Goal: Transaction & Acquisition: Book appointment/travel/reservation

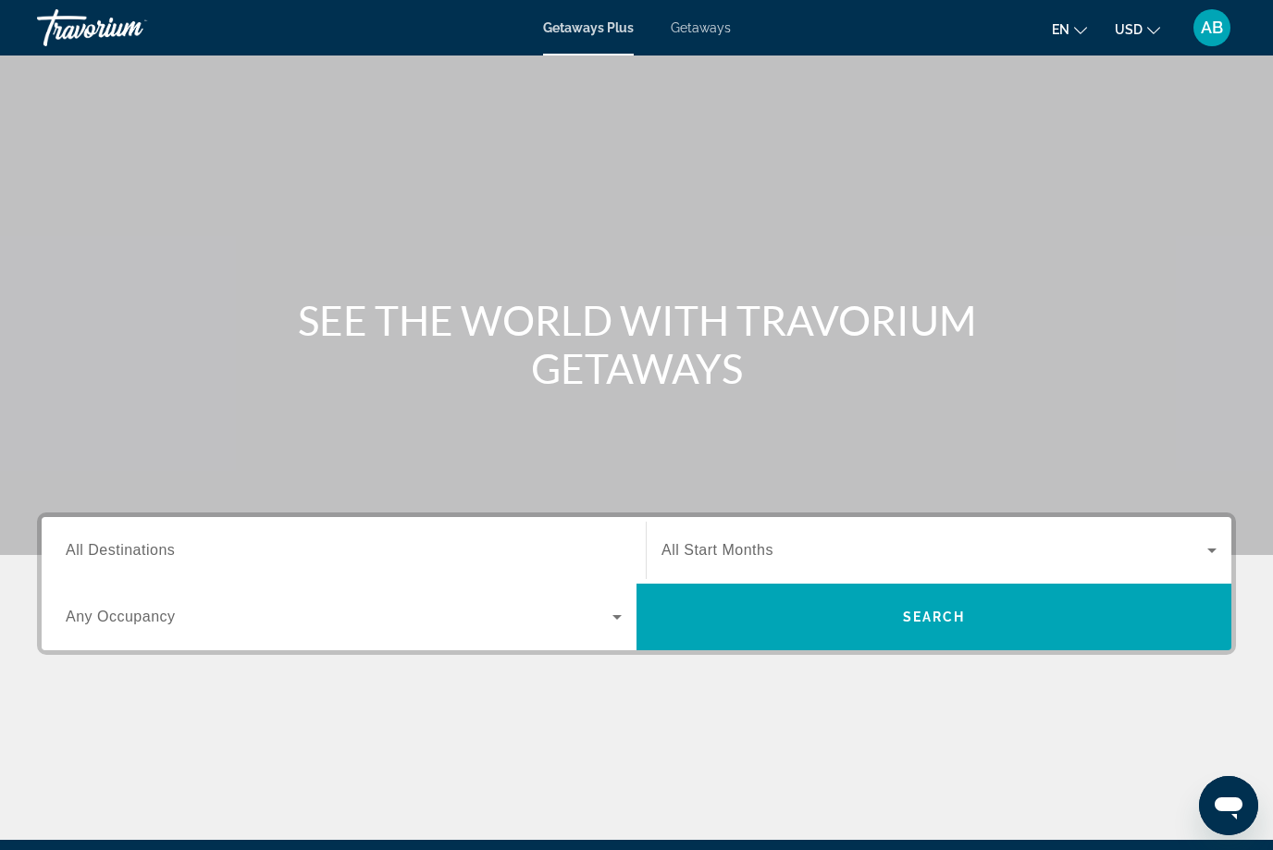
click at [694, 32] on span "Getaways" at bounding box center [700, 27] width 60 height 15
click at [151, 560] on div "Destination All Destinations" at bounding box center [344, 550] width 556 height 53
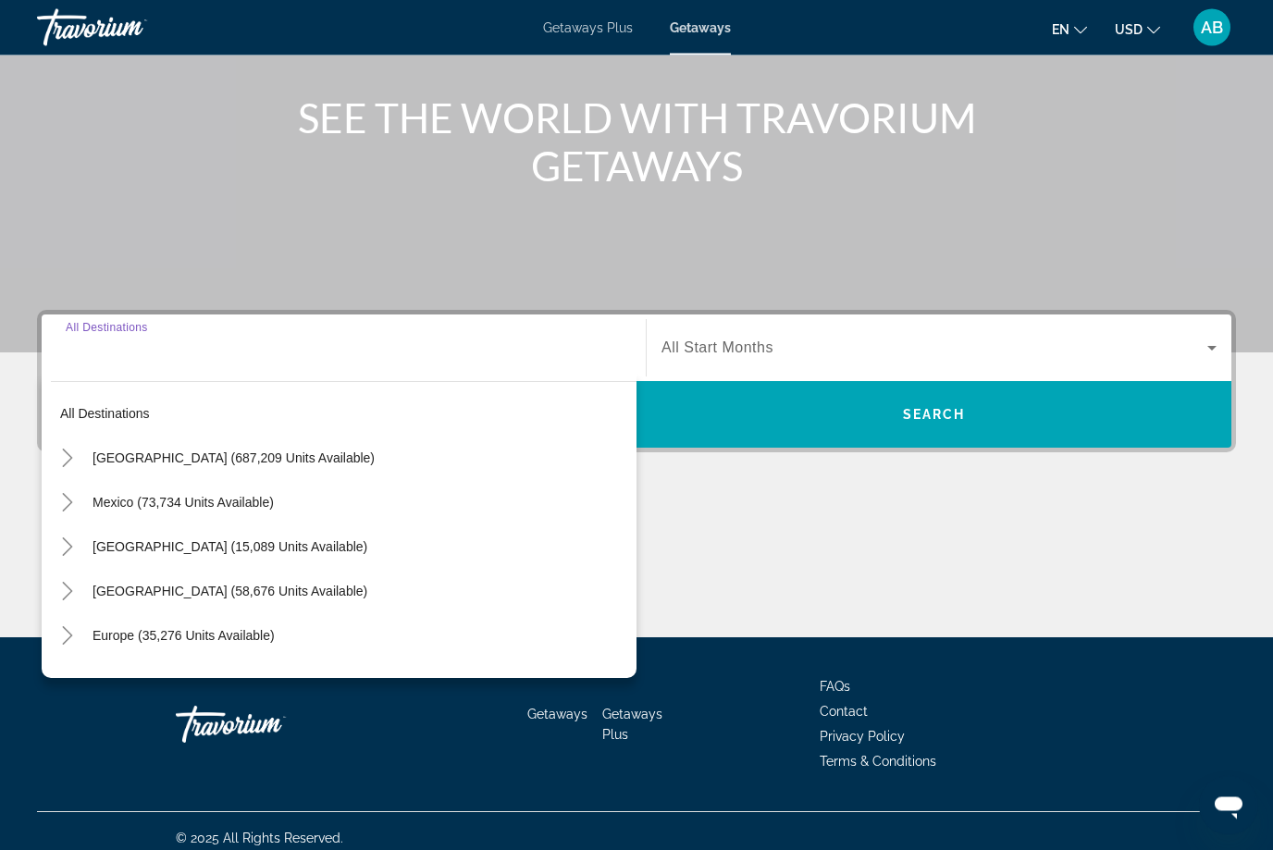
scroll to position [216, 0]
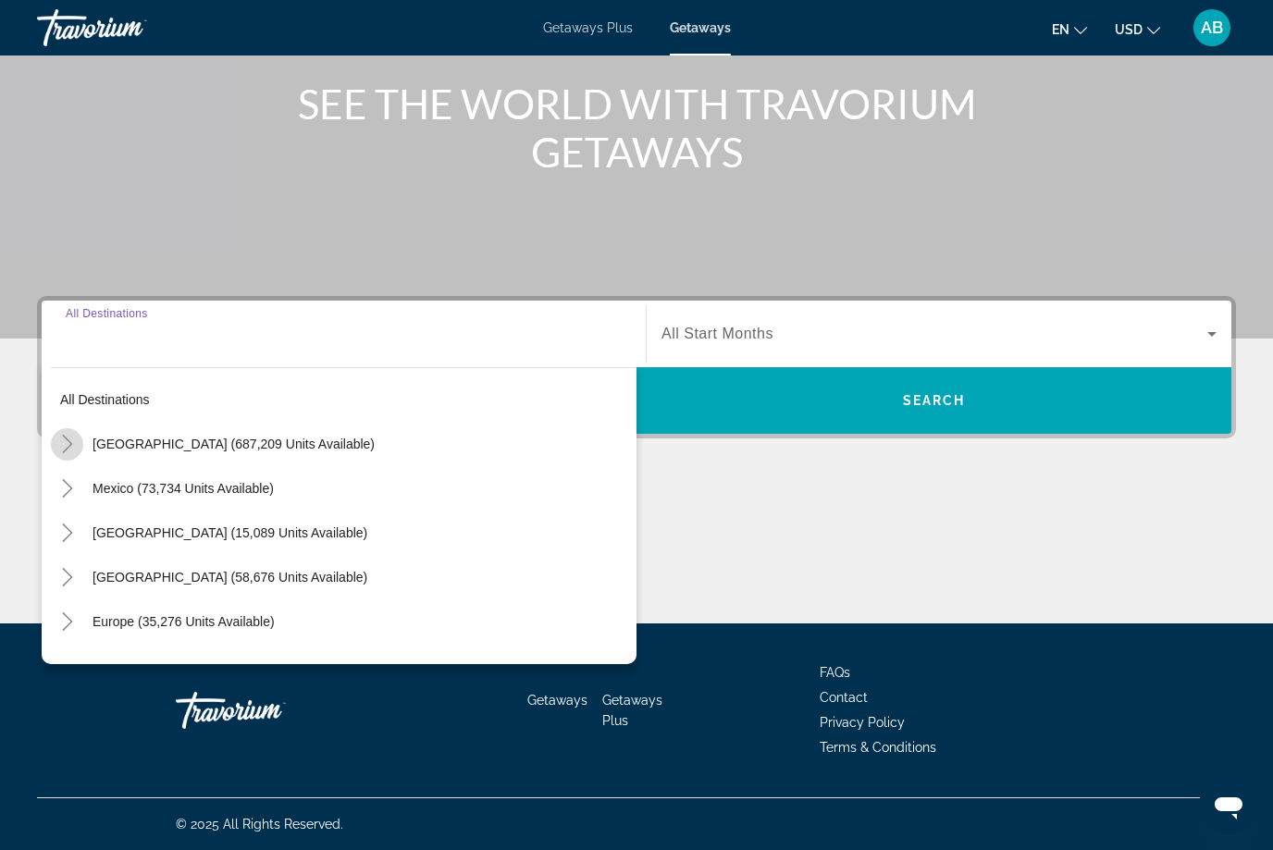
click at [57, 434] on mat-icon "Toggle United States (687,209 units available)" at bounding box center [67, 444] width 32 height 32
click at [80, 435] on mat-icon "Toggle United States (687,209 units available)" at bounding box center [67, 444] width 32 height 32
click at [81, 450] on mat-icon "Toggle United States (687,209 units available)" at bounding box center [67, 444] width 32 height 32
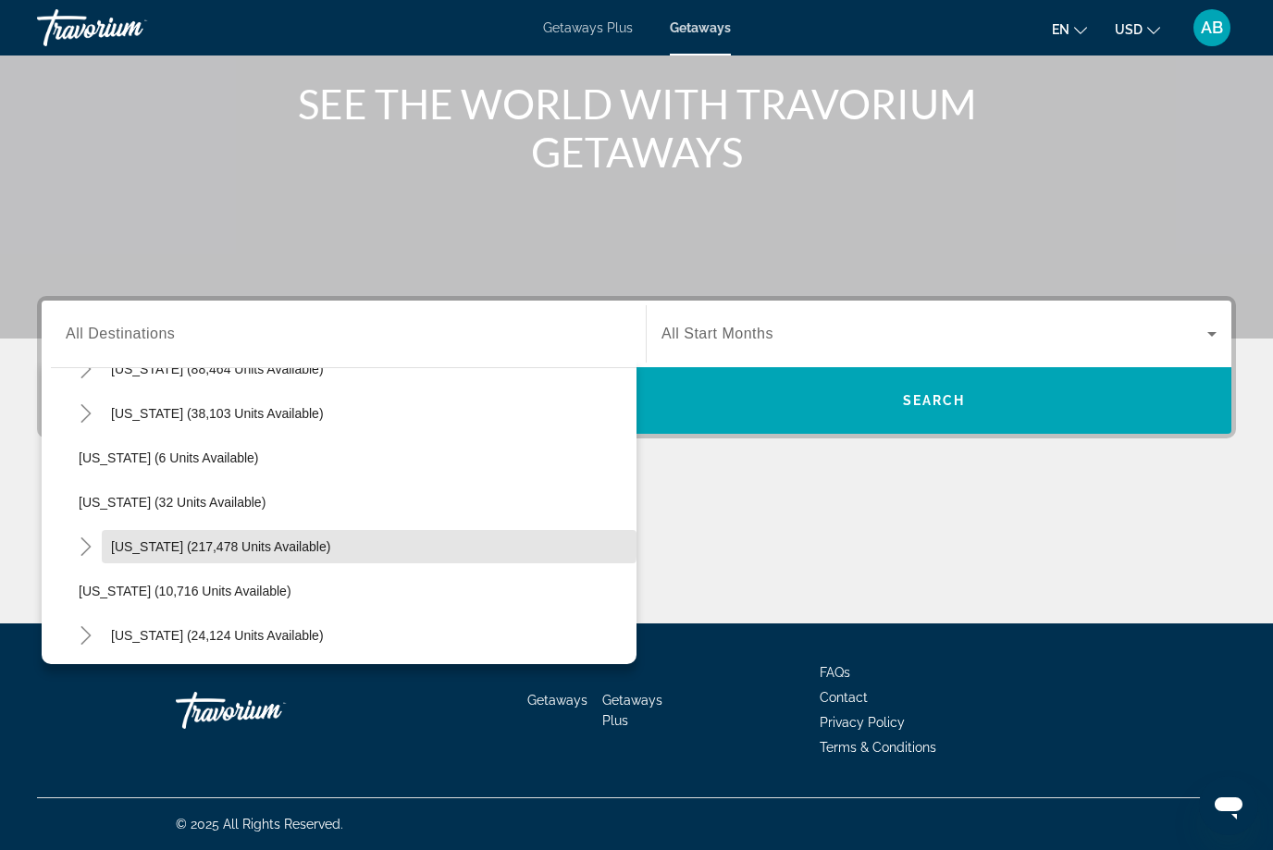
scroll to position [212, 0]
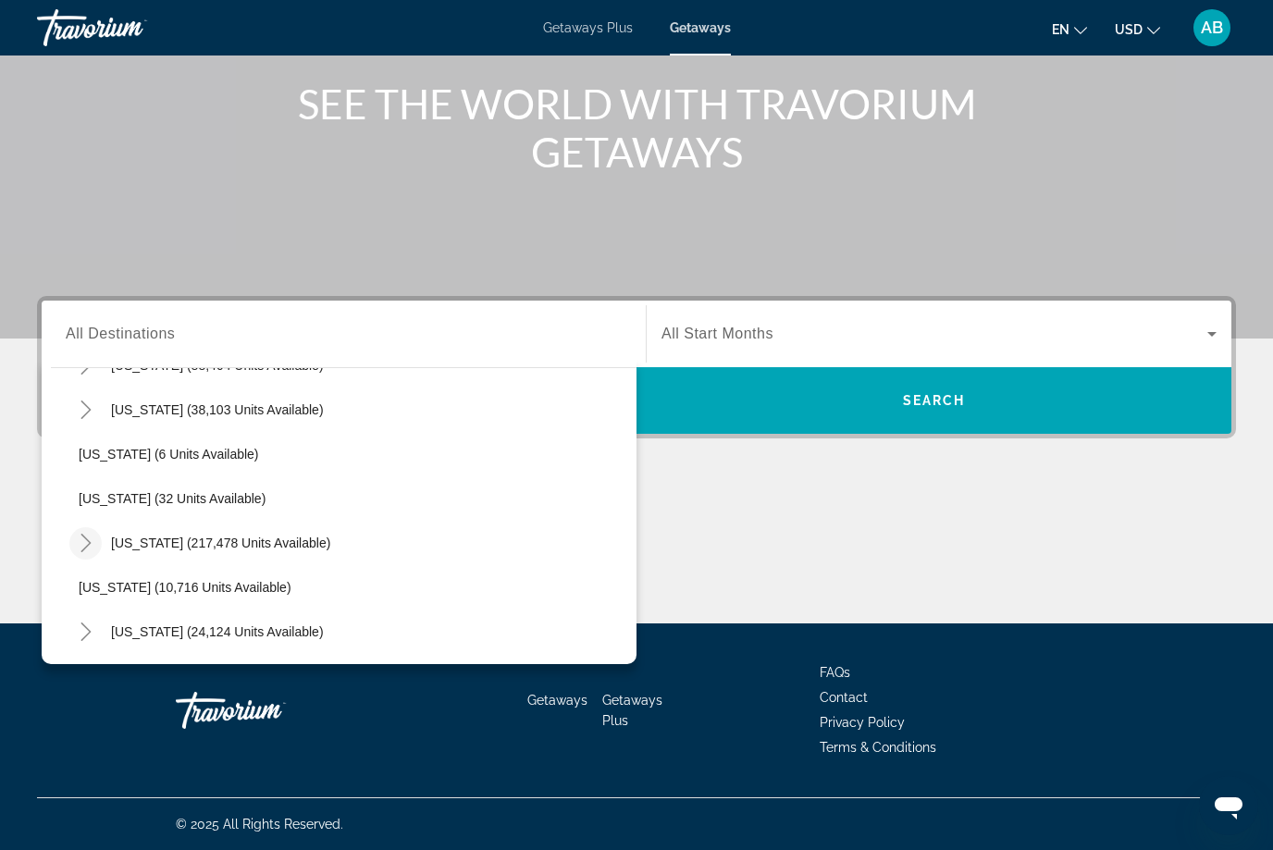
click at [85, 539] on icon "Toggle Florida (217,478 units available)" at bounding box center [85, 543] width 10 height 18
click at [201, 544] on span "[US_STATE] (217,478 units available)" at bounding box center [220, 542] width 219 height 15
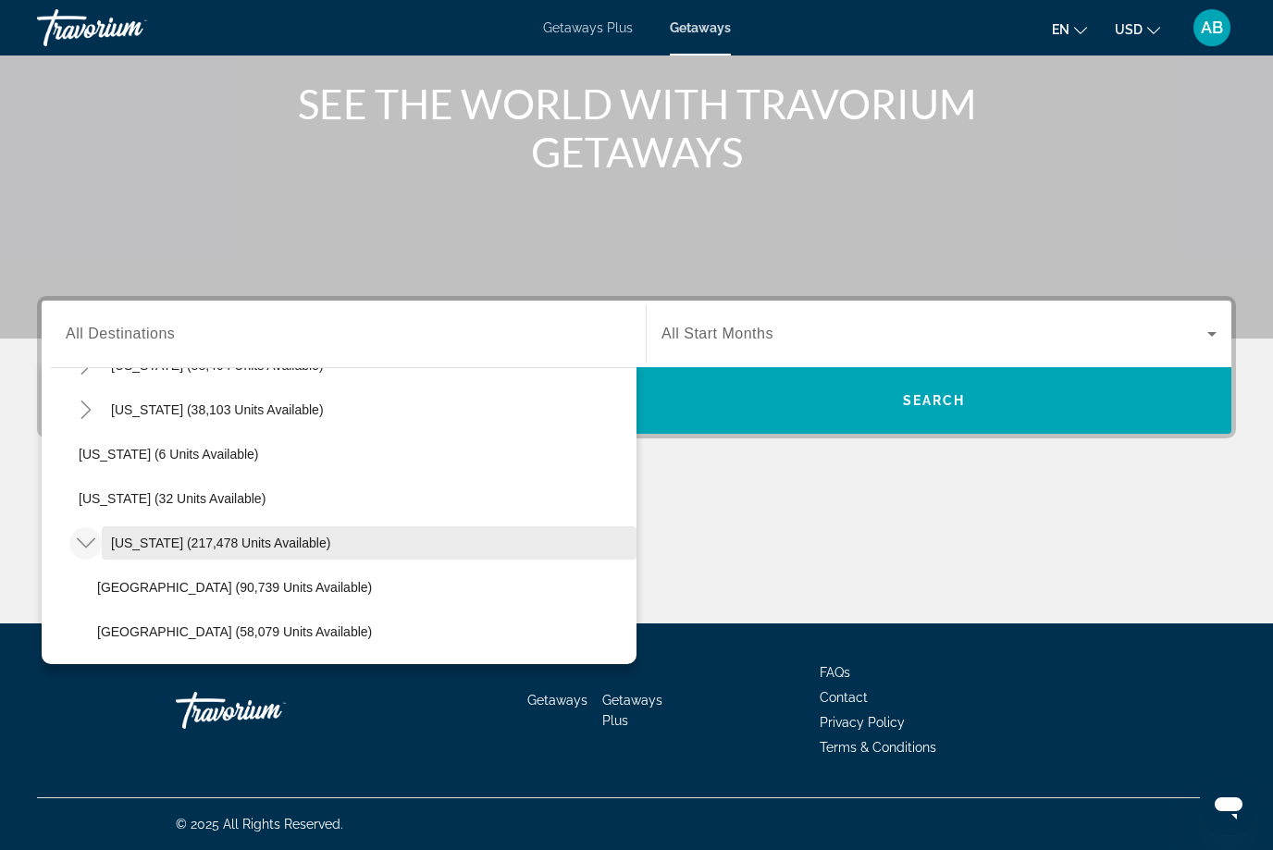
type input "**********"
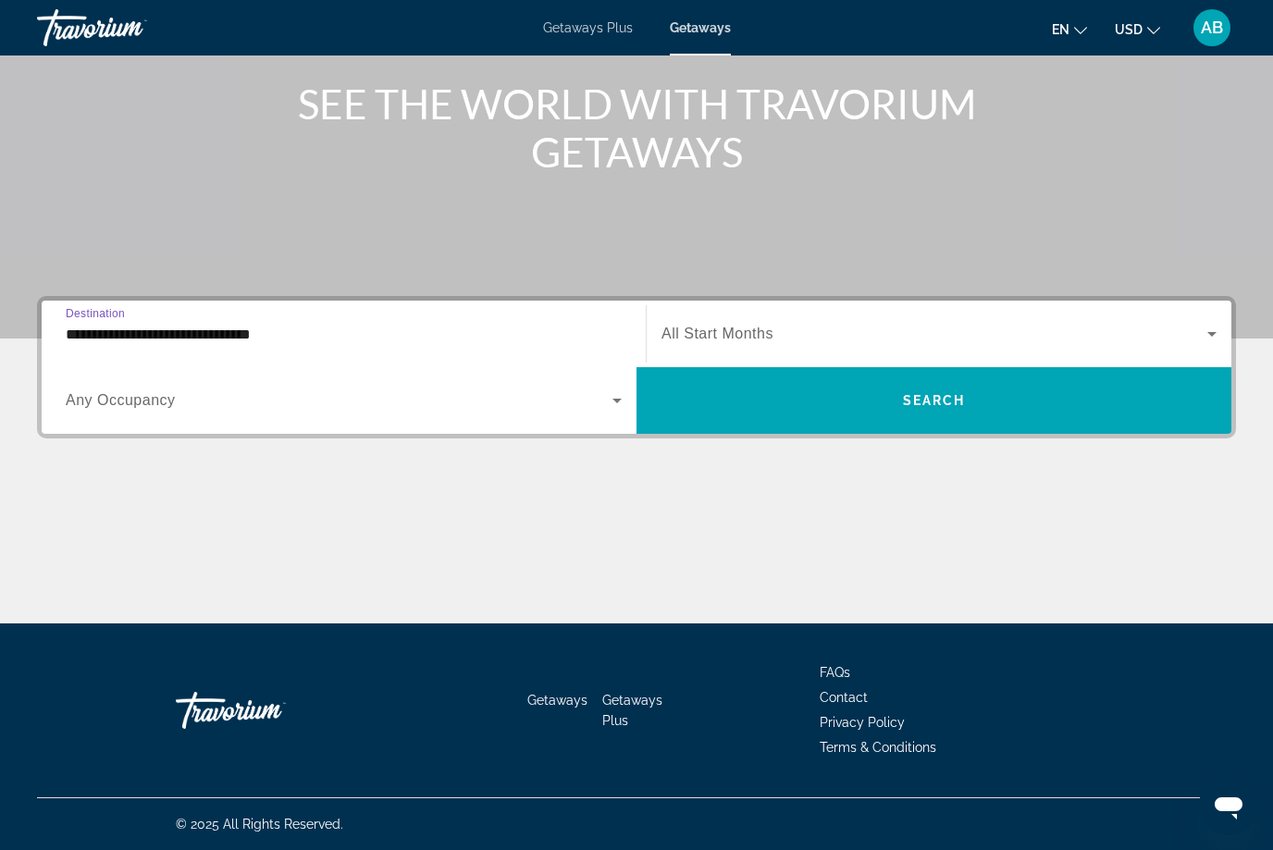
click at [613, 410] on icon "Search widget" at bounding box center [617, 400] width 22 height 22
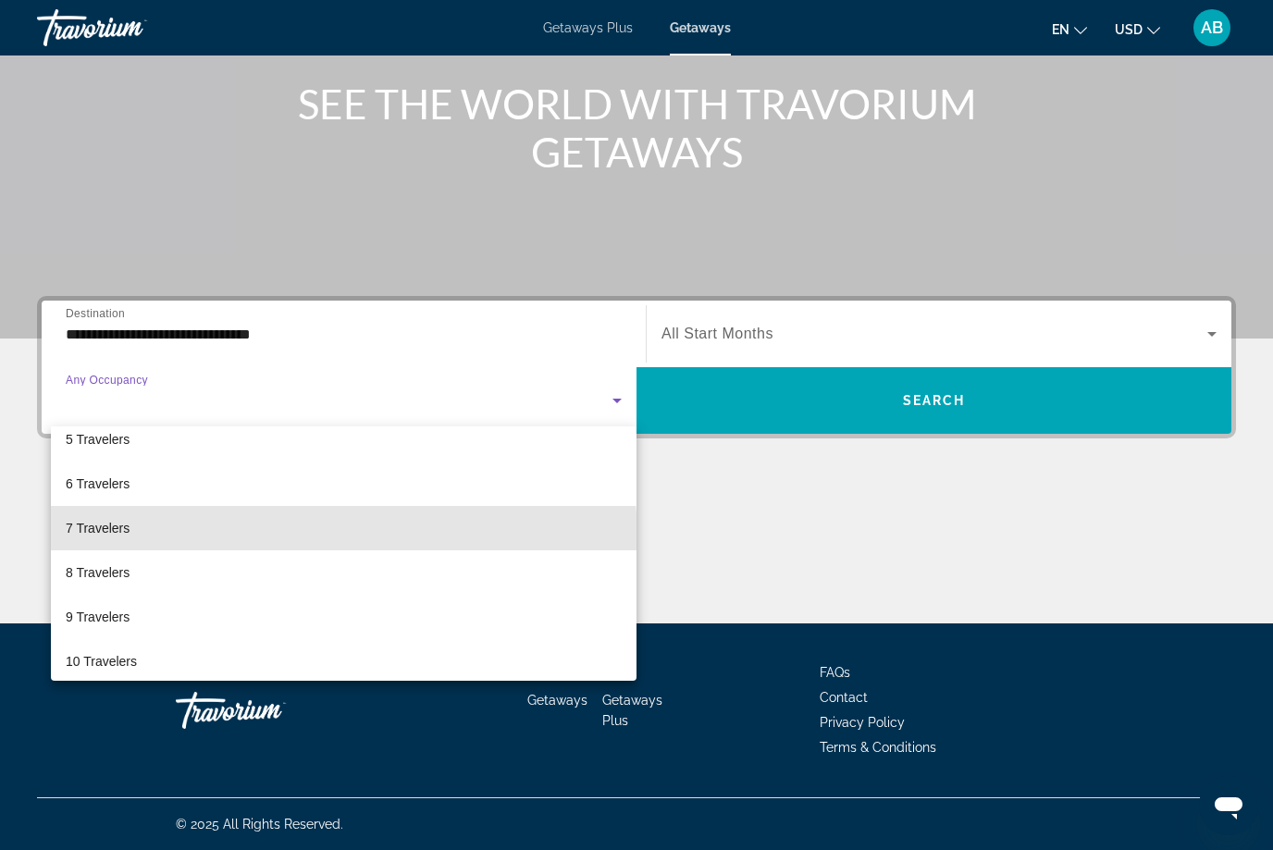
scroll to position [195, 0]
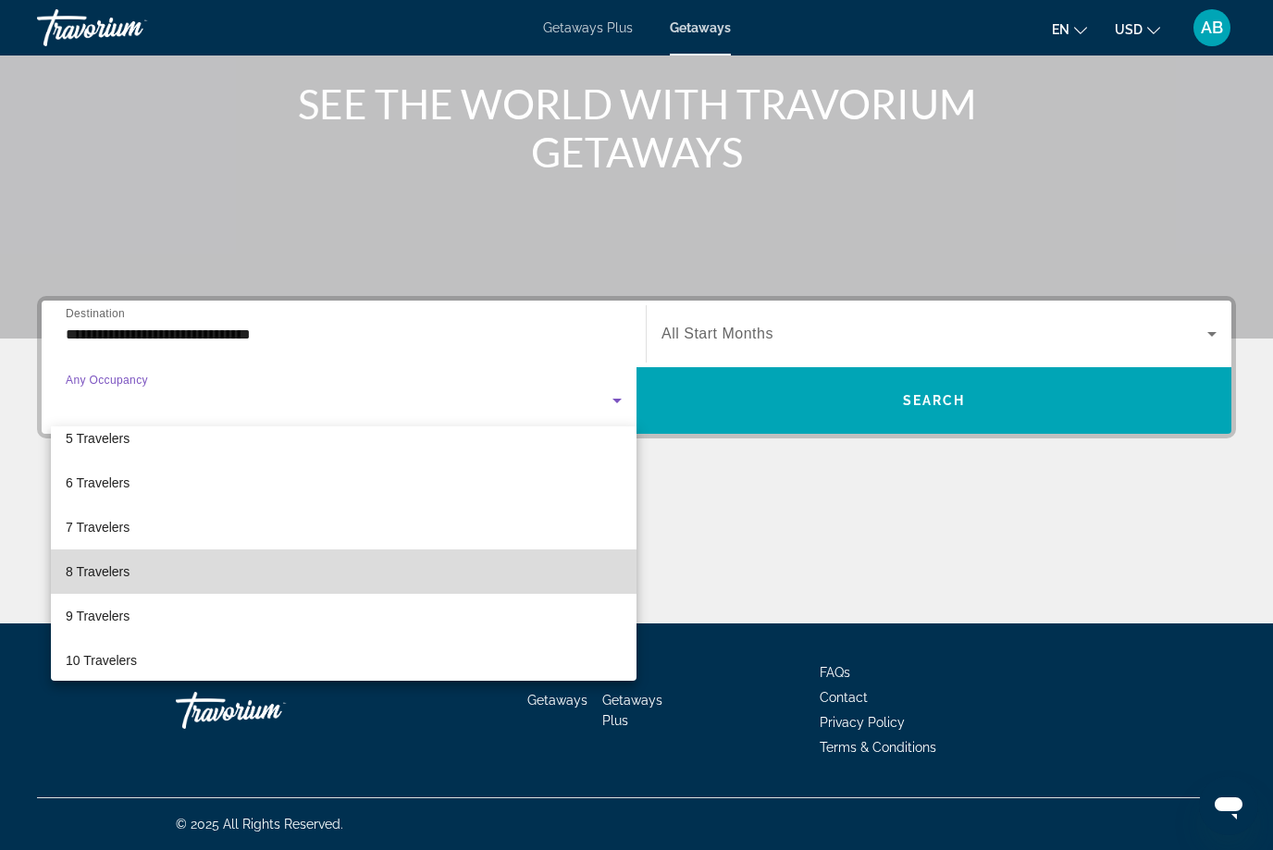
click at [130, 578] on mat-option "8 Travelers" at bounding box center [343, 571] width 585 height 44
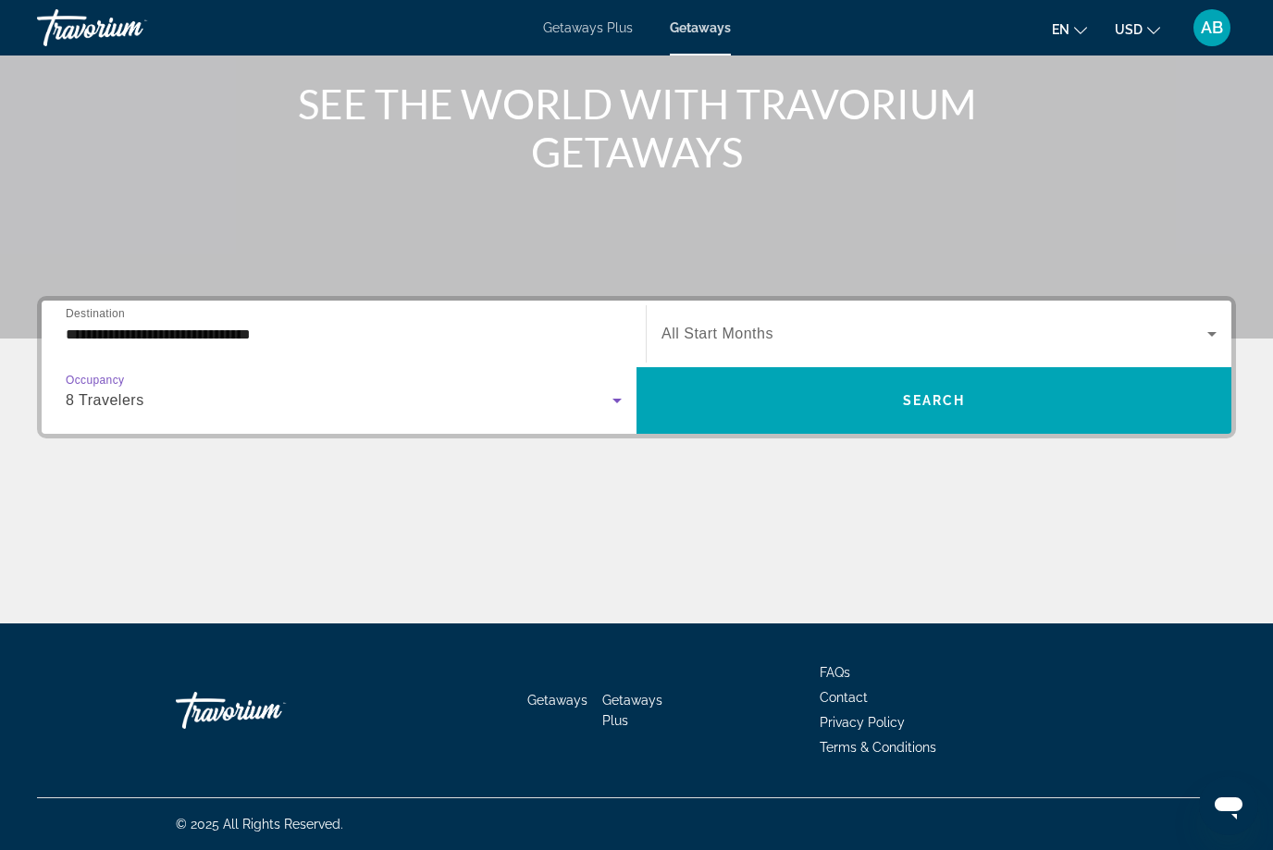
click at [1212, 335] on icon "Search widget" at bounding box center [1211, 334] width 9 height 5
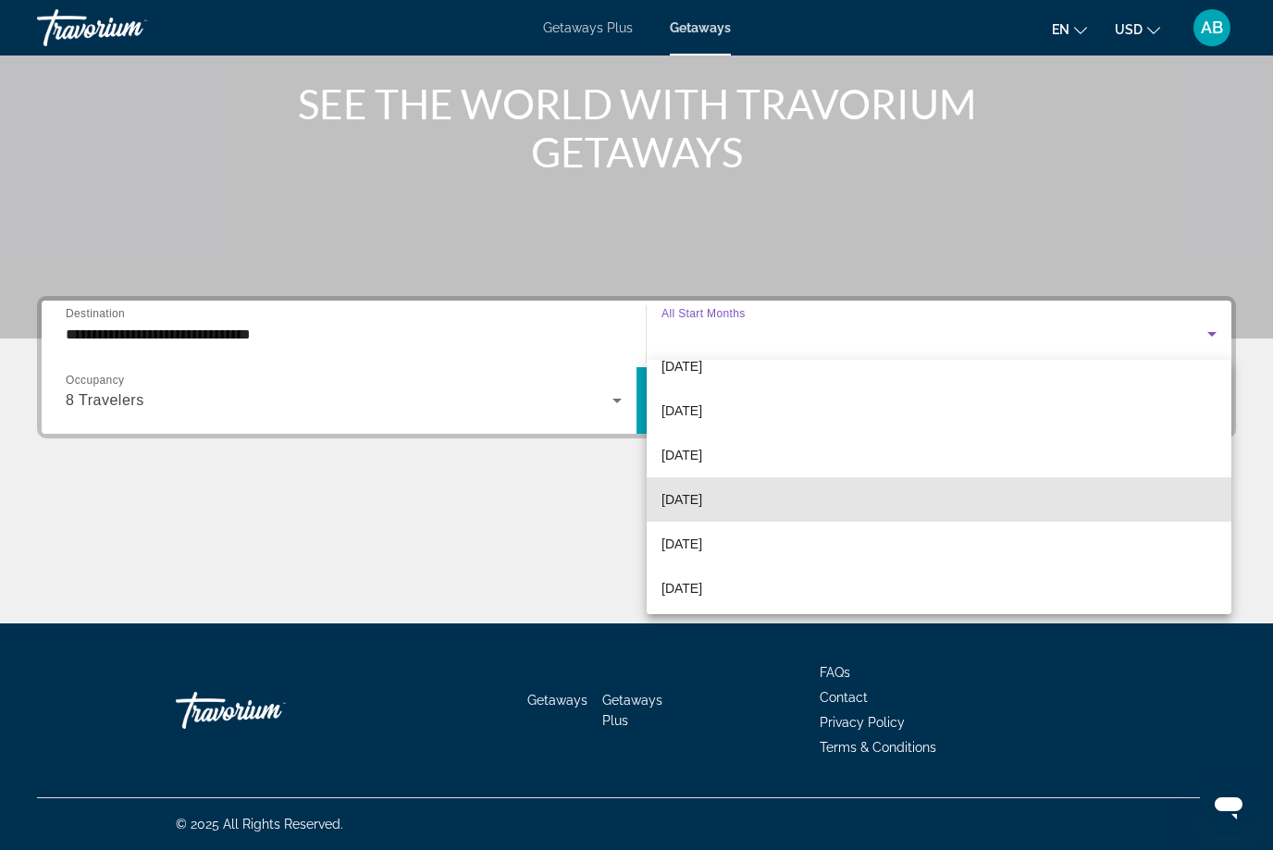
scroll to position [73, 0]
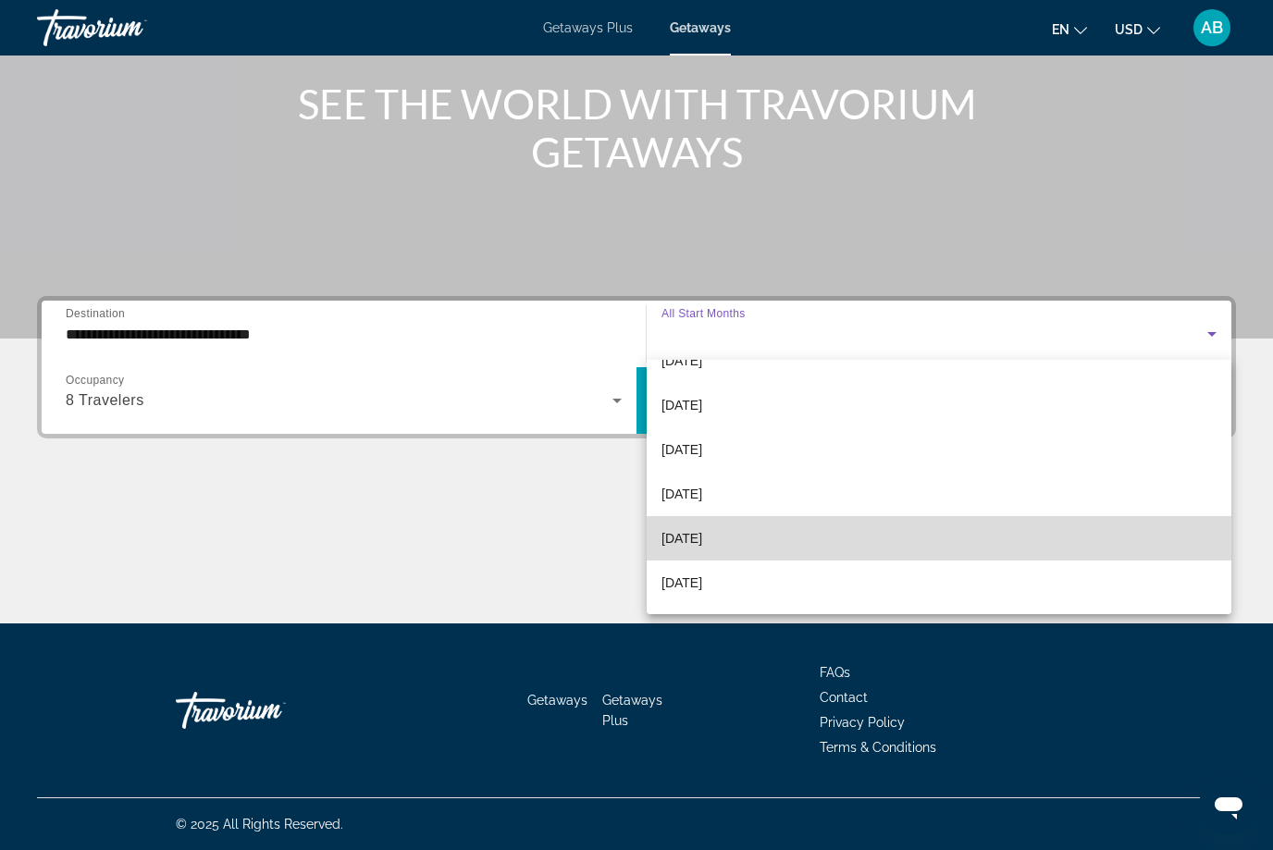
click at [743, 542] on mat-option "[DATE]" at bounding box center [938, 538] width 584 height 44
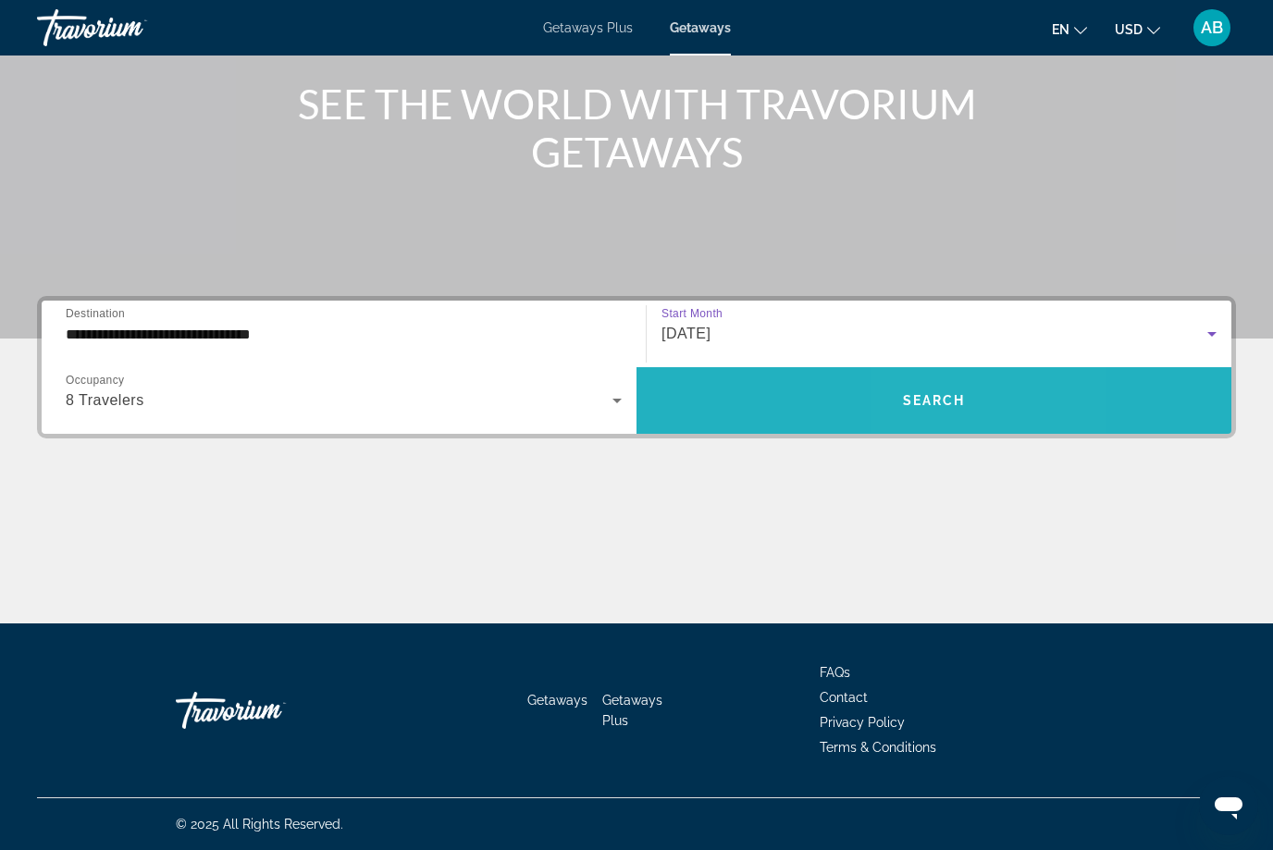
click at [972, 400] on span "Search widget" at bounding box center [933, 400] width 595 height 44
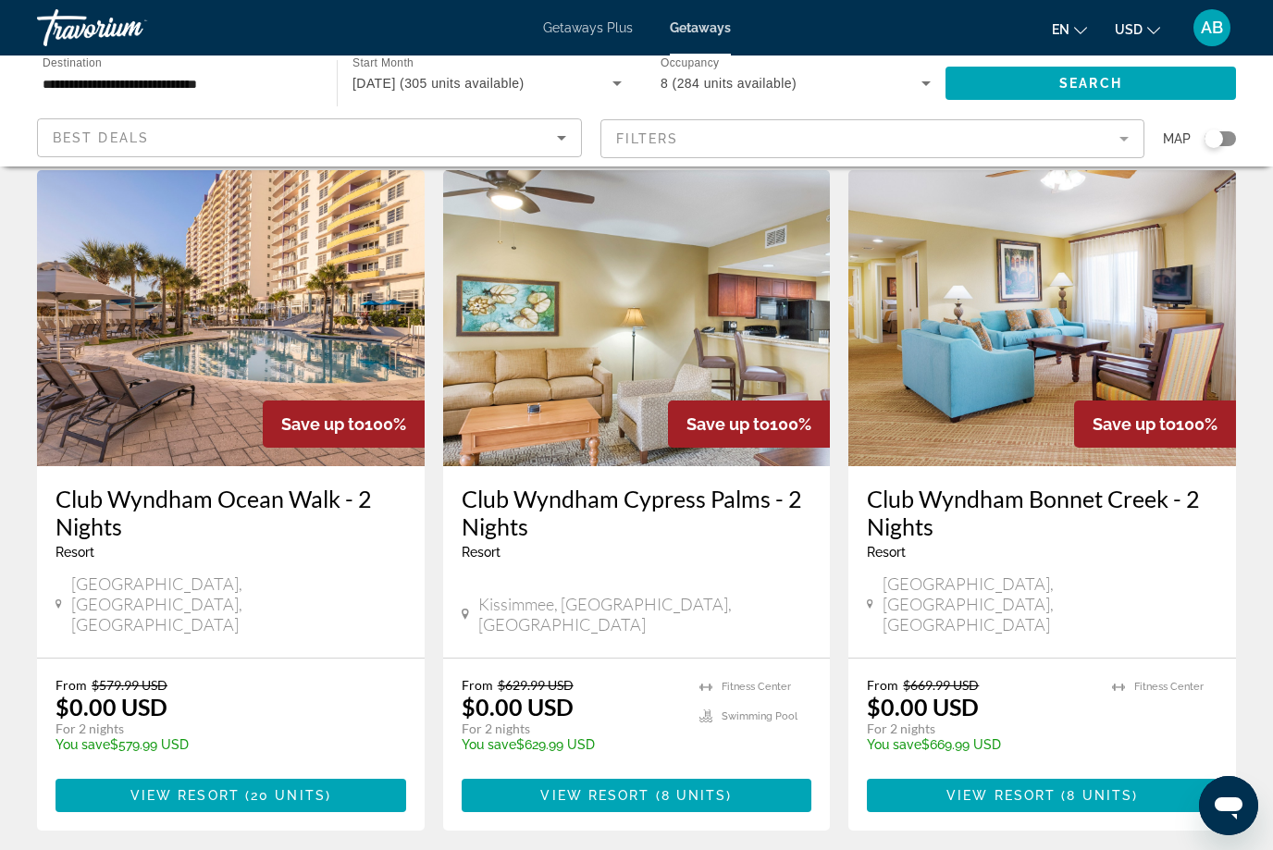
click at [1115, 132] on mat-form-field "Filters" at bounding box center [872, 138] width 545 height 39
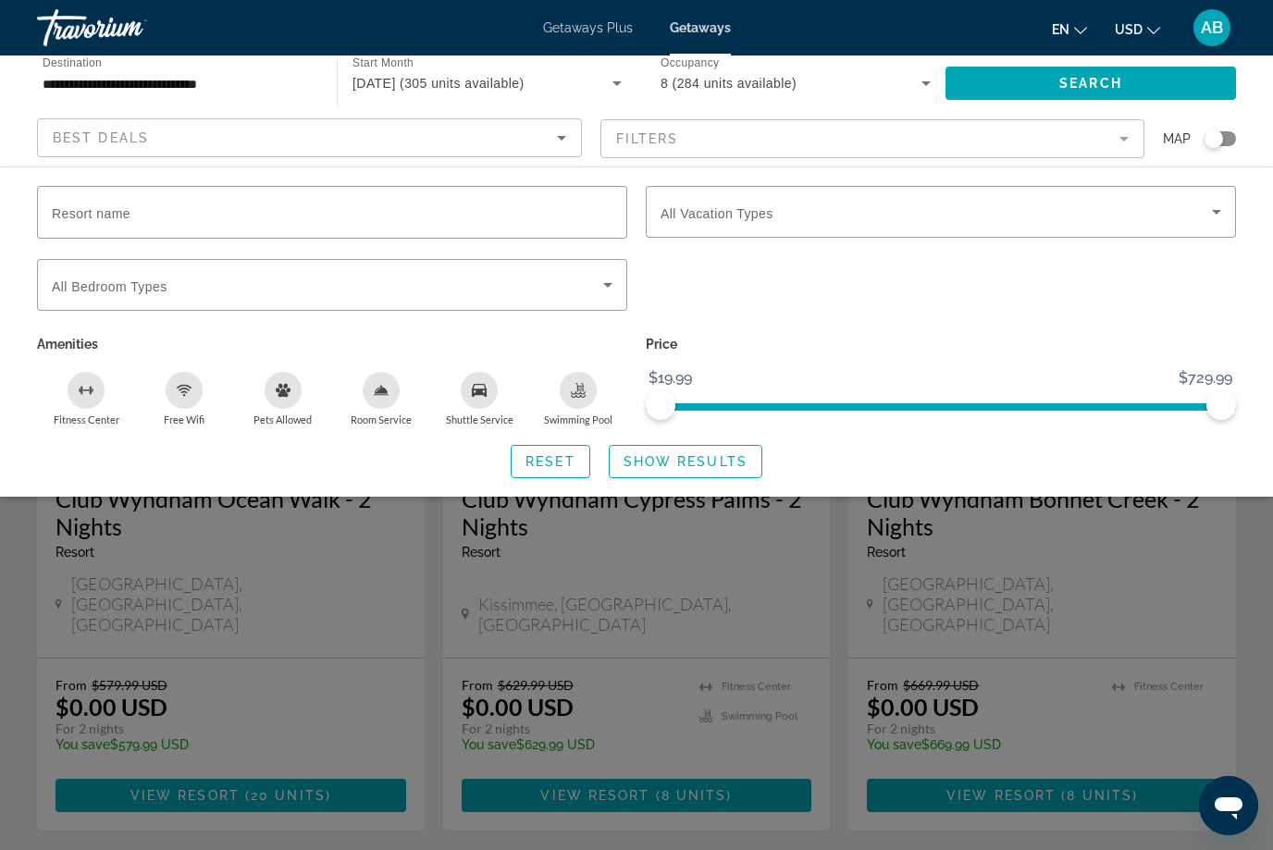
click at [1127, 136] on mat-form-field "Filters" at bounding box center [872, 138] width 545 height 39
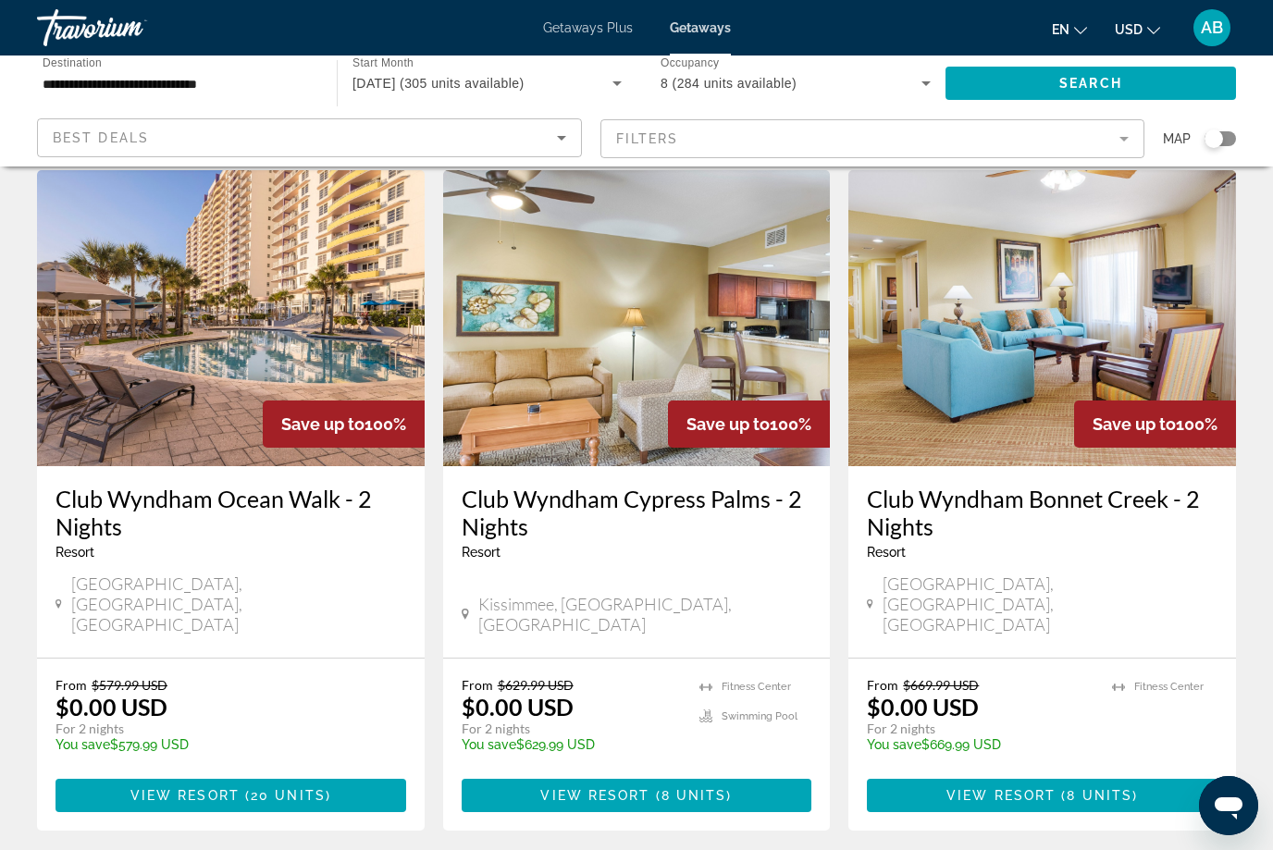
click at [1131, 138] on mat-form-field "Filters" at bounding box center [872, 138] width 545 height 39
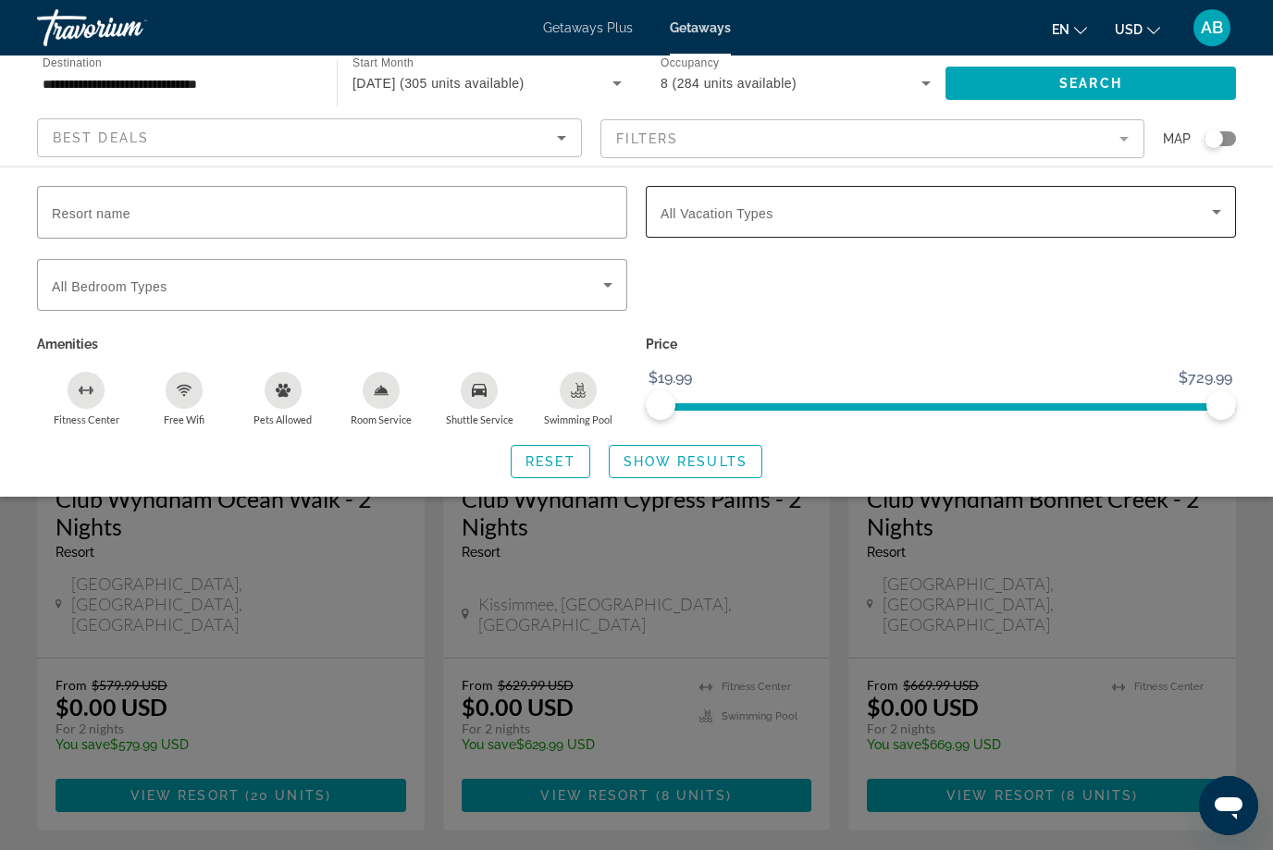
click at [730, 203] on span "Search widget" at bounding box center [935, 212] width 551 height 22
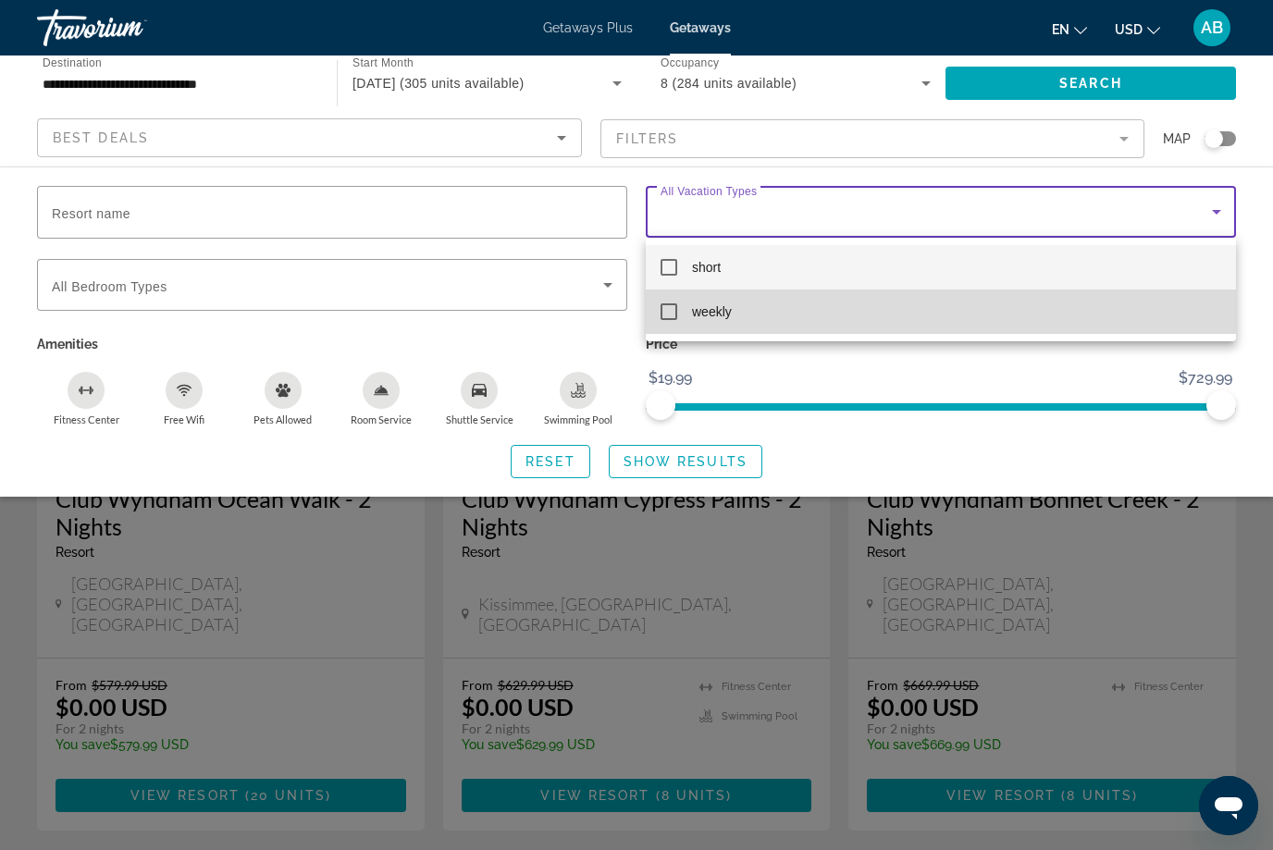
click at [670, 316] on mat-pseudo-checkbox at bounding box center [668, 311] width 17 height 17
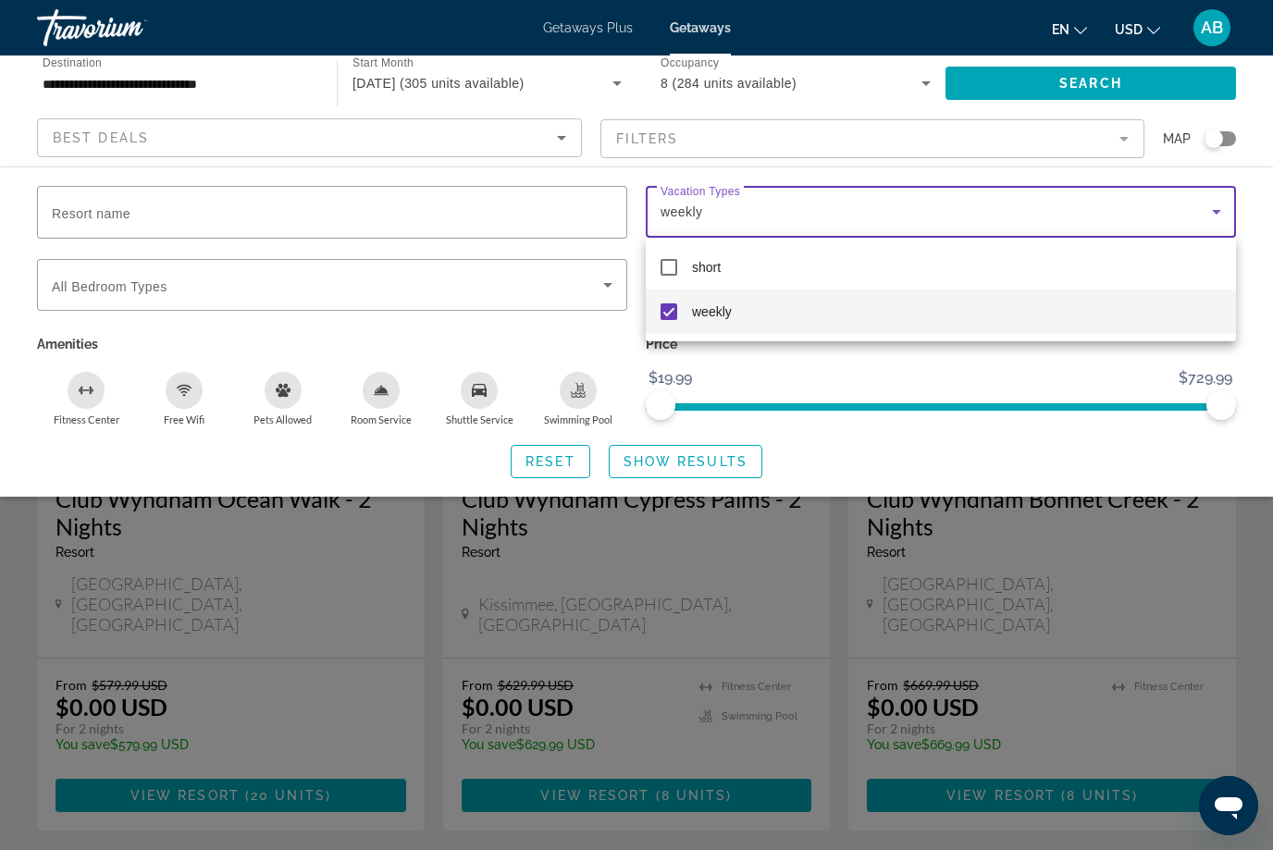
click at [1240, 473] on div at bounding box center [636, 425] width 1273 height 850
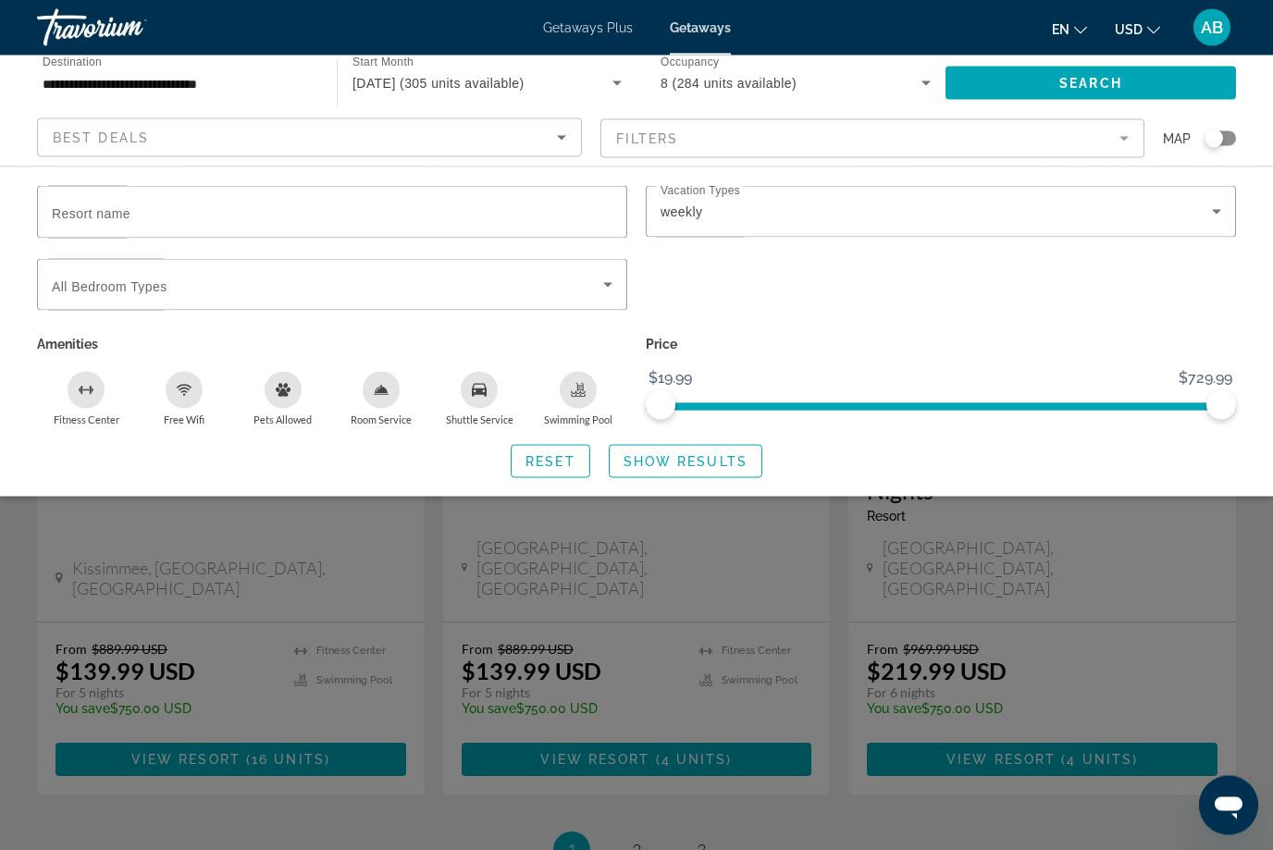
scroll to position [2247, 0]
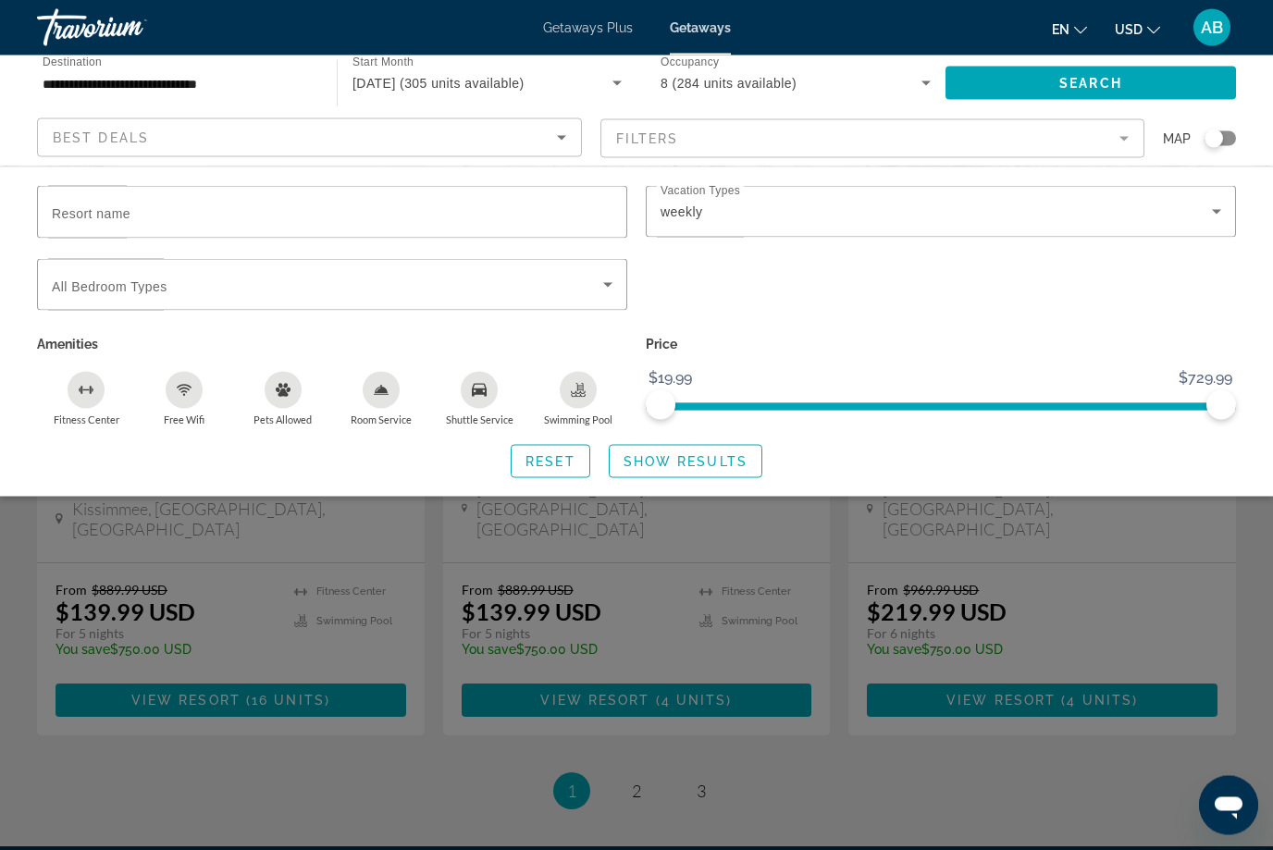
click at [646, 634] on div "Search widget" at bounding box center [636, 563] width 1273 height 572
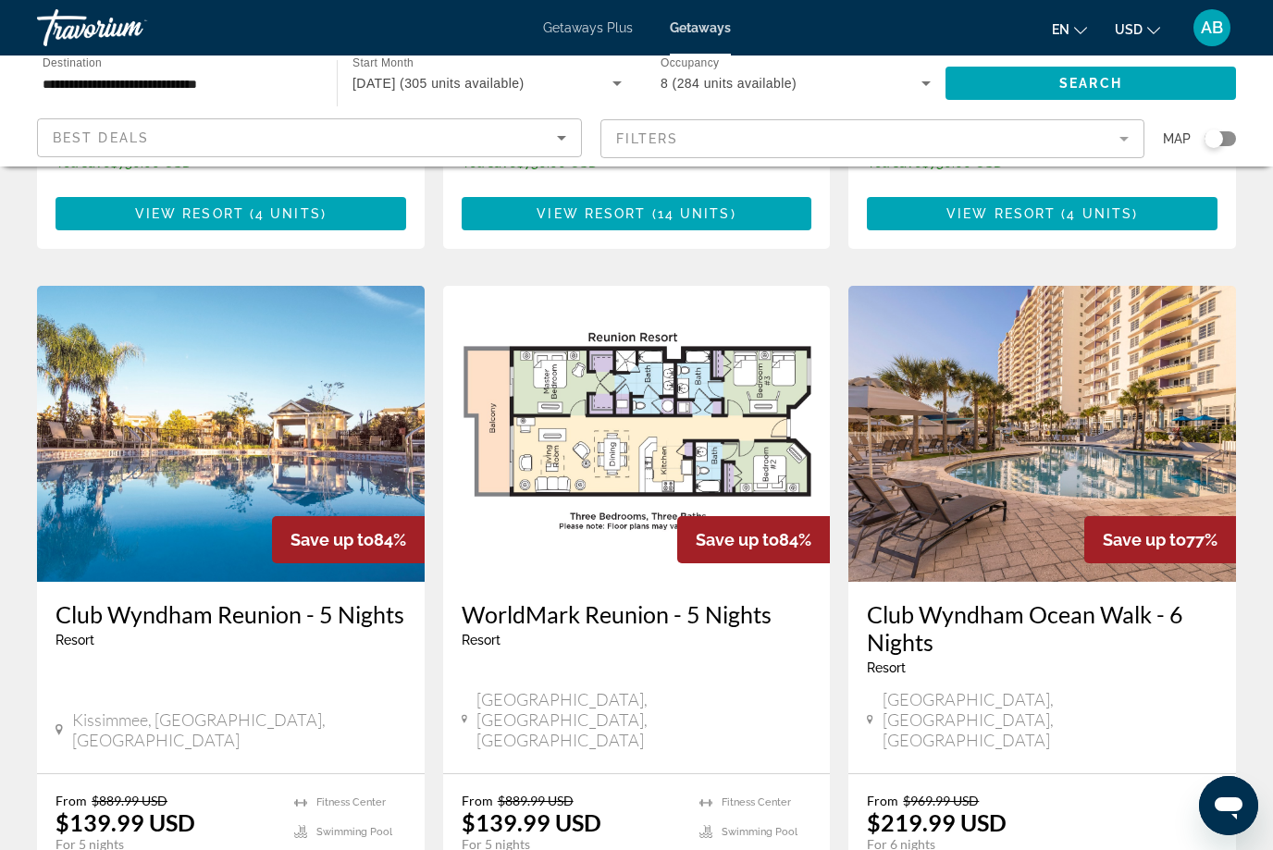
scroll to position [2100, 0]
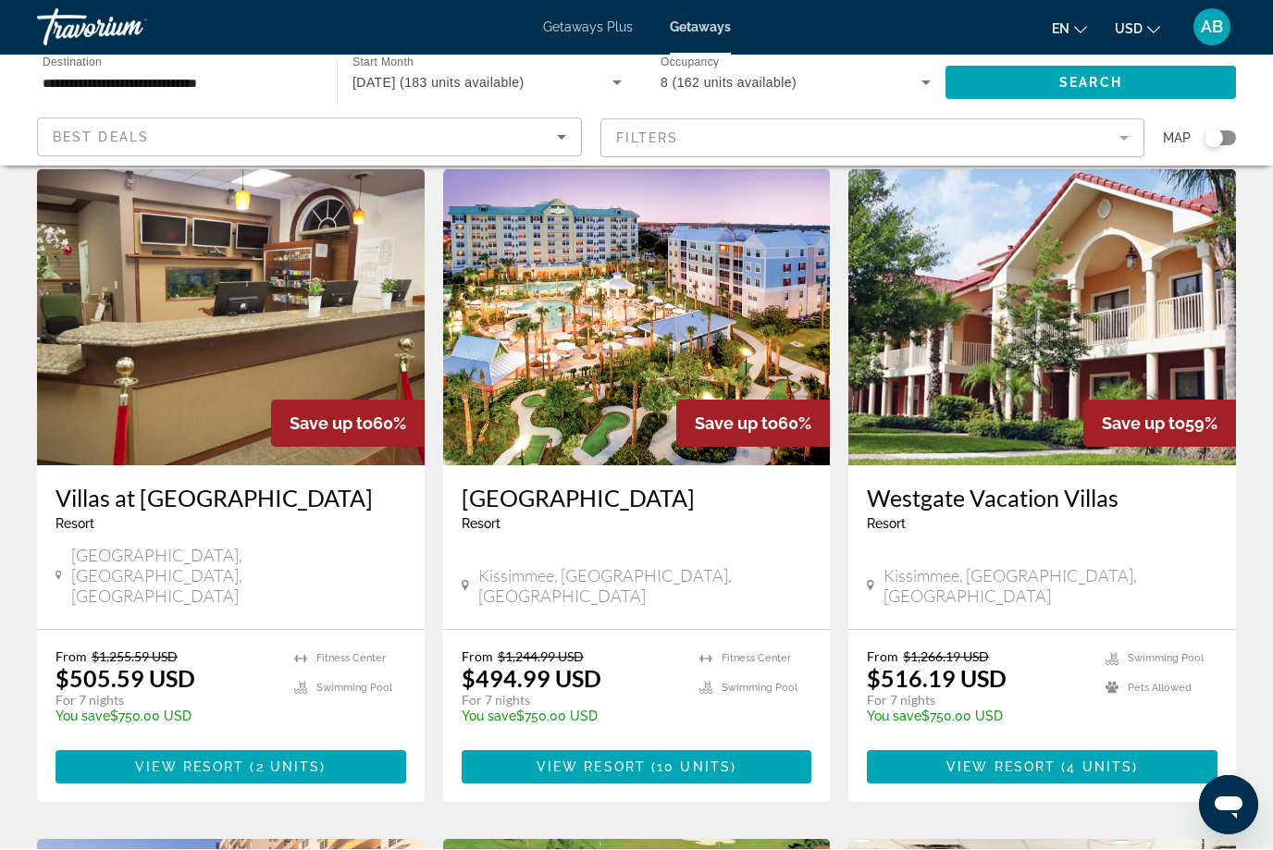
scroll to position [62, 0]
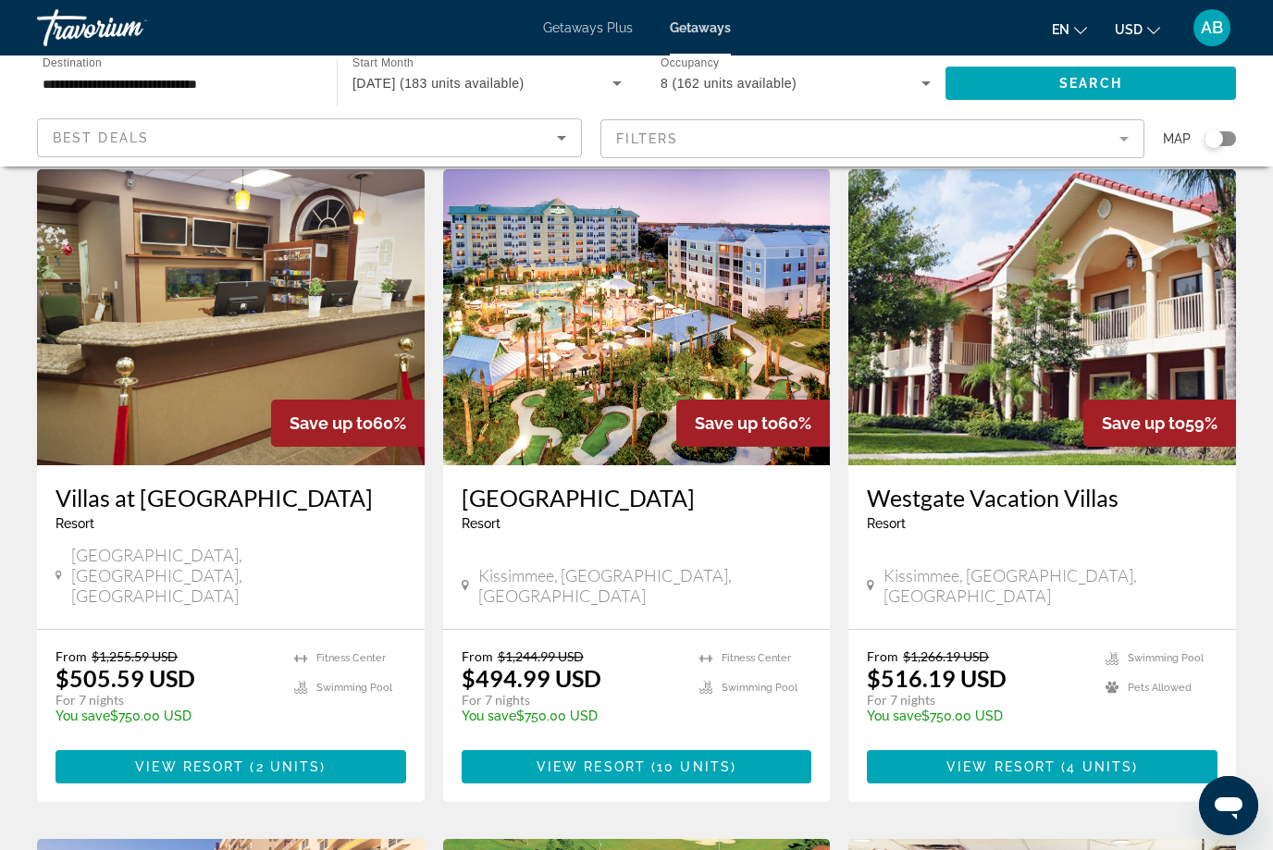
click at [1020, 505] on h3 "Westgate Vacation Villas" at bounding box center [1042, 498] width 351 height 28
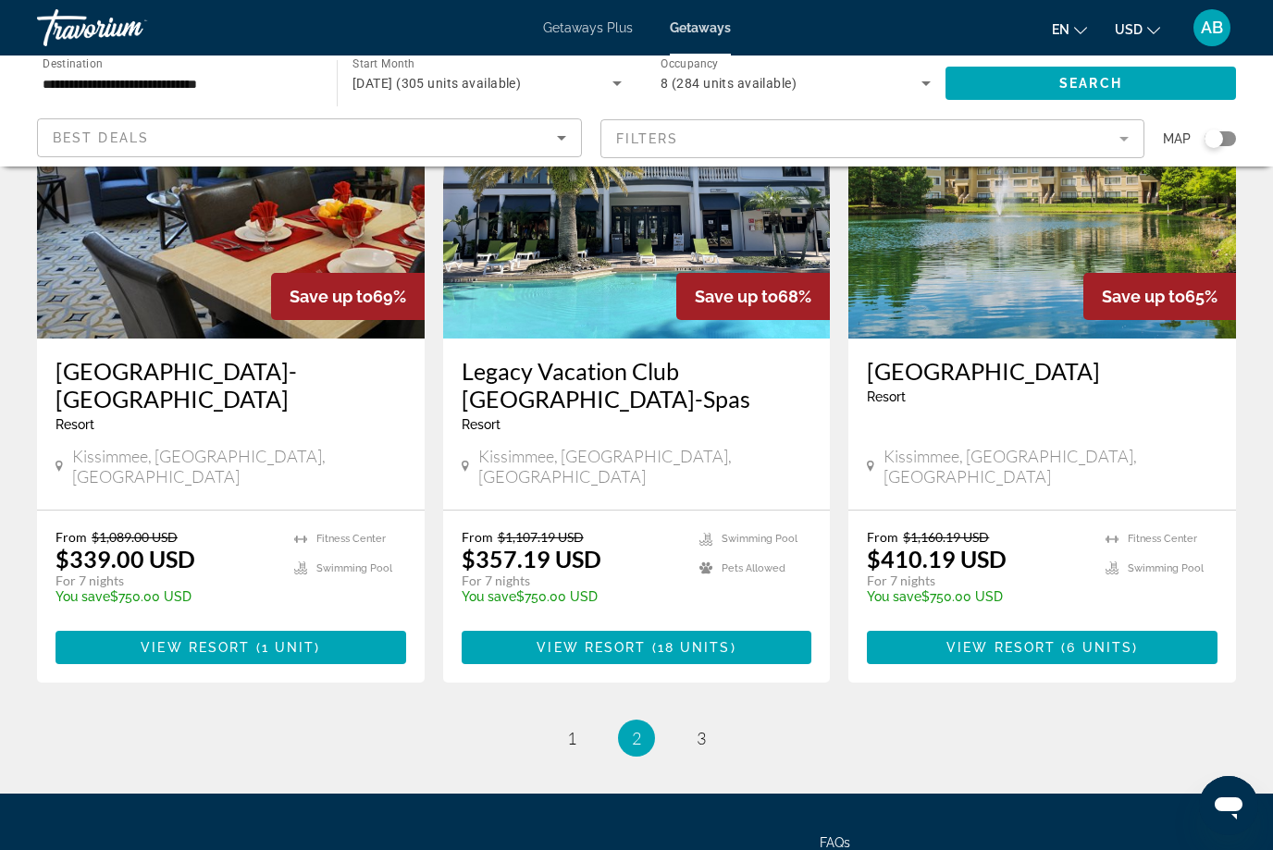
scroll to position [2220, 0]
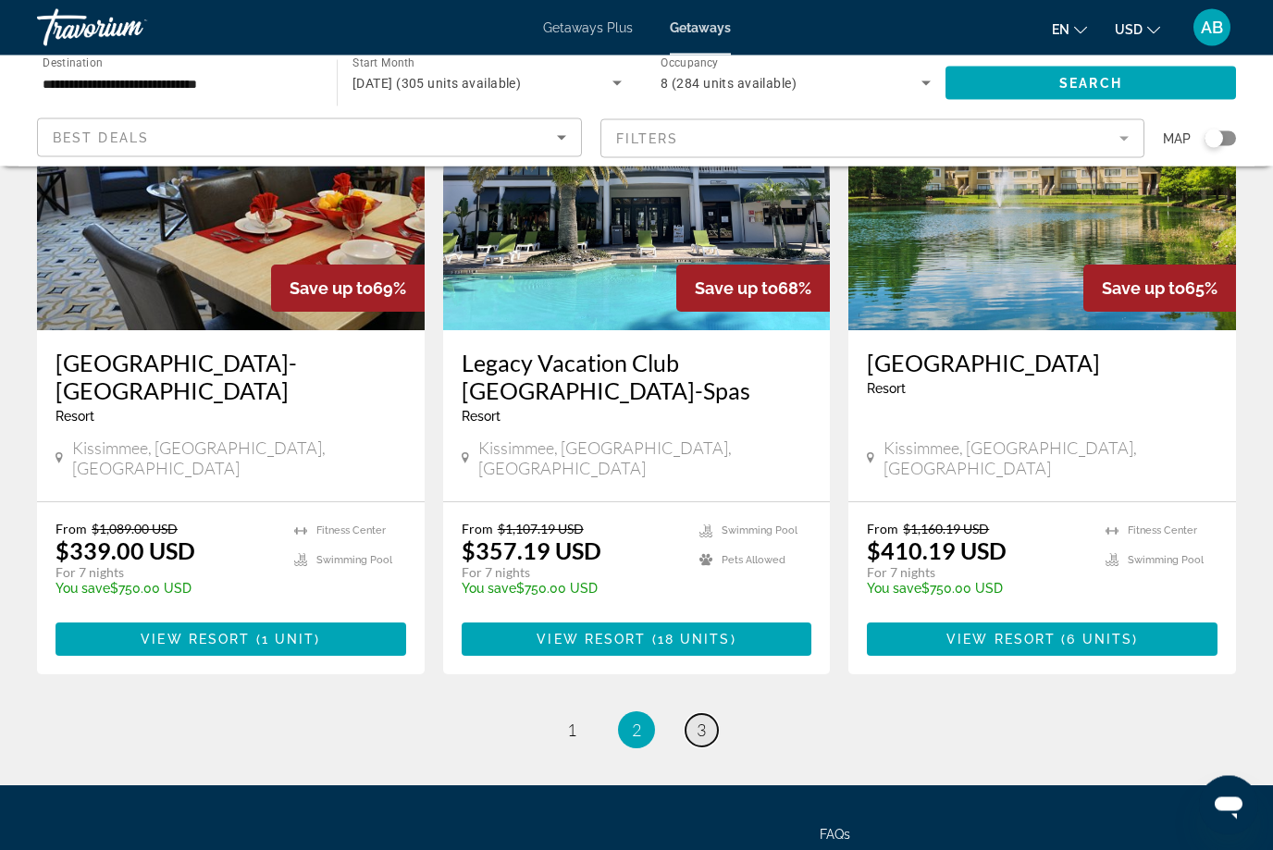
click at [706, 720] on span "3" at bounding box center [700, 730] width 9 height 20
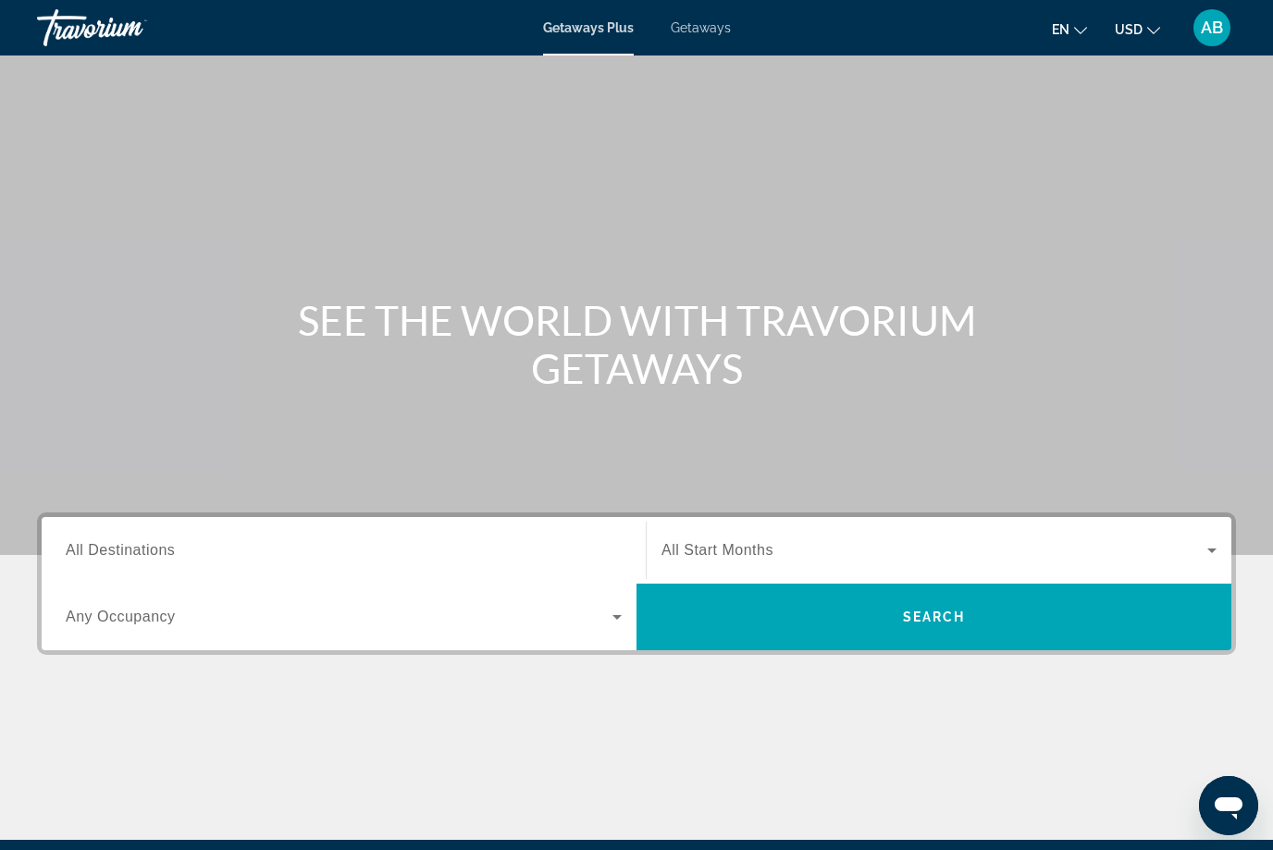
click at [711, 33] on span "Getaways" at bounding box center [700, 27] width 60 height 15
click at [131, 542] on span "All Destinations" at bounding box center [120, 550] width 109 height 16
click at [131, 542] on input "Destination All Destinations" at bounding box center [344, 551] width 556 height 22
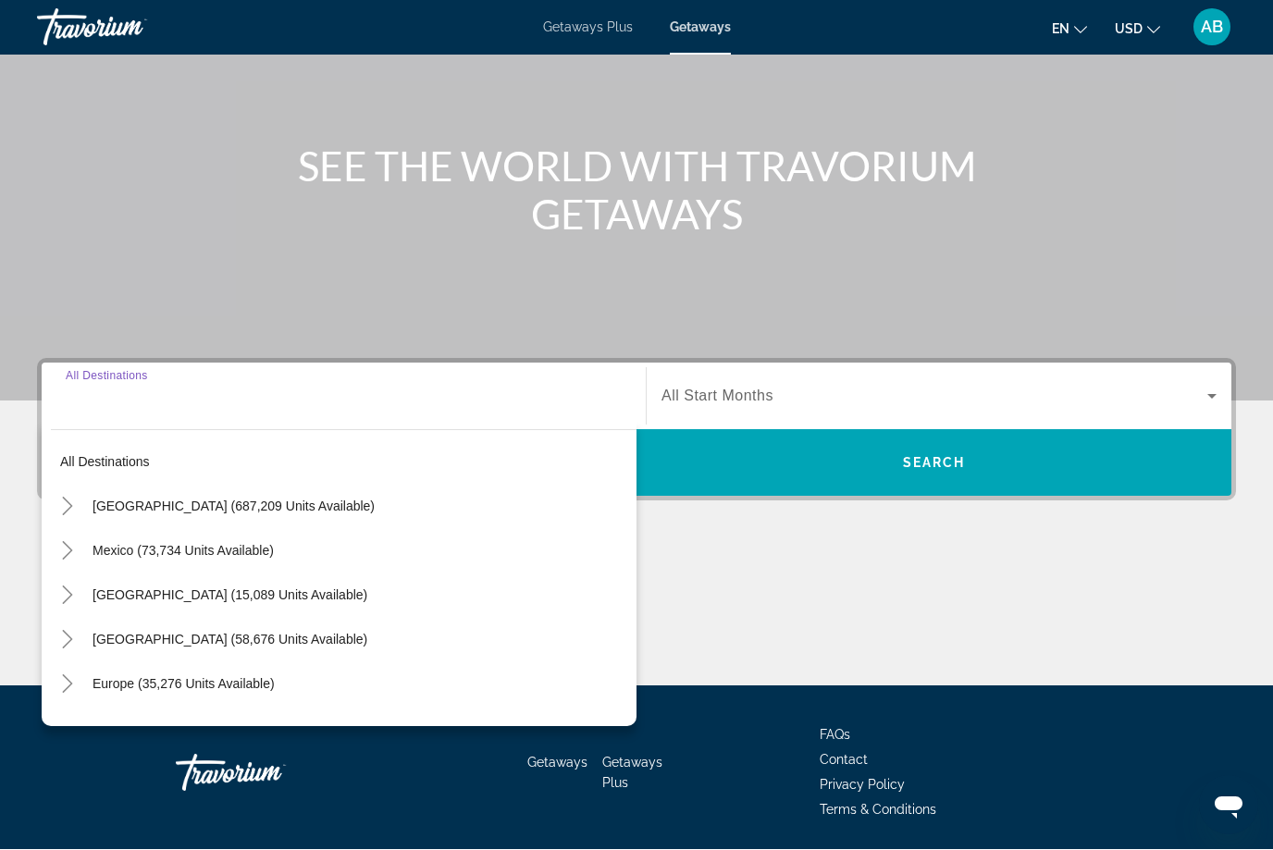
scroll to position [216, 0]
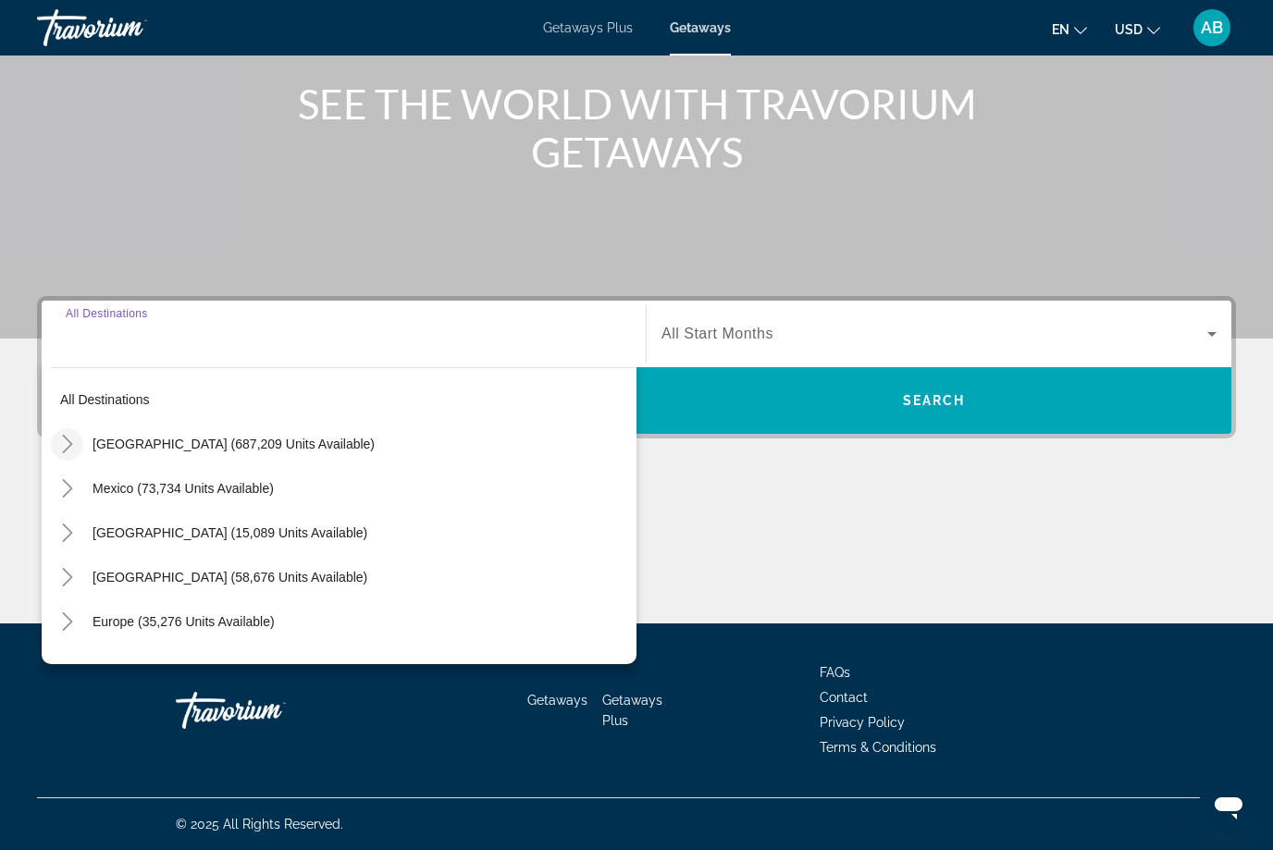
click at [62, 449] on icon "Toggle United States (687,209 units available)" at bounding box center [67, 444] width 18 height 18
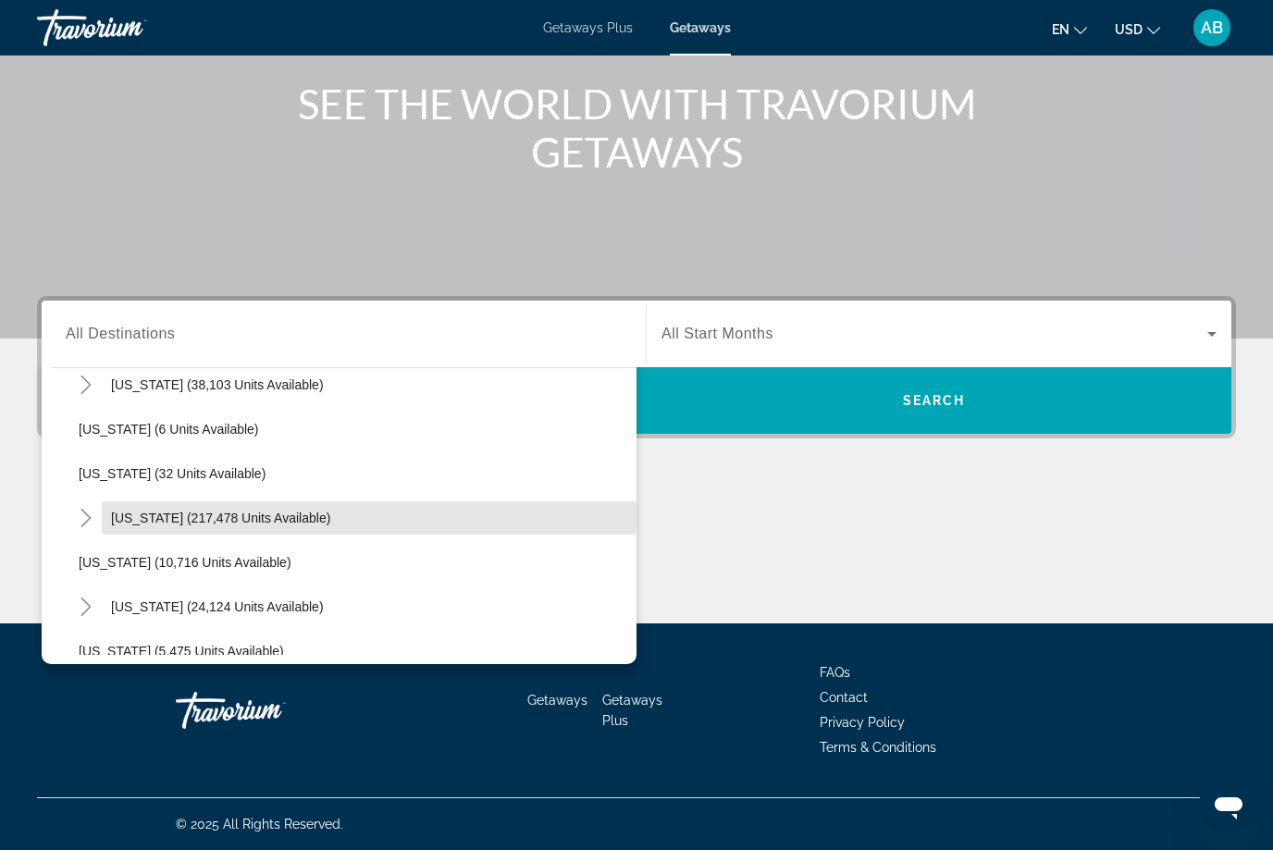
scroll to position [241, 0]
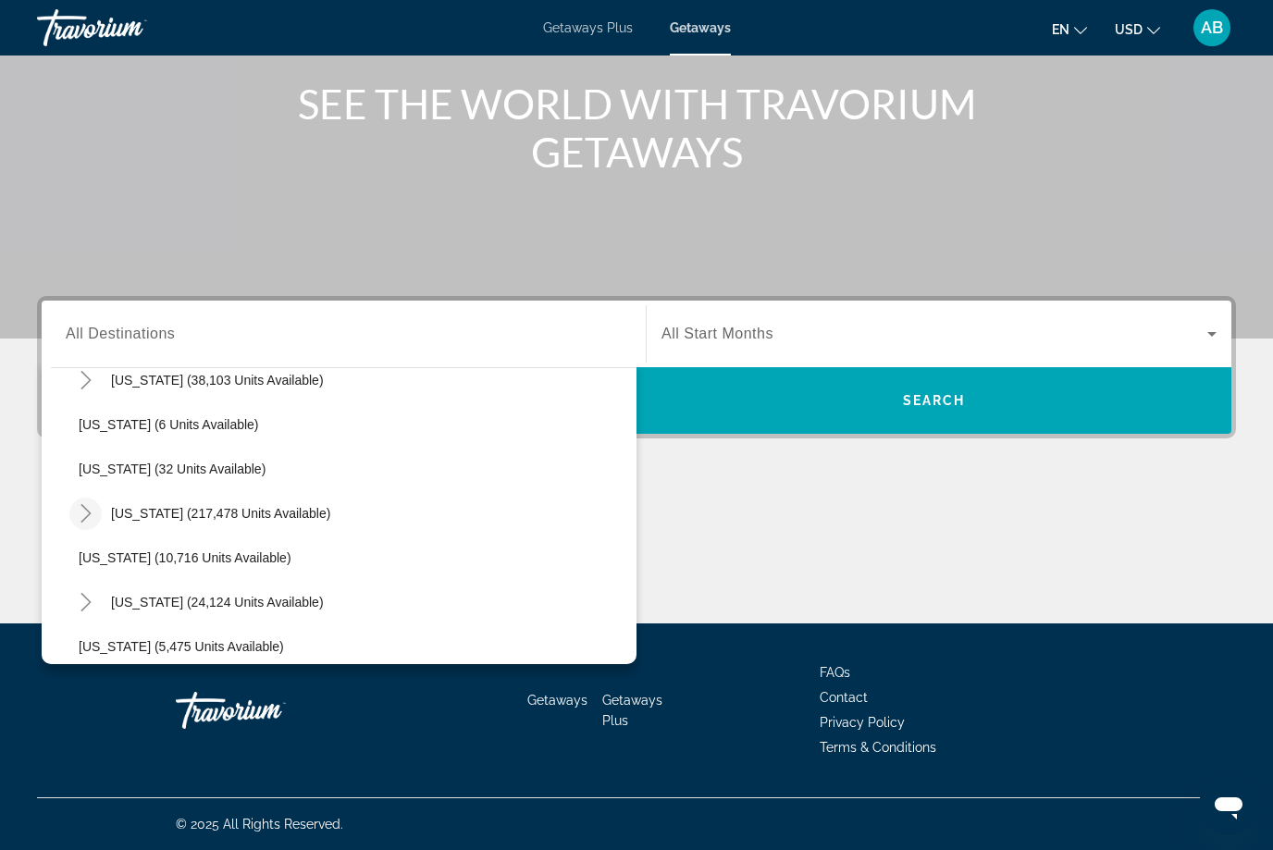
click at [90, 517] on icon "Toggle Florida (217,478 units available)" at bounding box center [86, 513] width 18 height 18
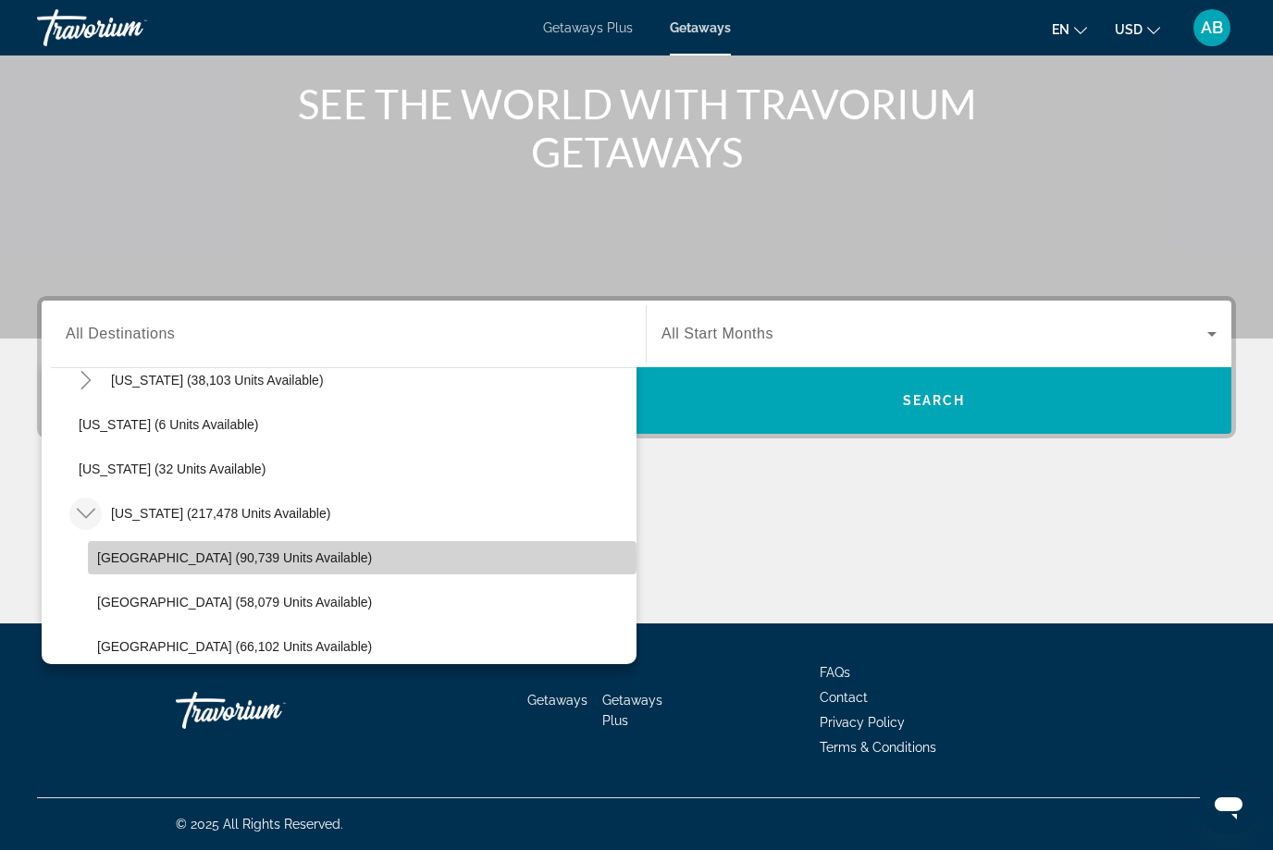
click at [166, 560] on span "[GEOGRAPHIC_DATA] (90,739 units available)" at bounding box center [234, 557] width 275 height 15
type input "**********"
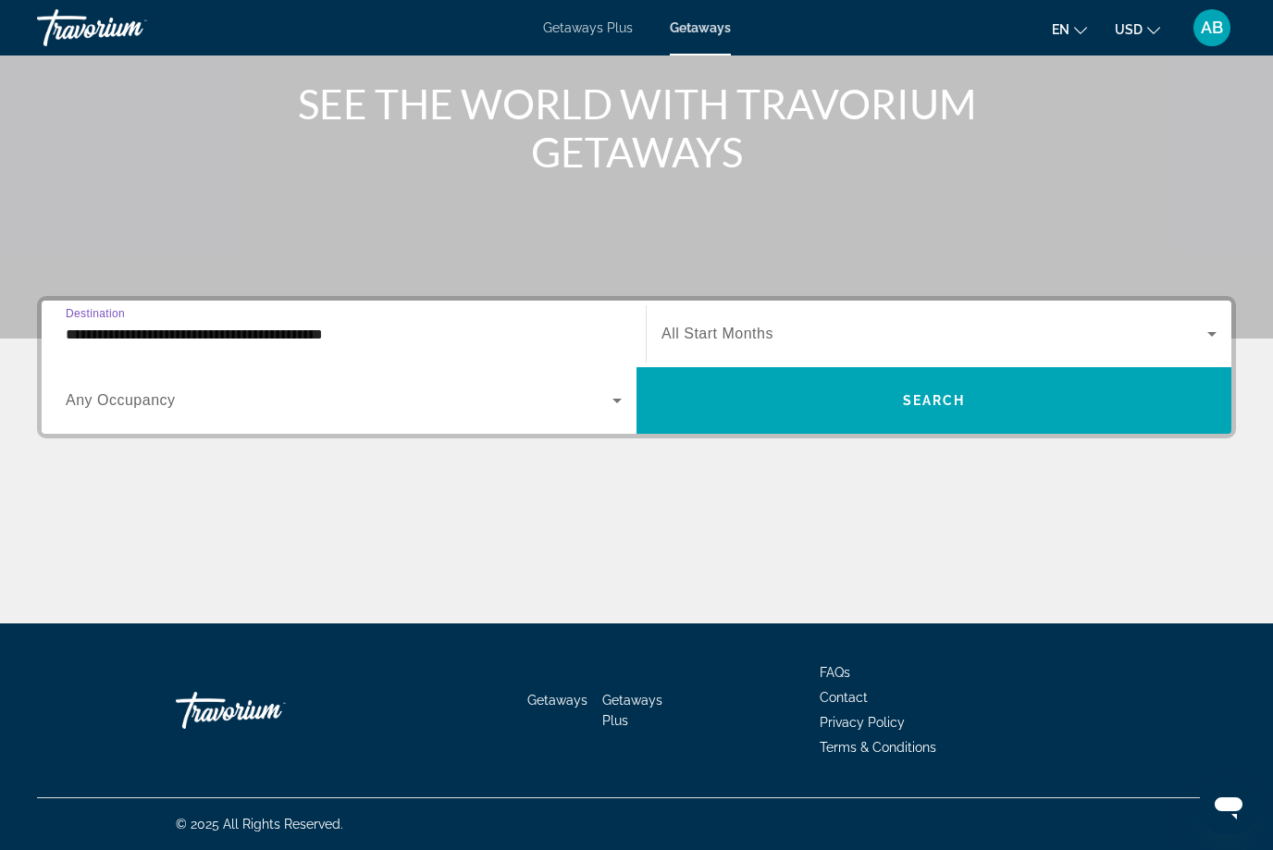
click at [164, 411] on span "Search widget" at bounding box center [339, 400] width 547 height 22
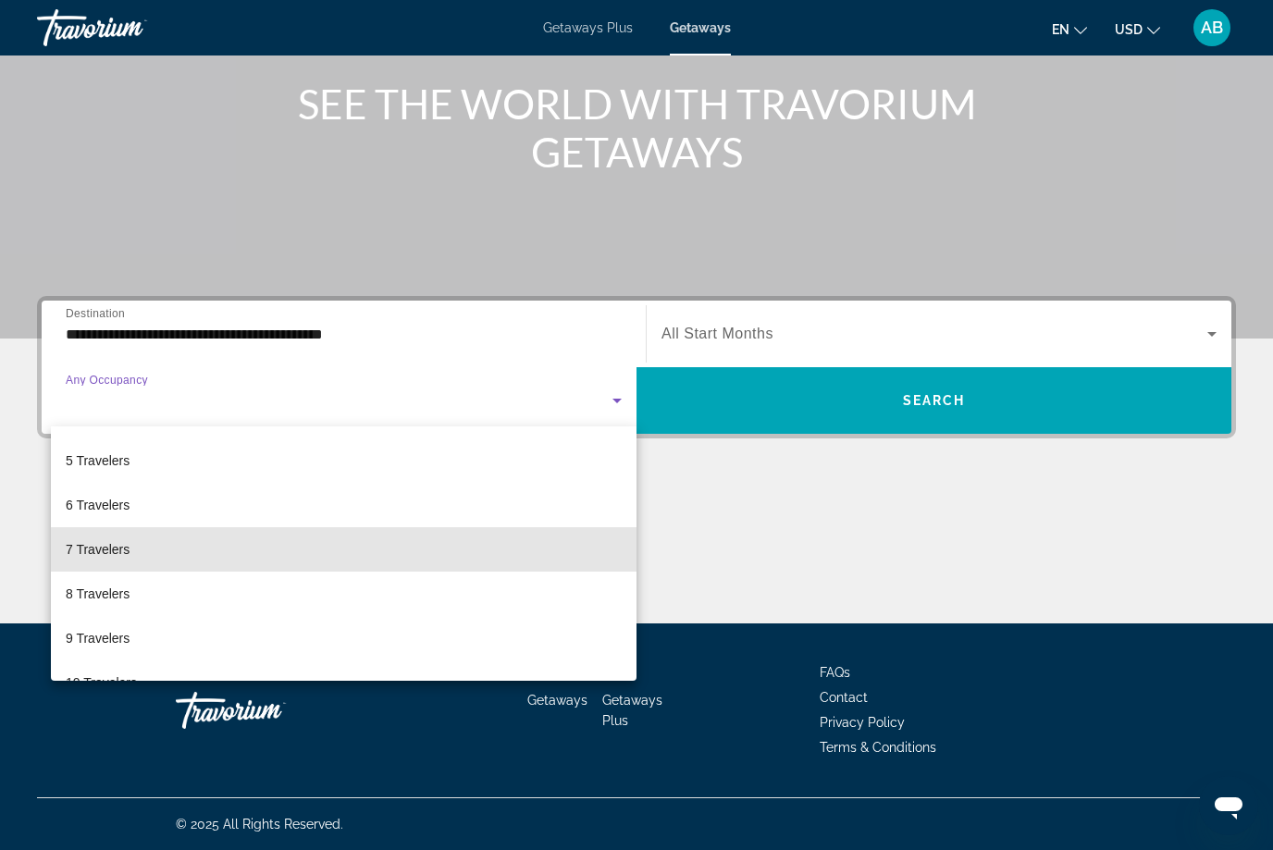
scroll to position [172, 0]
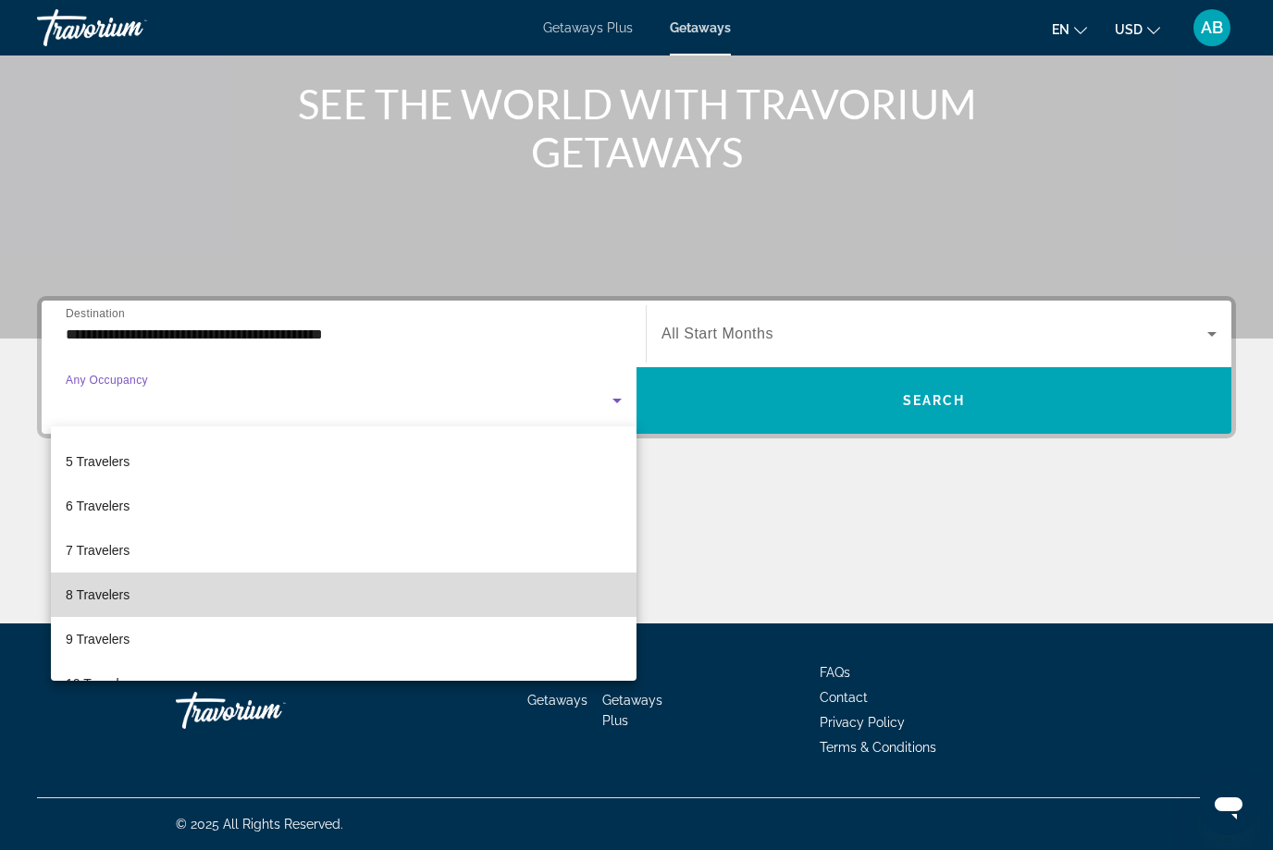
click at [137, 603] on mat-option "8 Travelers" at bounding box center [343, 594] width 585 height 44
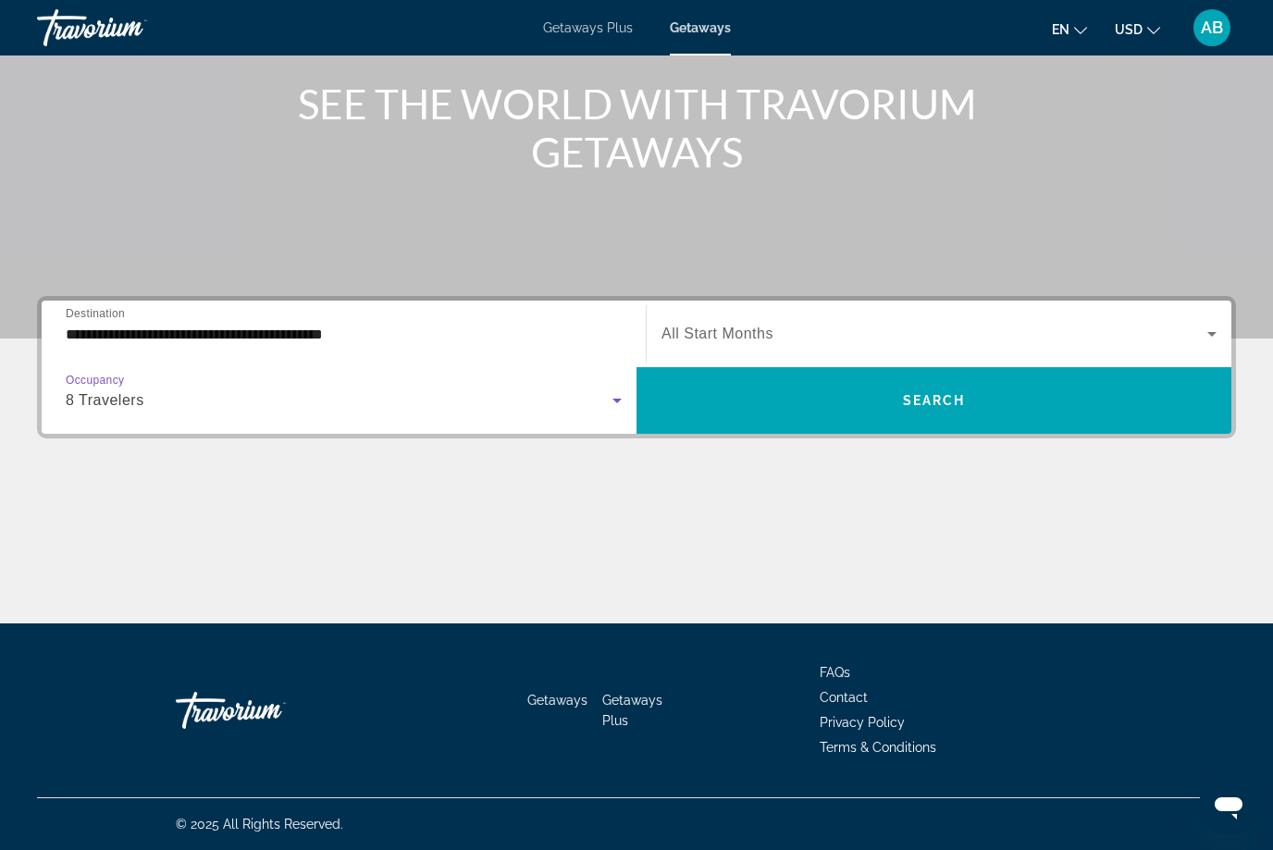
click at [1212, 338] on icon "Search widget" at bounding box center [1211, 334] width 22 height 22
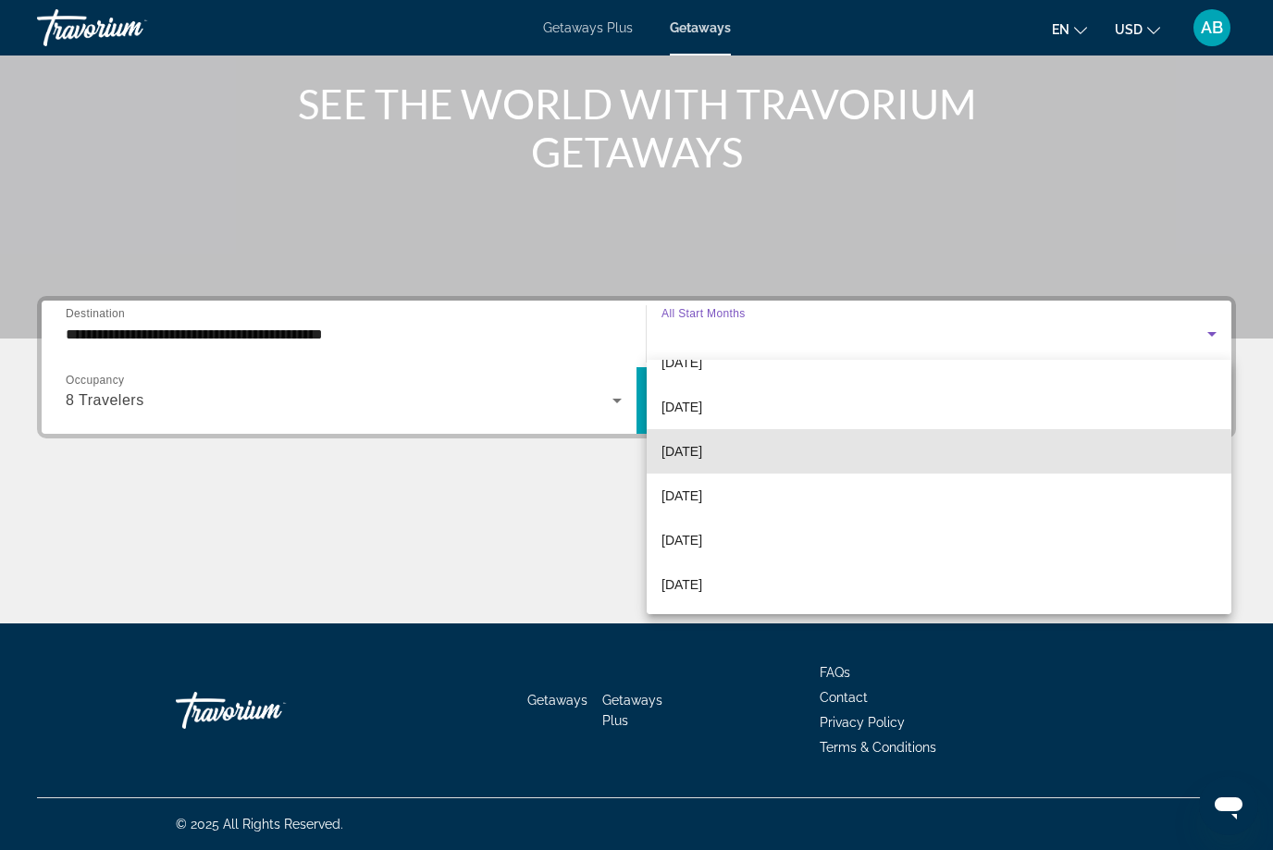
scroll to position [80, 0]
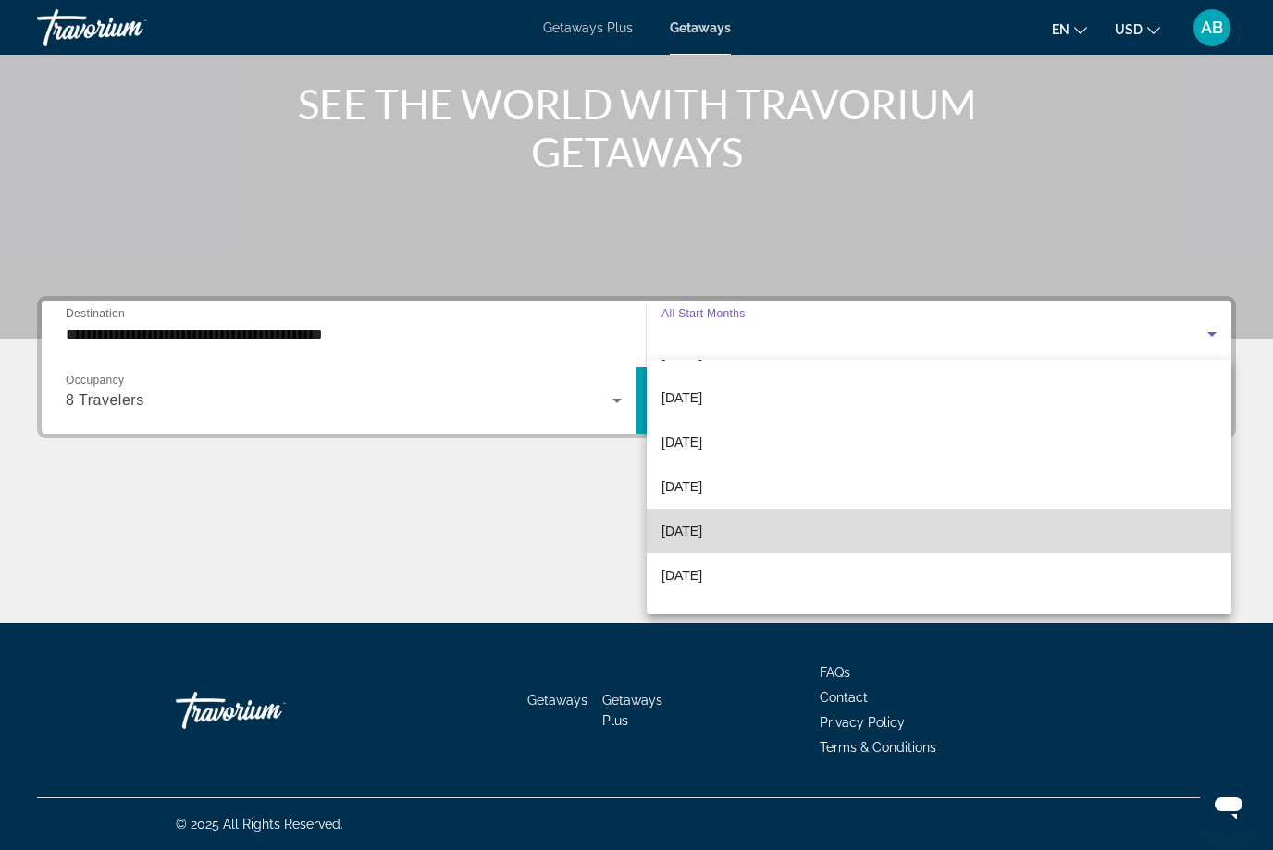
click at [702, 535] on span "[DATE]" at bounding box center [681, 531] width 41 height 22
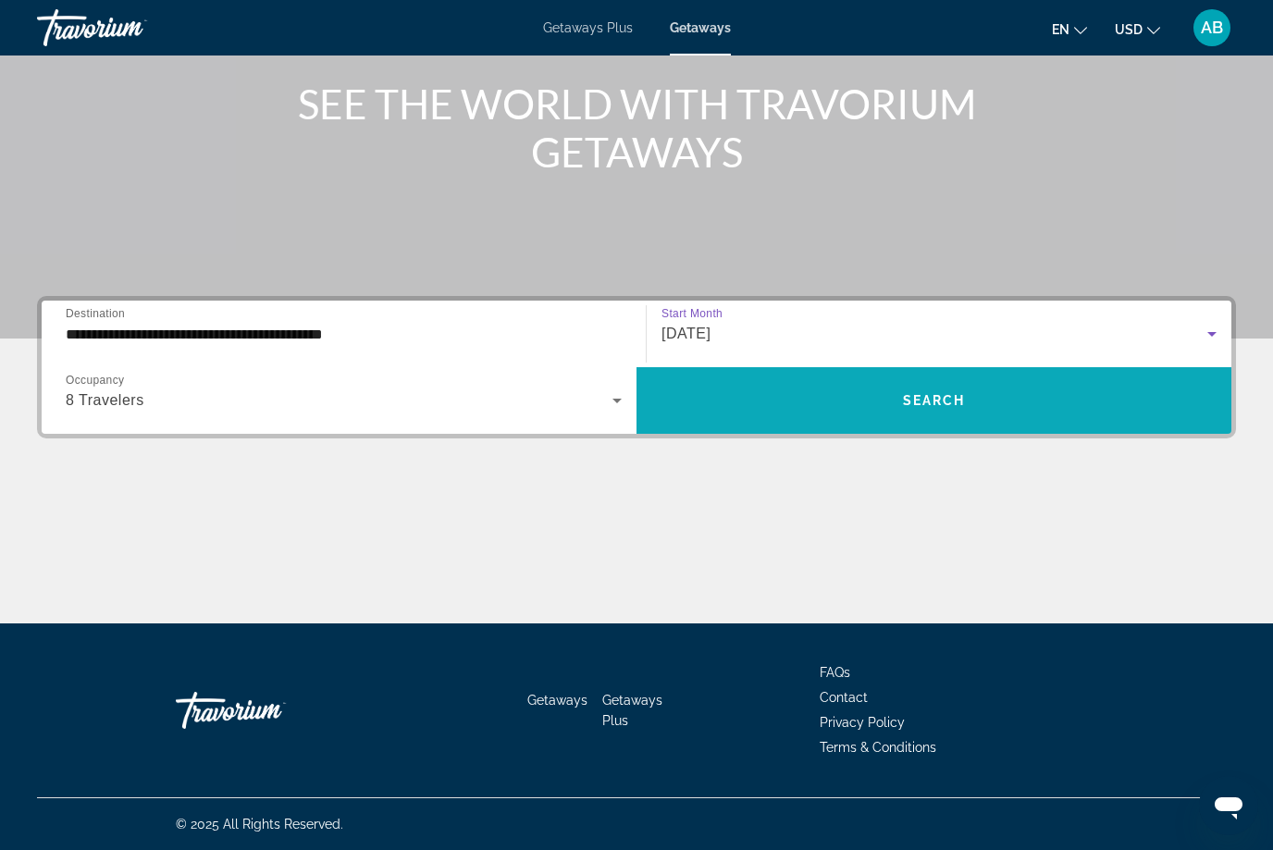
click at [880, 412] on span "Search widget" at bounding box center [933, 400] width 595 height 44
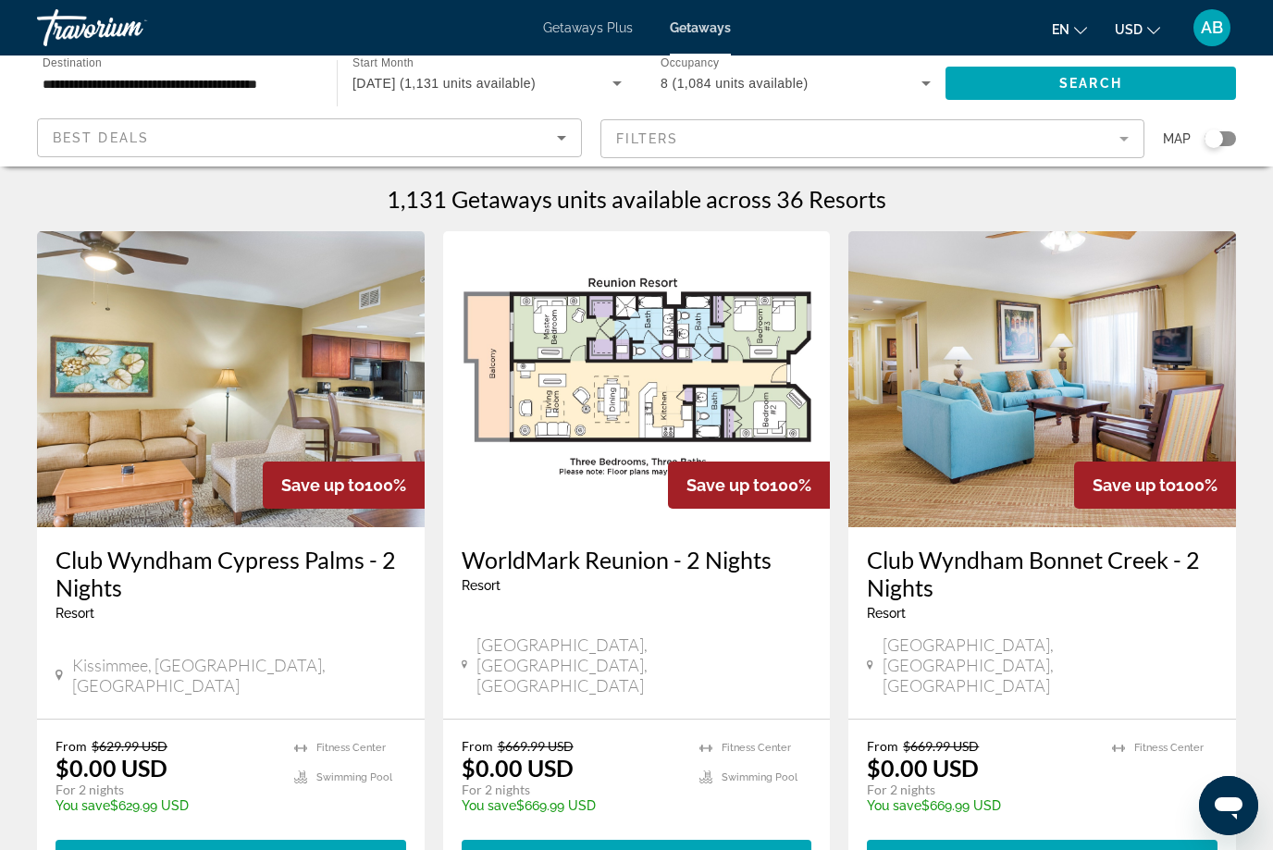
click at [1126, 137] on mat-form-field "Filters" at bounding box center [872, 138] width 545 height 39
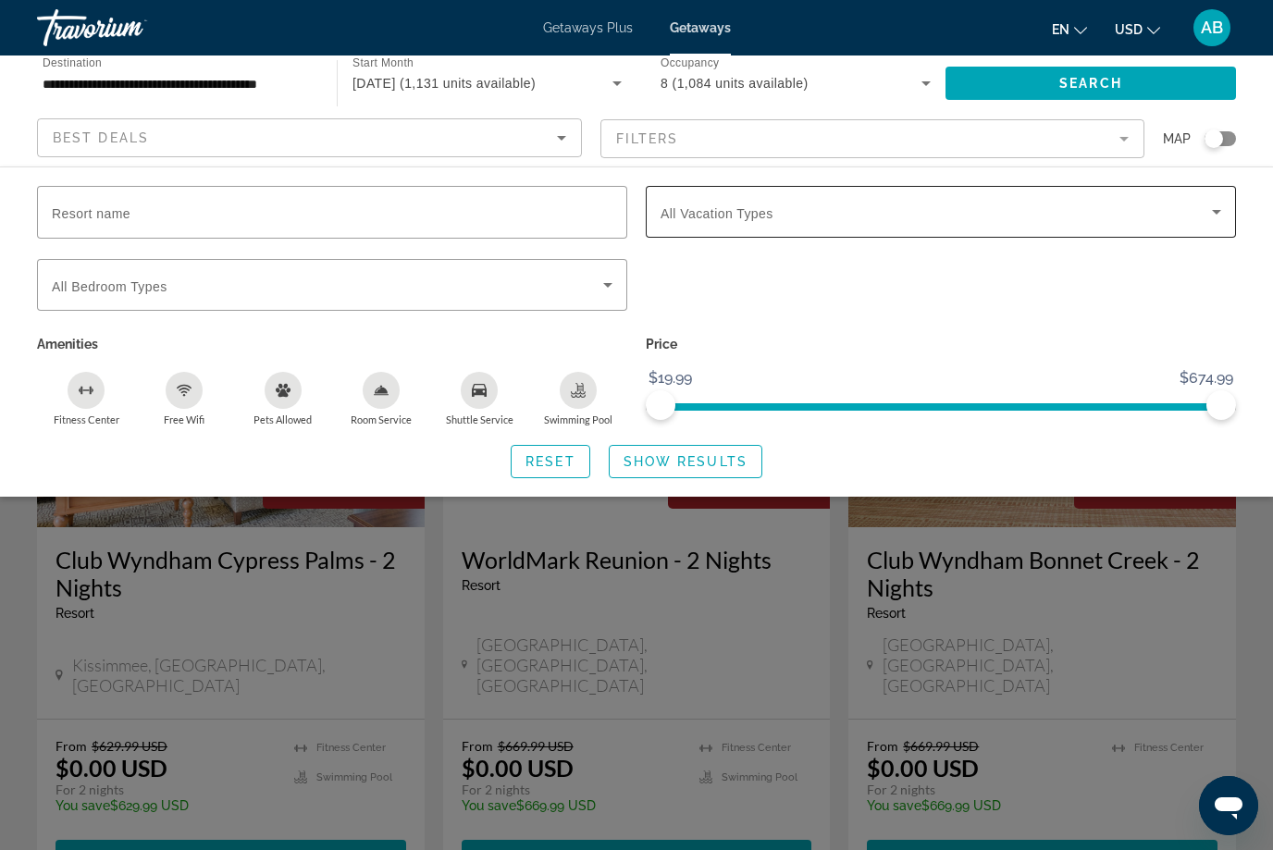
click at [781, 213] on span "Search widget" at bounding box center [935, 212] width 551 height 22
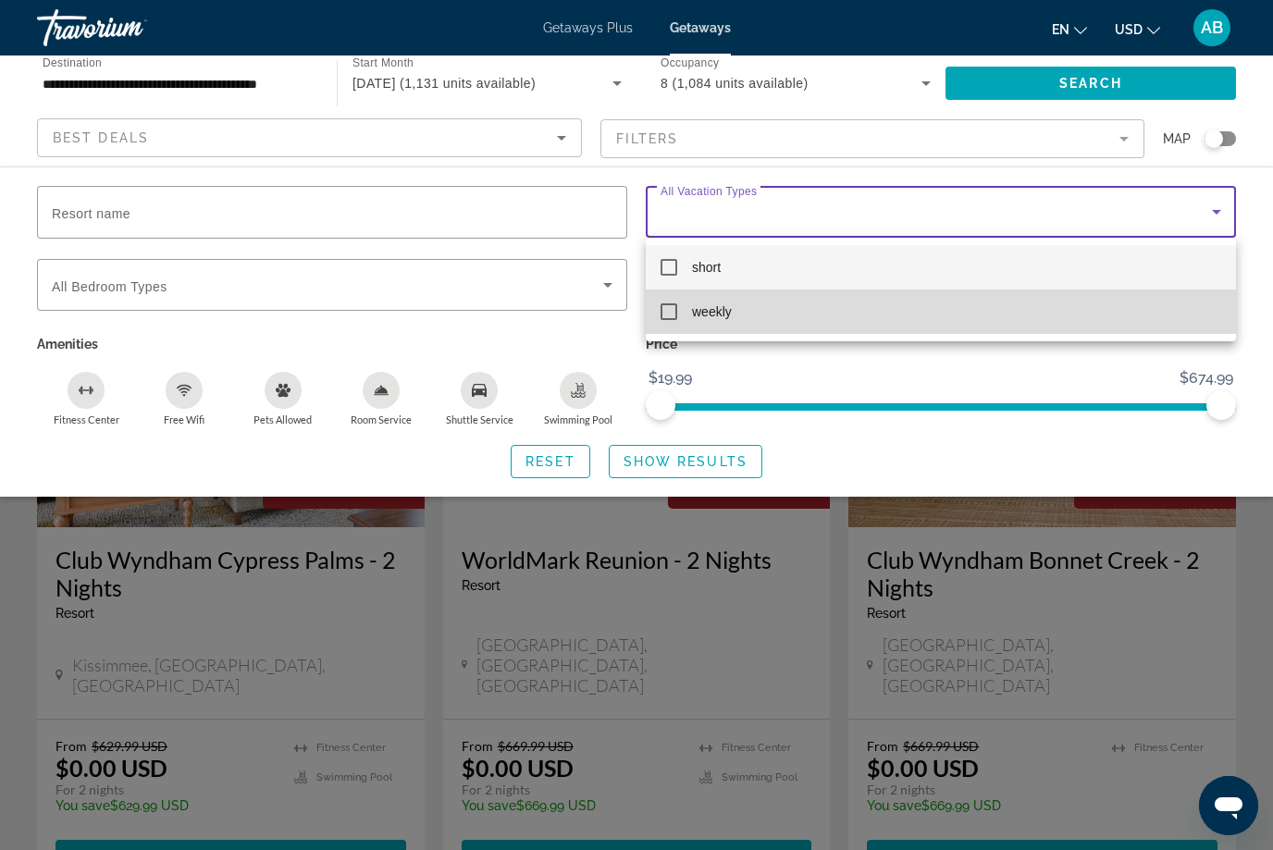
click at [664, 314] on mat-pseudo-checkbox at bounding box center [668, 311] width 17 height 17
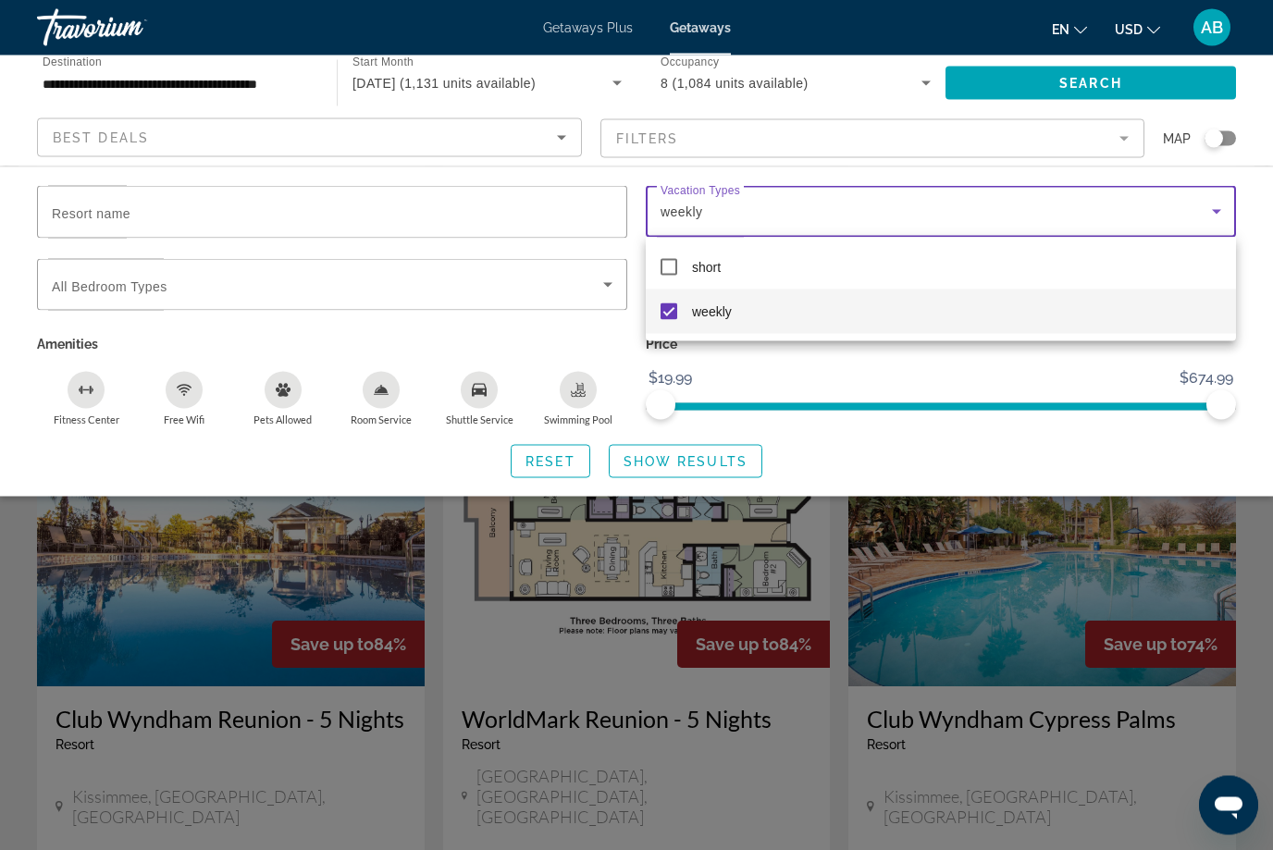
click at [1189, 750] on div at bounding box center [636, 425] width 1273 height 850
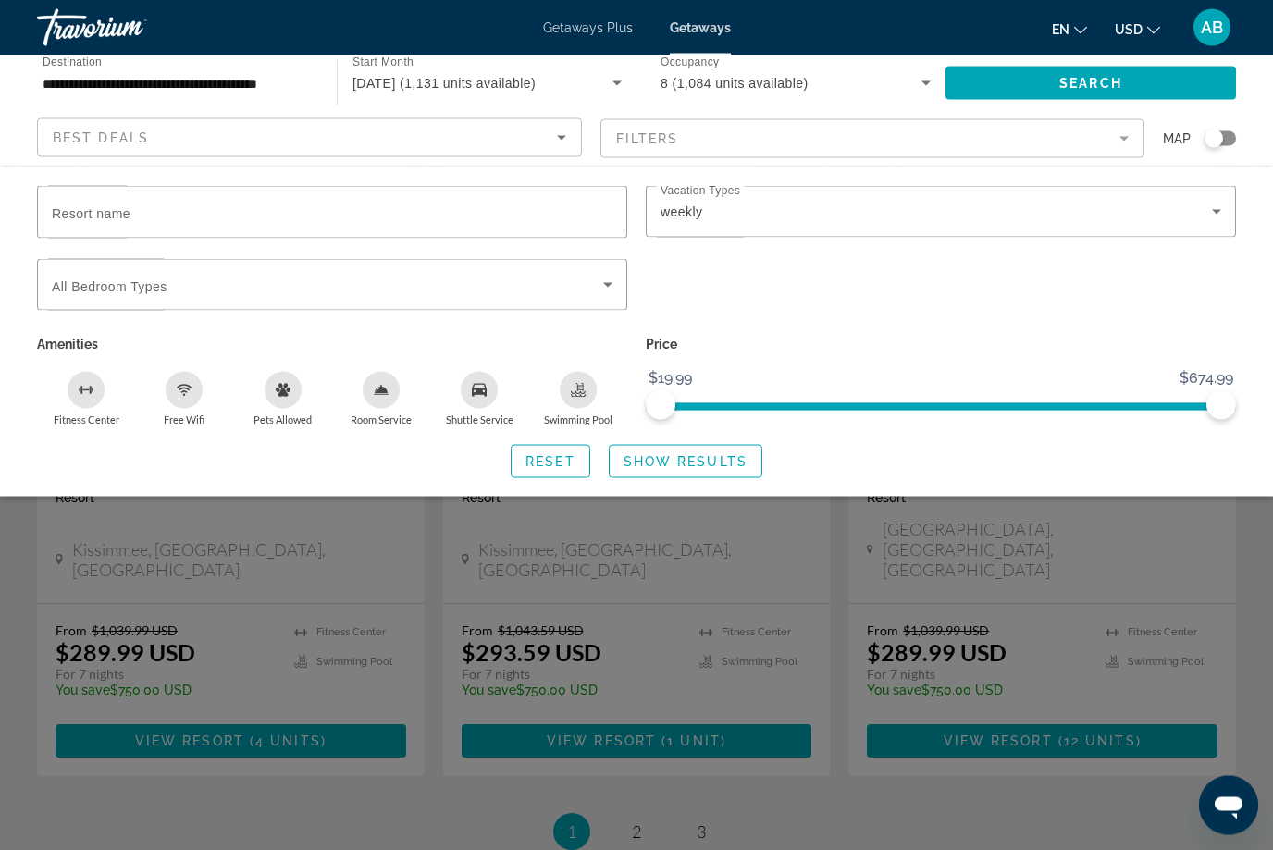
scroll to position [2192, 0]
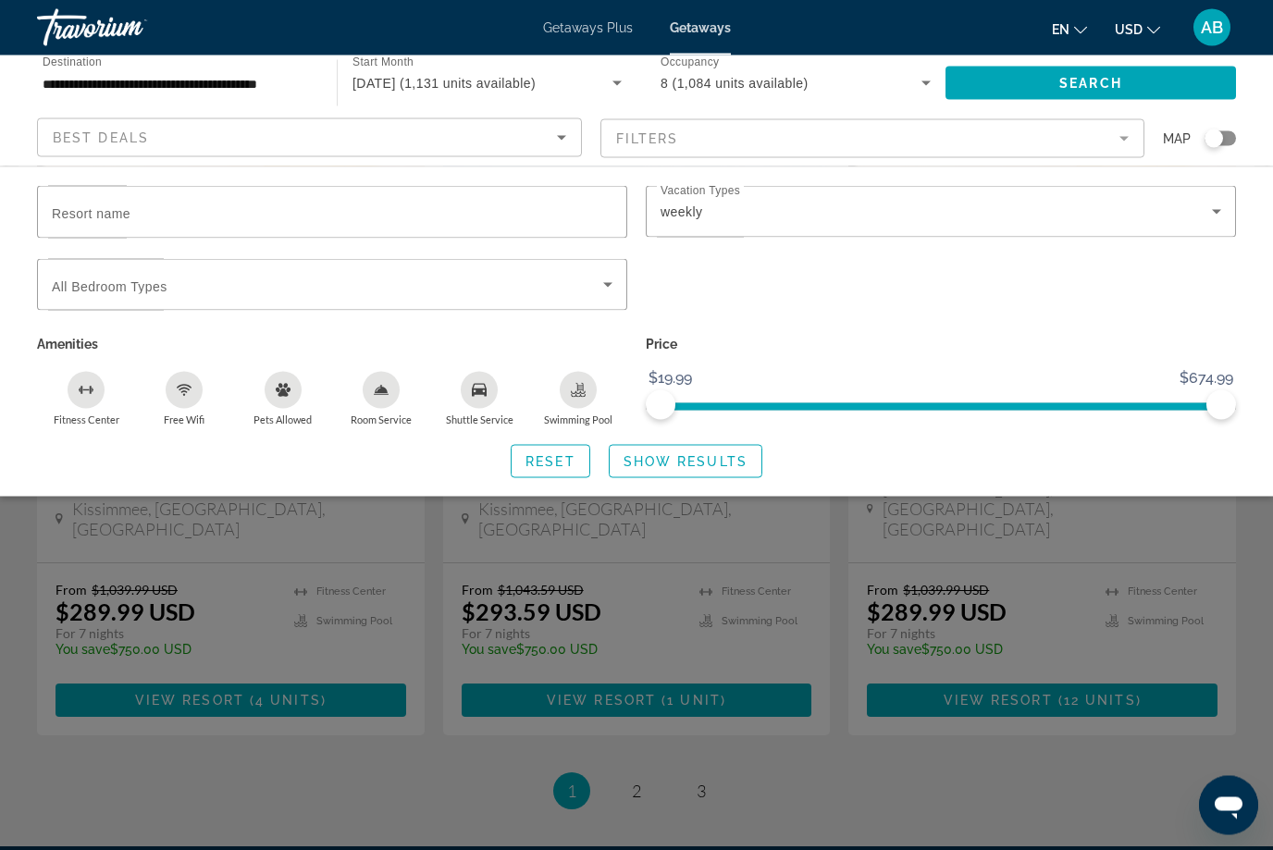
click at [634, 643] on div "Search widget" at bounding box center [636, 563] width 1273 height 572
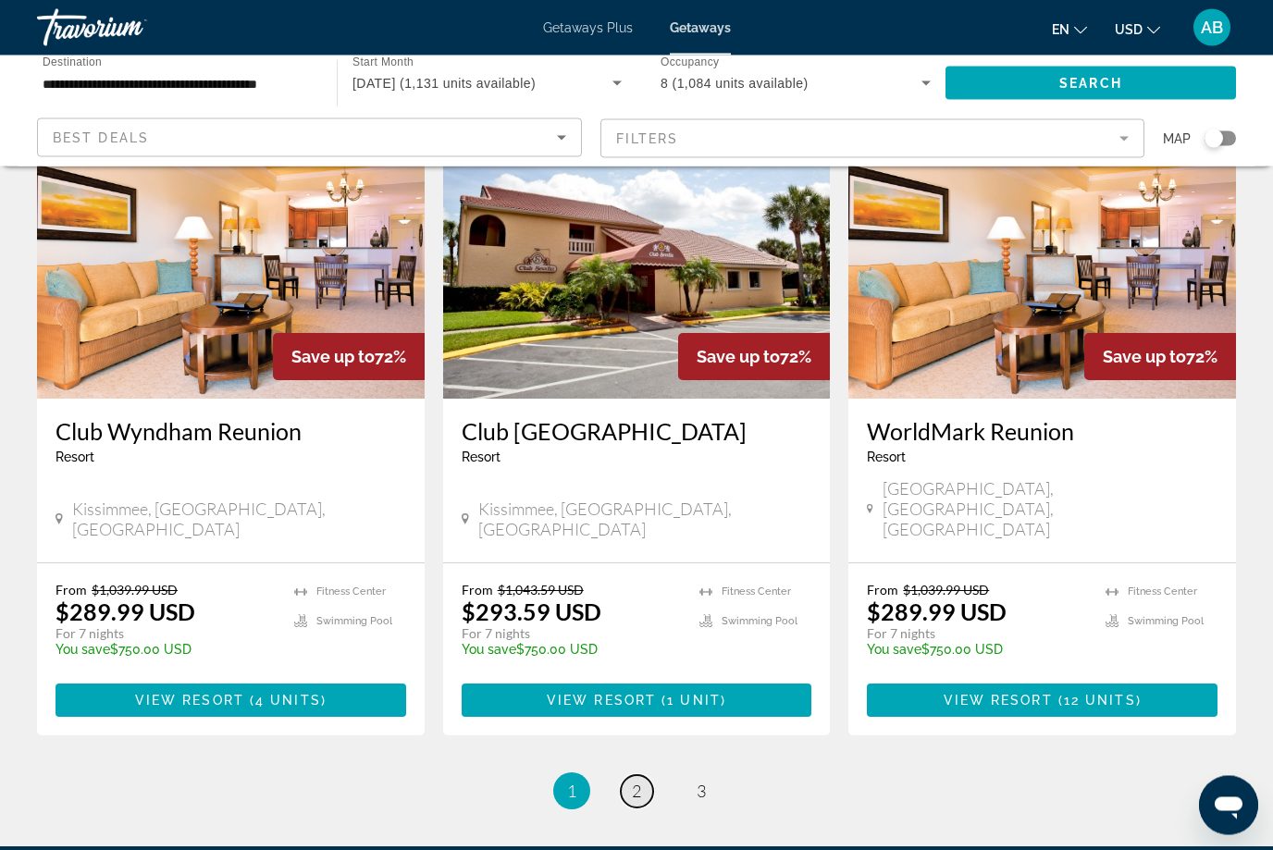
click at [645, 776] on link "page 2" at bounding box center [637, 792] width 32 height 32
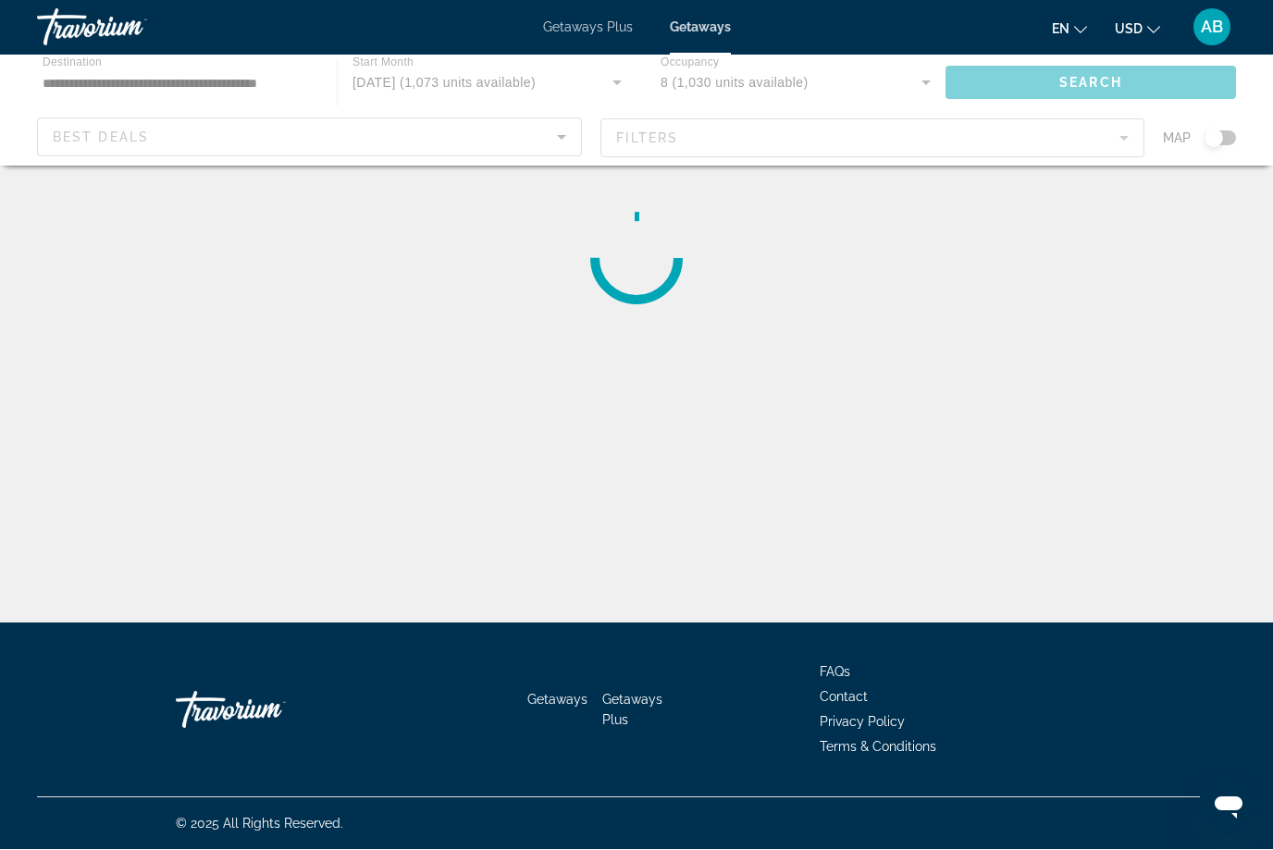
scroll to position [62, 0]
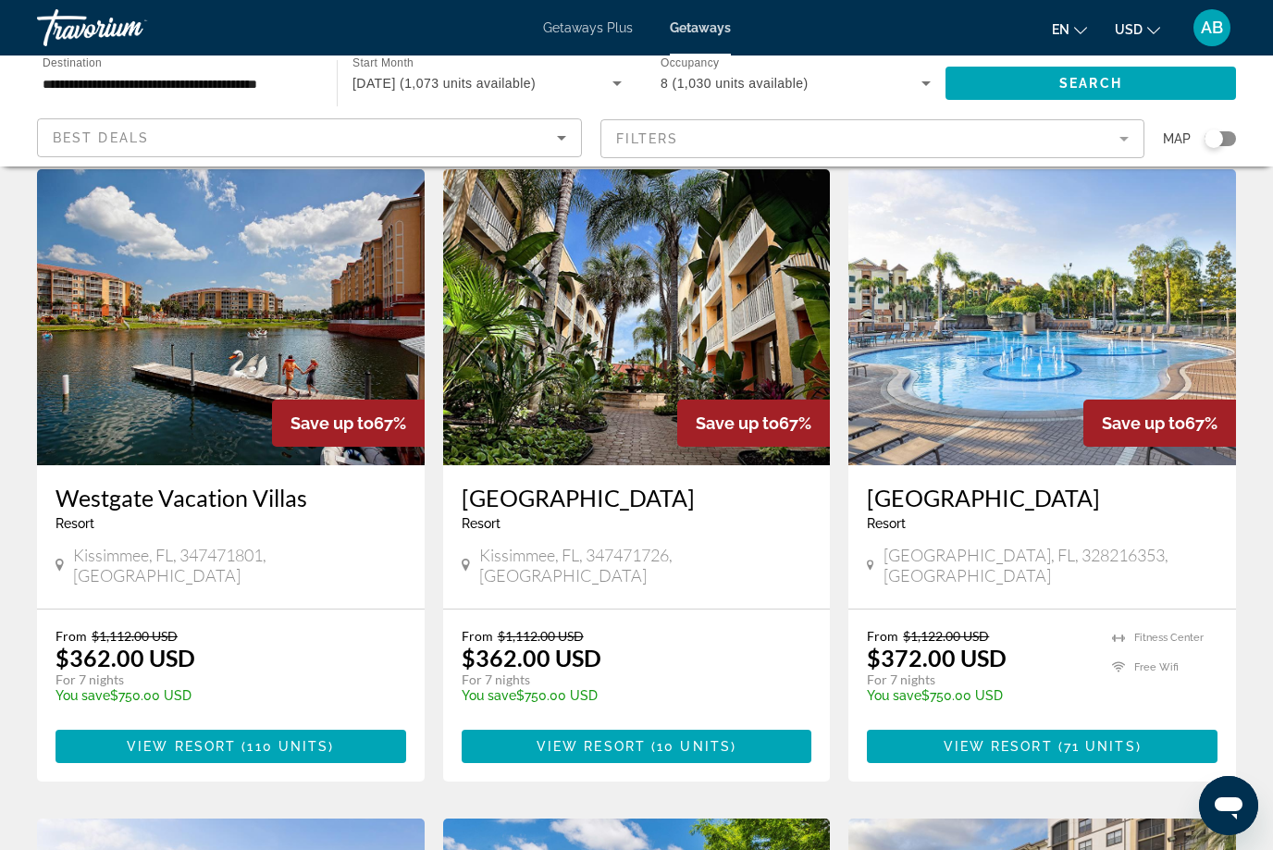
click at [261, 434] on img "Main content" at bounding box center [231, 317] width 388 height 296
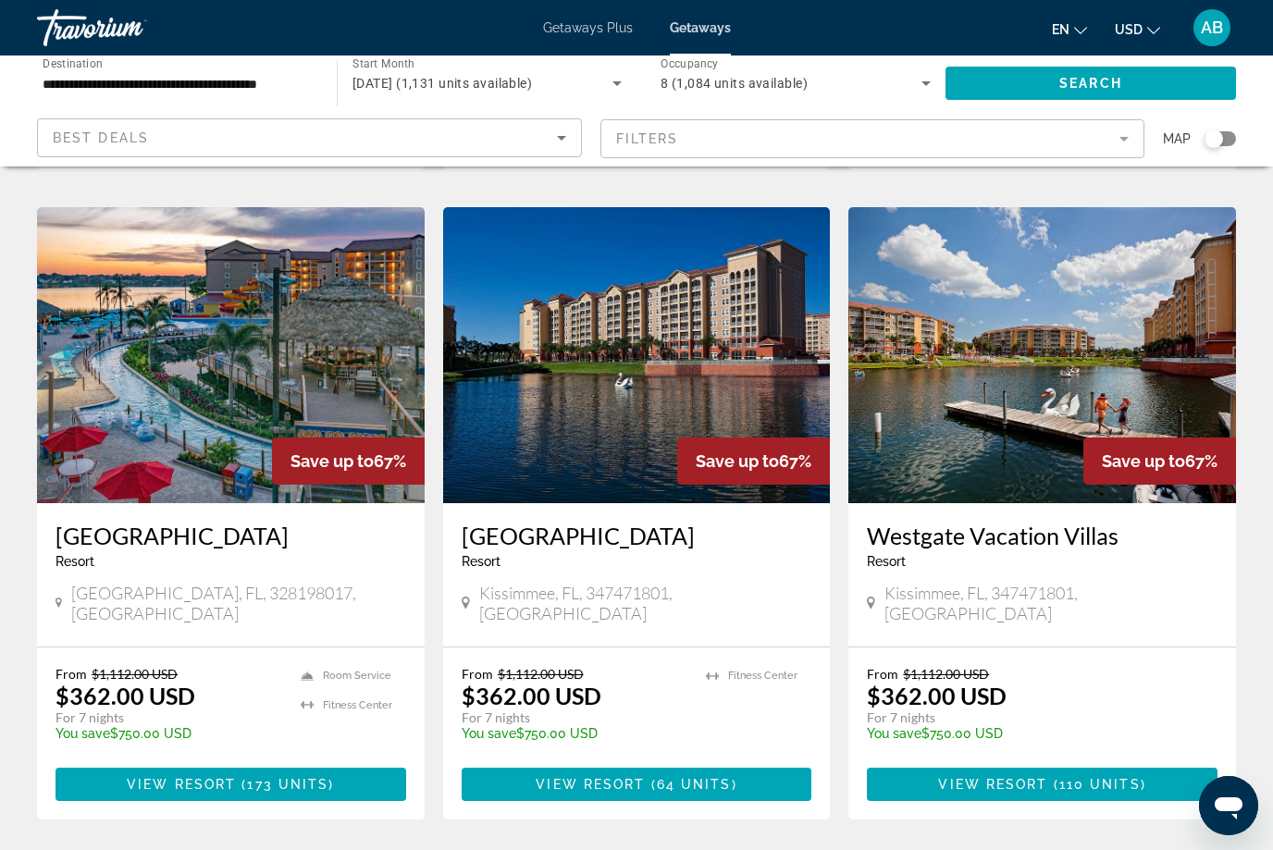
scroll to position [1395, 0]
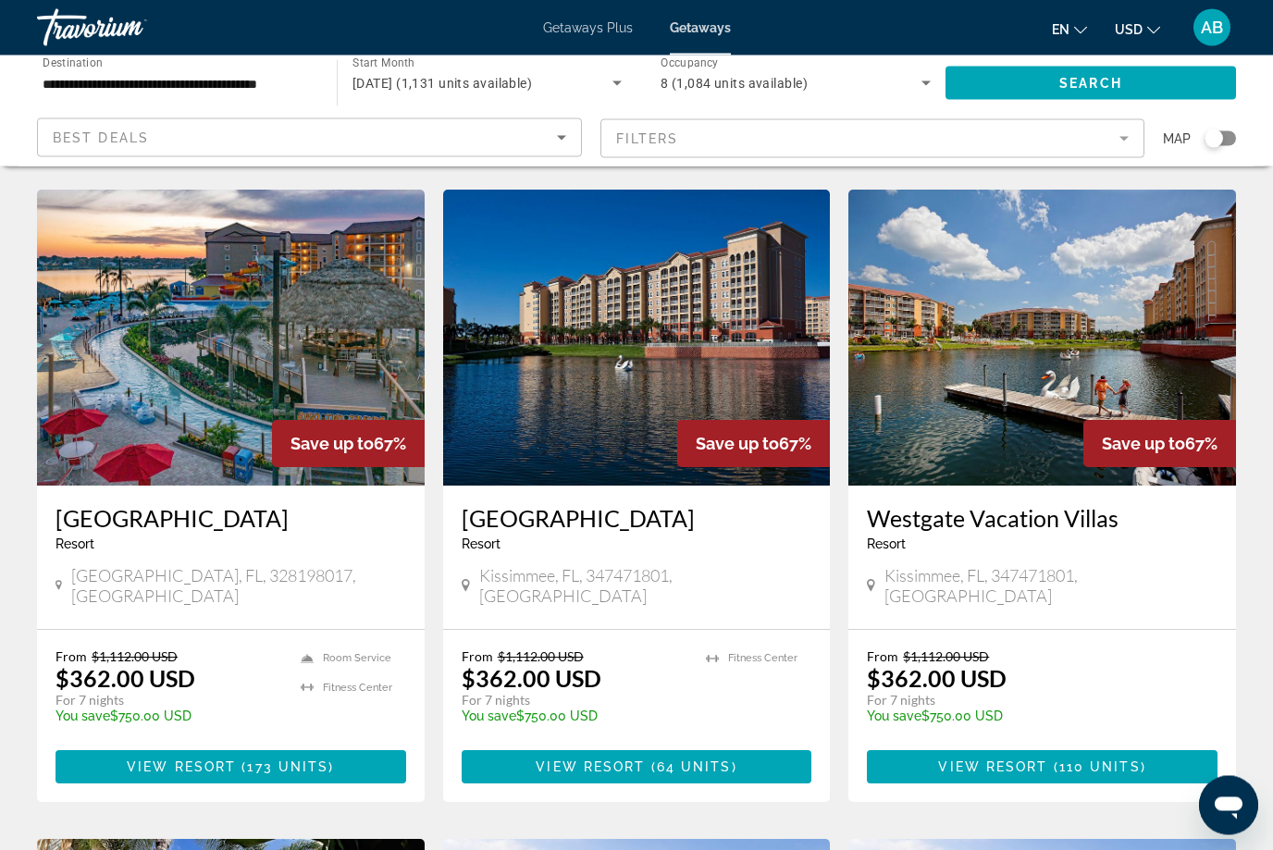
click at [1042, 505] on h3 "Westgate Vacation Villas" at bounding box center [1042, 519] width 351 height 28
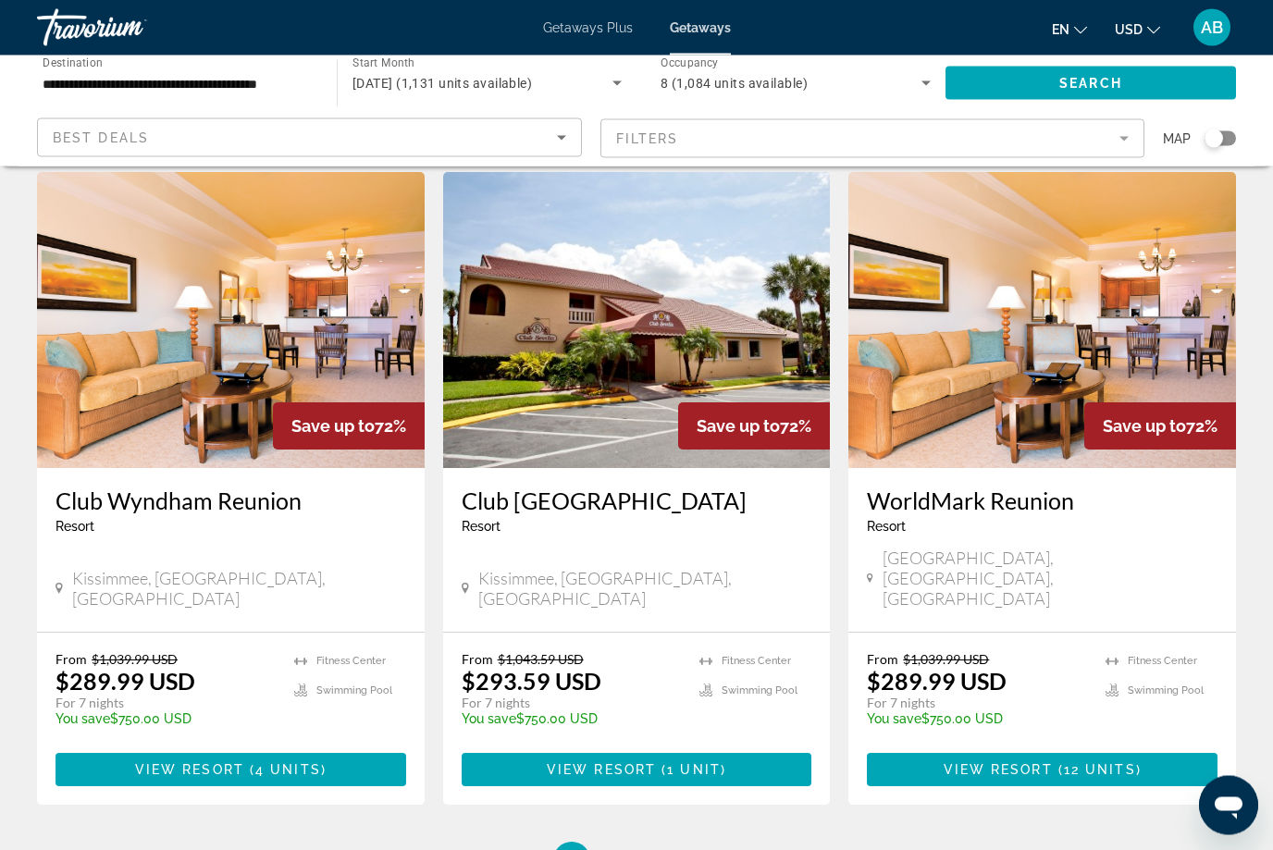
scroll to position [2125, 0]
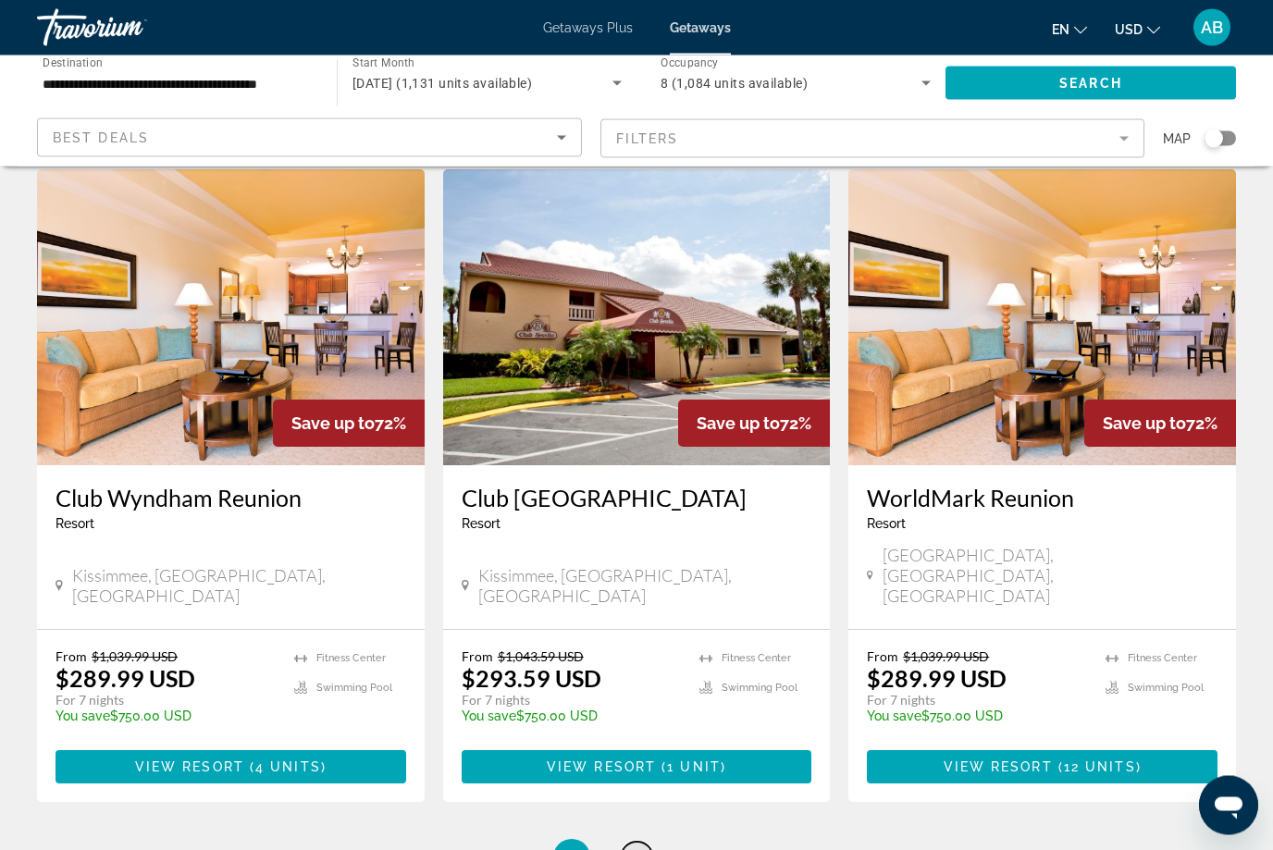
click at [651, 843] on link "page 2" at bounding box center [637, 859] width 32 height 32
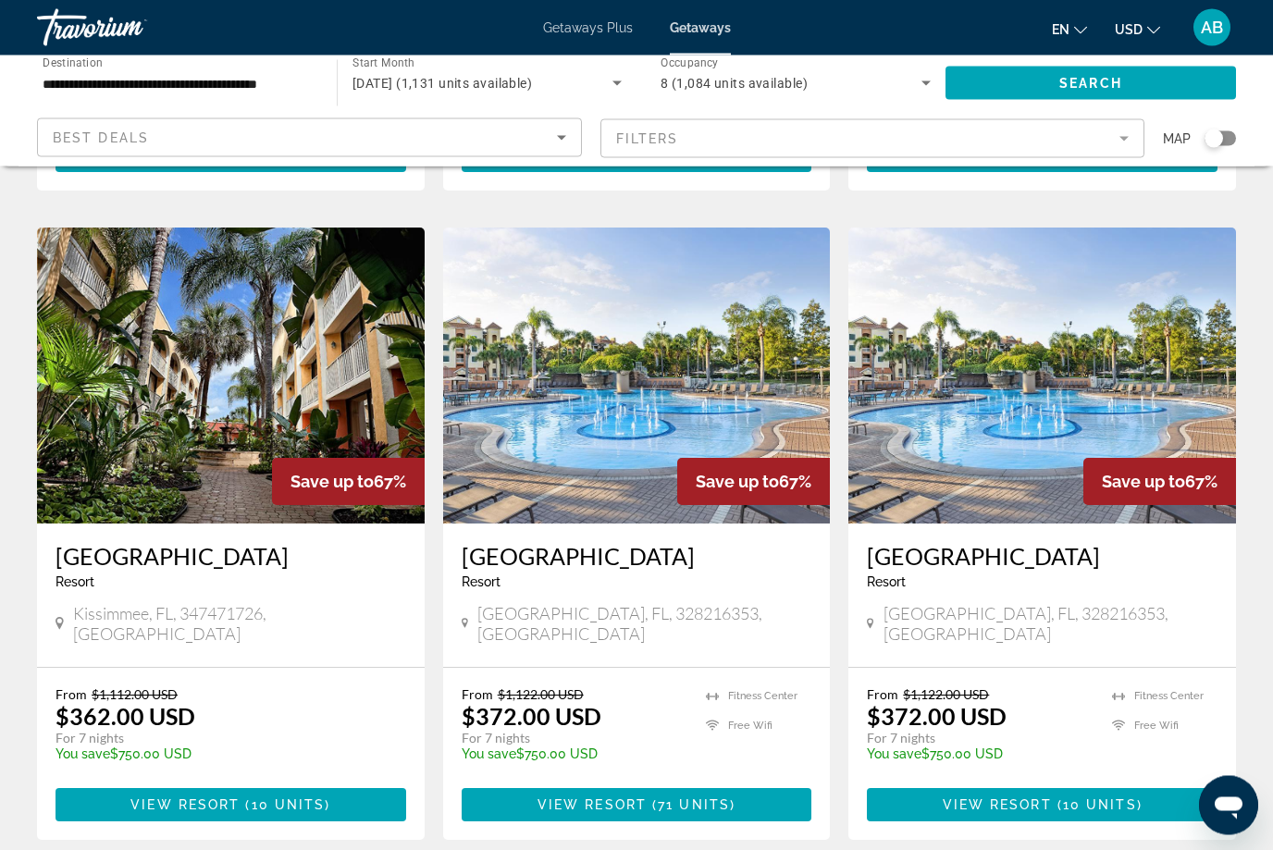
scroll to position [2192, 0]
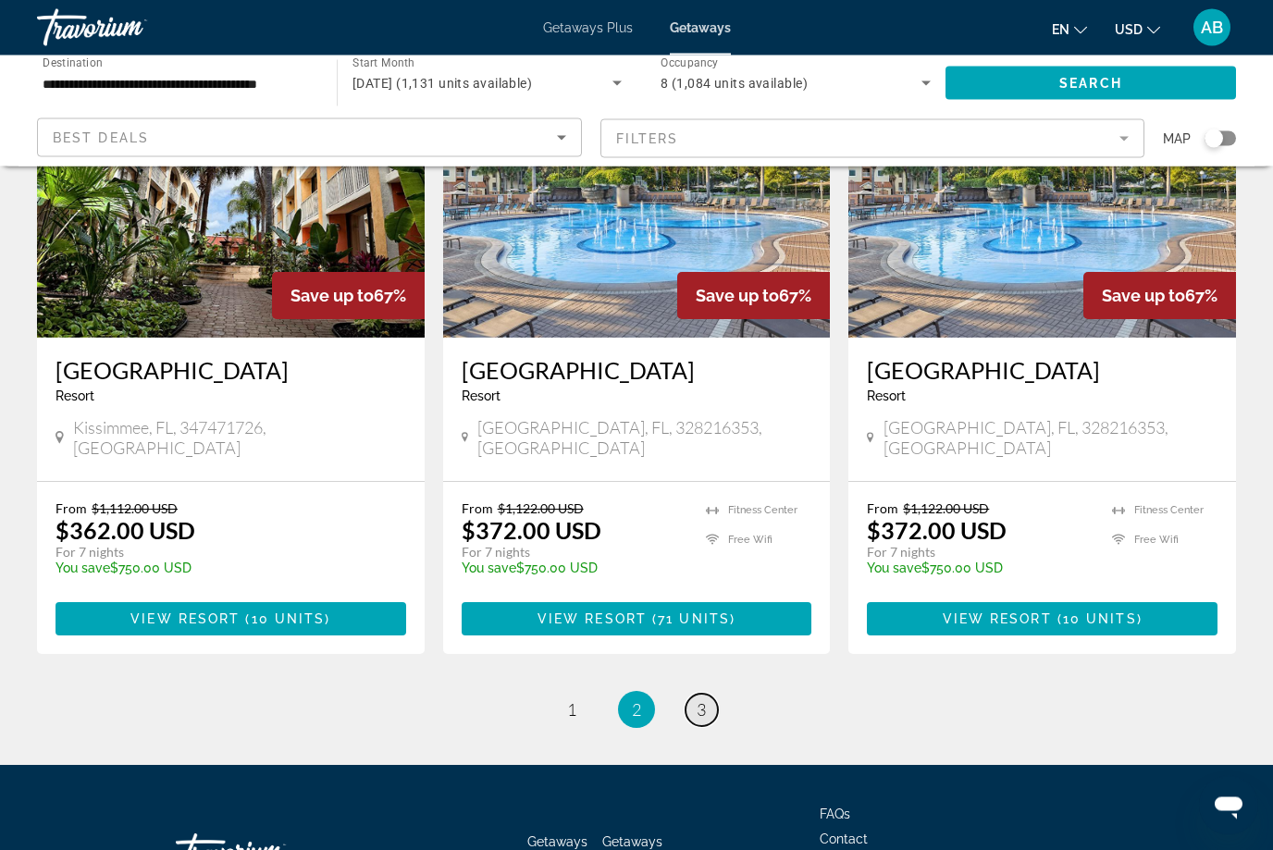
click at [695, 695] on link "page 3" at bounding box center [701, 711] width 32 height 32
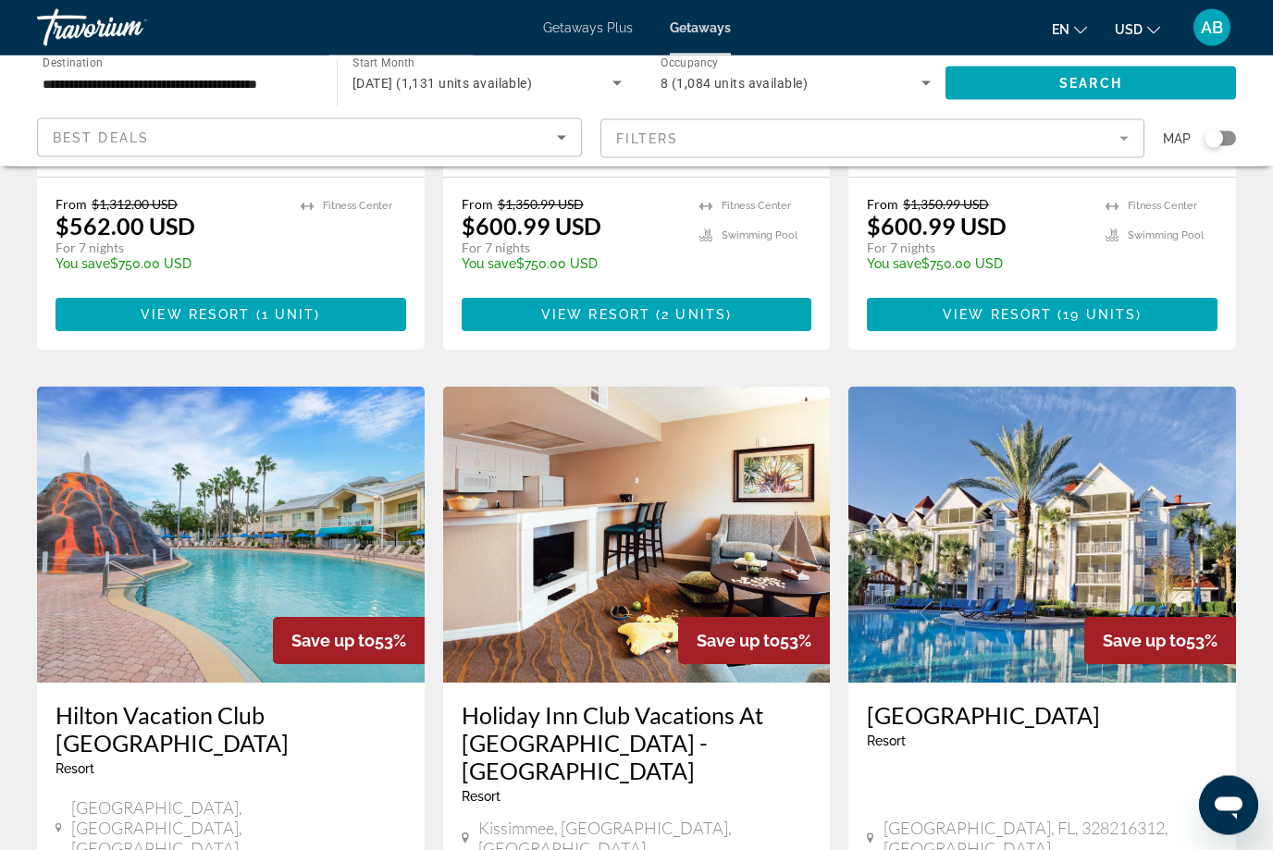
scroll to position [1896, 0]
click at [232, 701] on h3 "Hilton Vacation Club [GEOGRAPHIC_DATA]" at bounding box center [230, 728] width 351 height 55
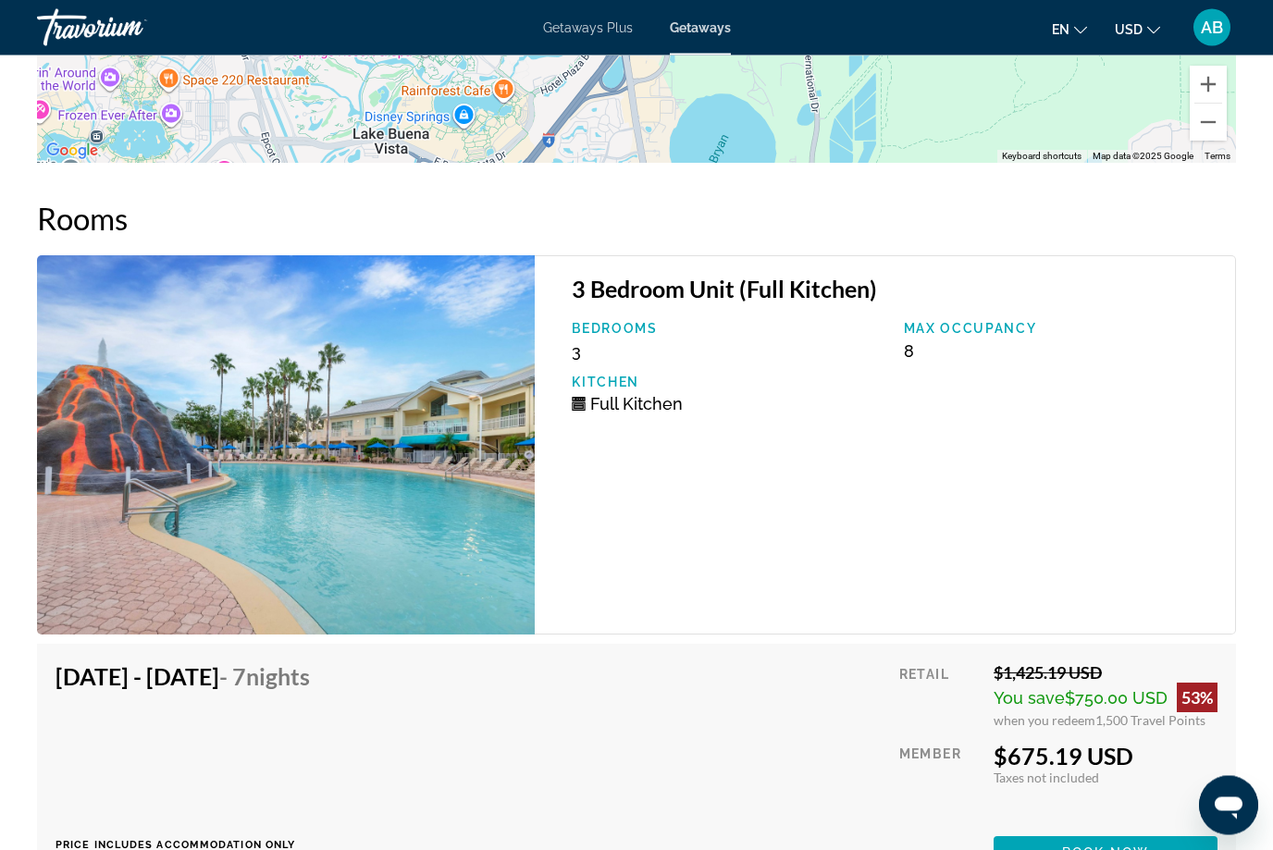
scroll to position [3474, 0]
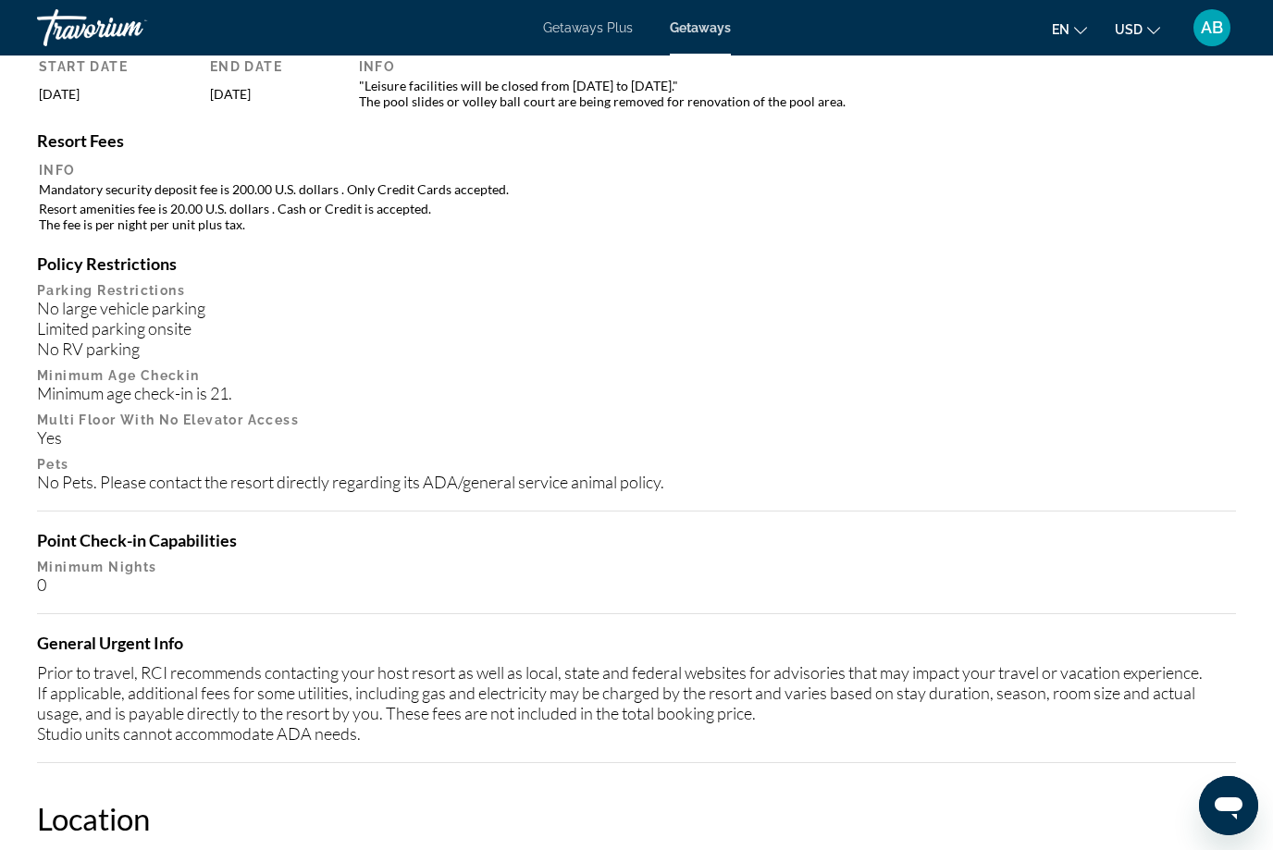
scroll to position [61, 0]
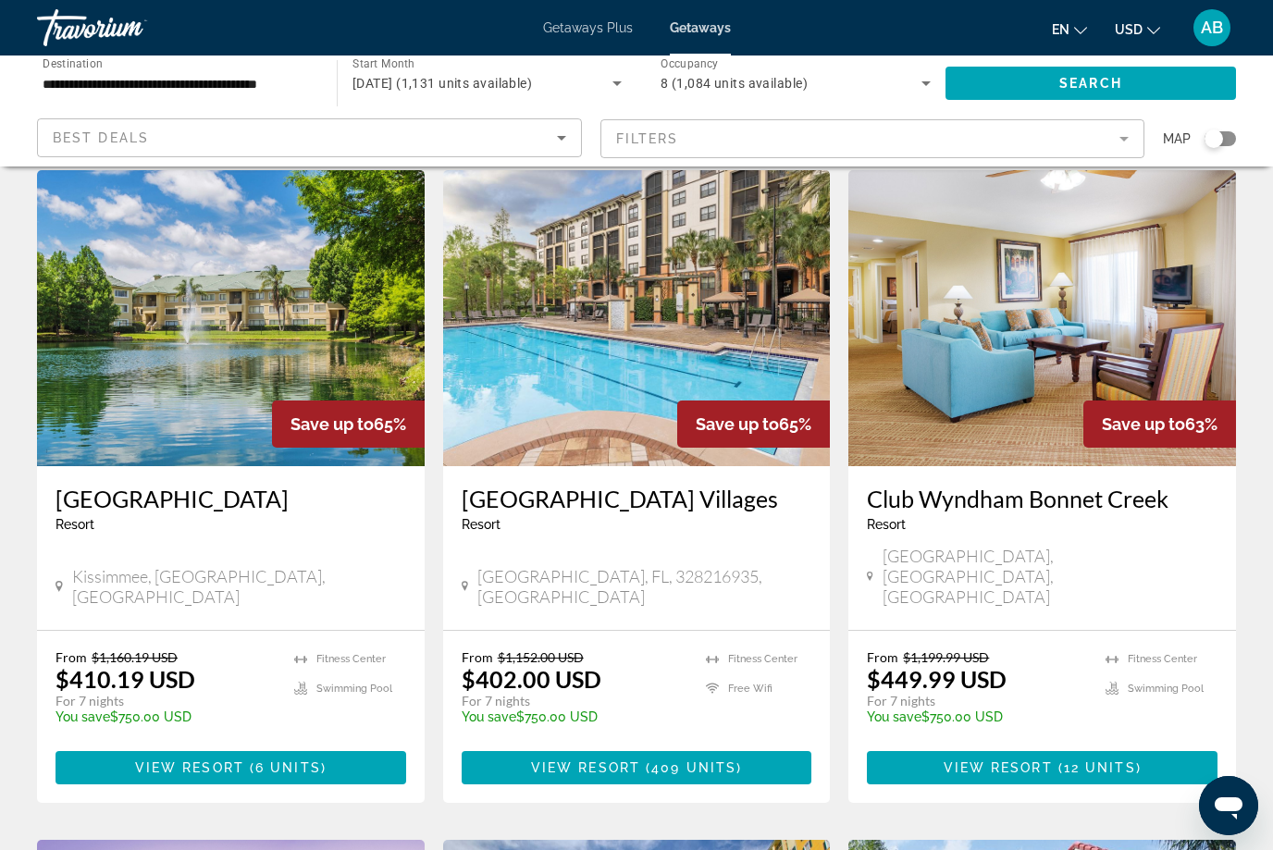
click at [606, 464] on img "Main content" at bounding box center [637, 318] width 388 height 296
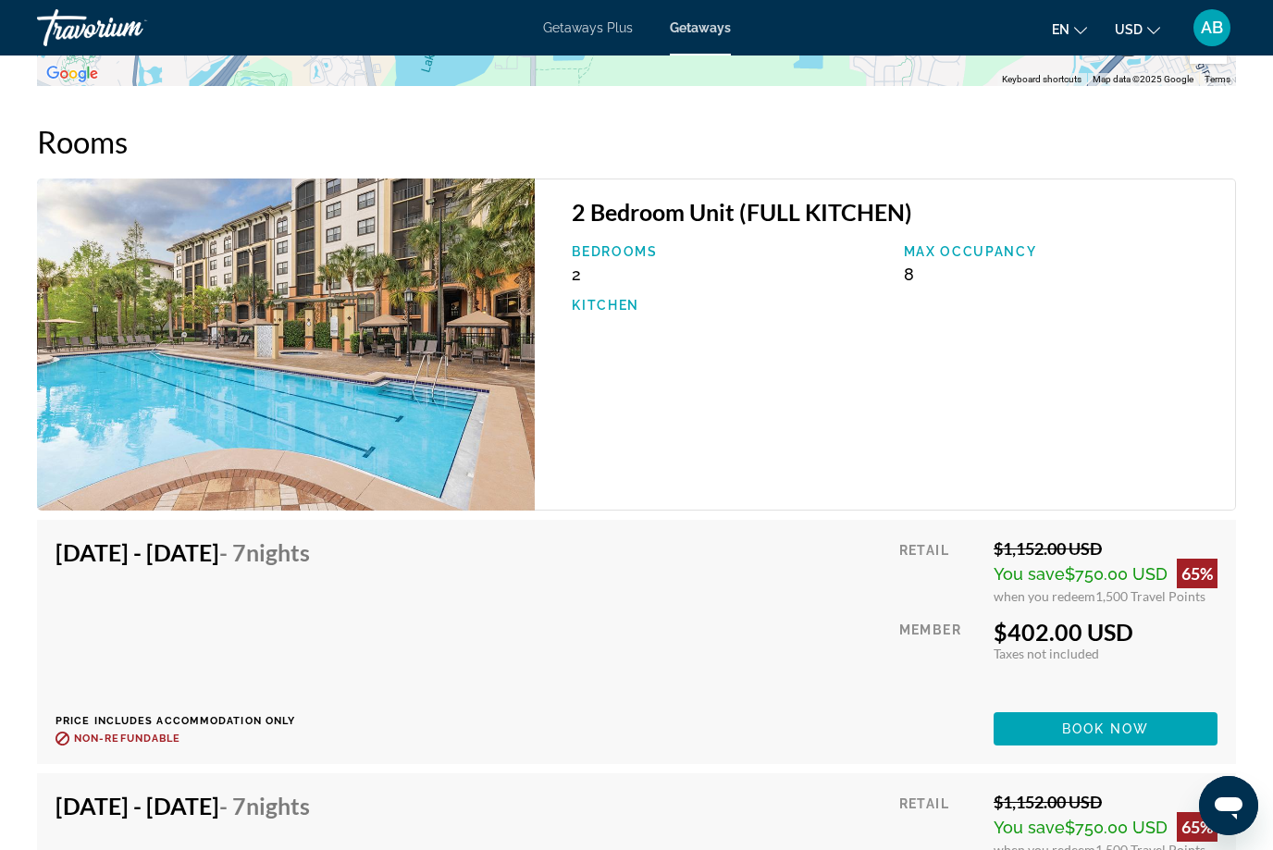
scroll to position [3250, 0]
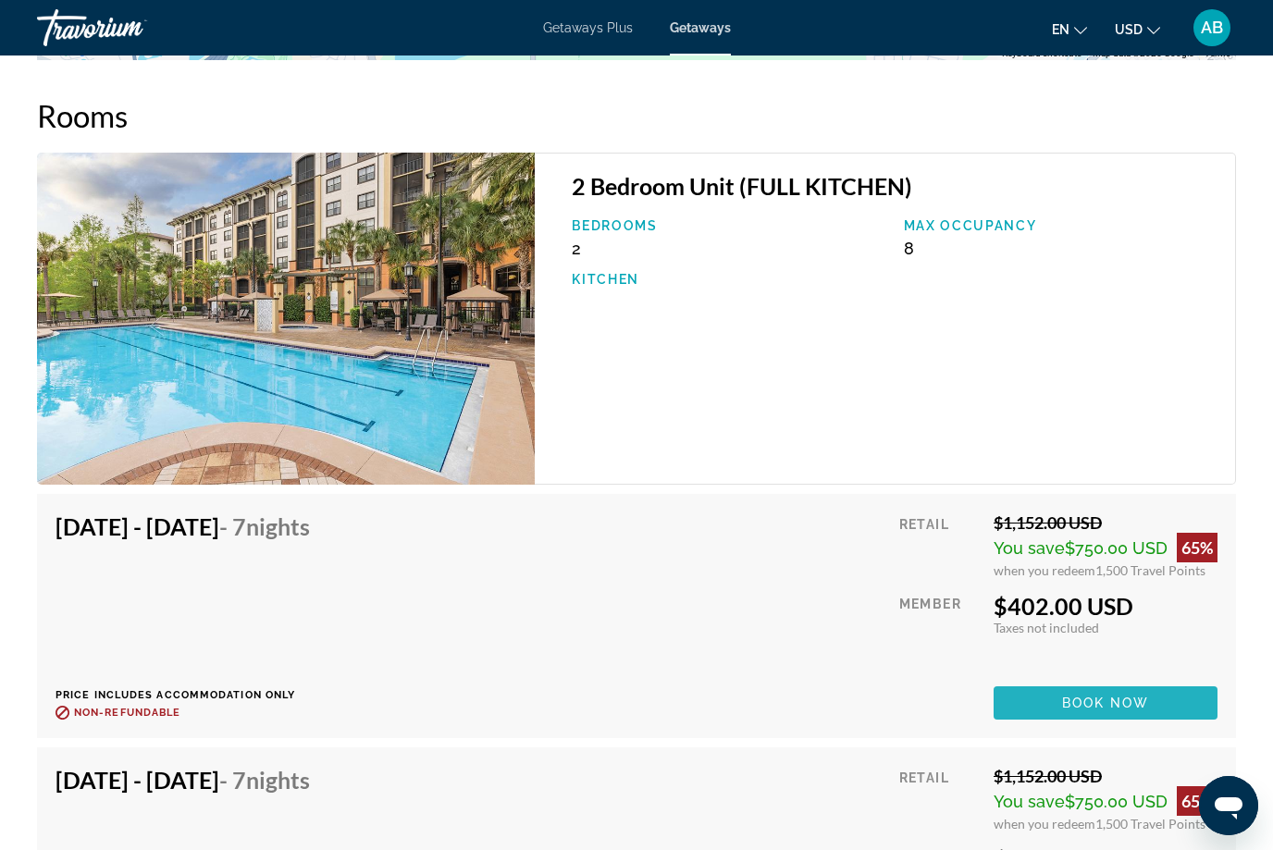
click at [1107, 706] on span "Book now" at bounding box center [1106, 702] width 88 height 15
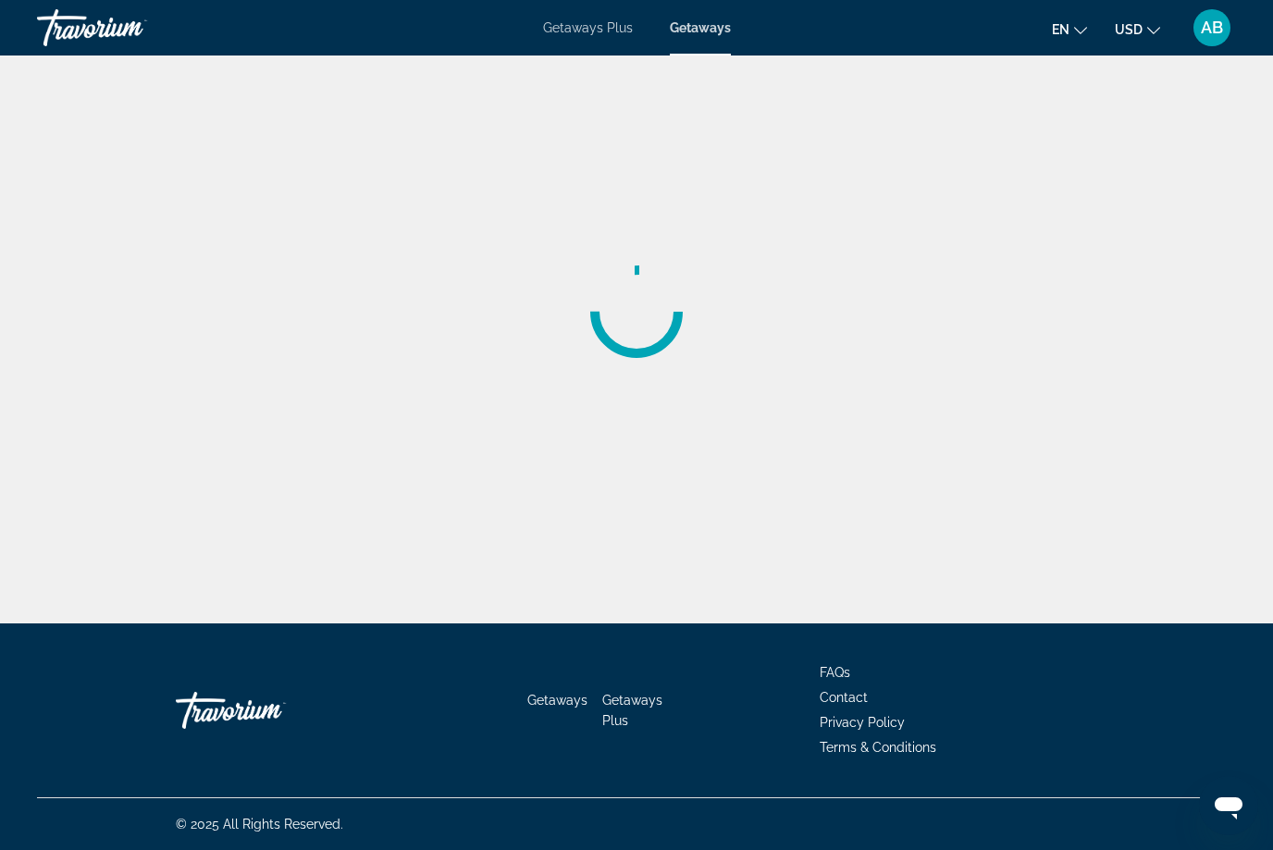
scroll to position [62, 0]
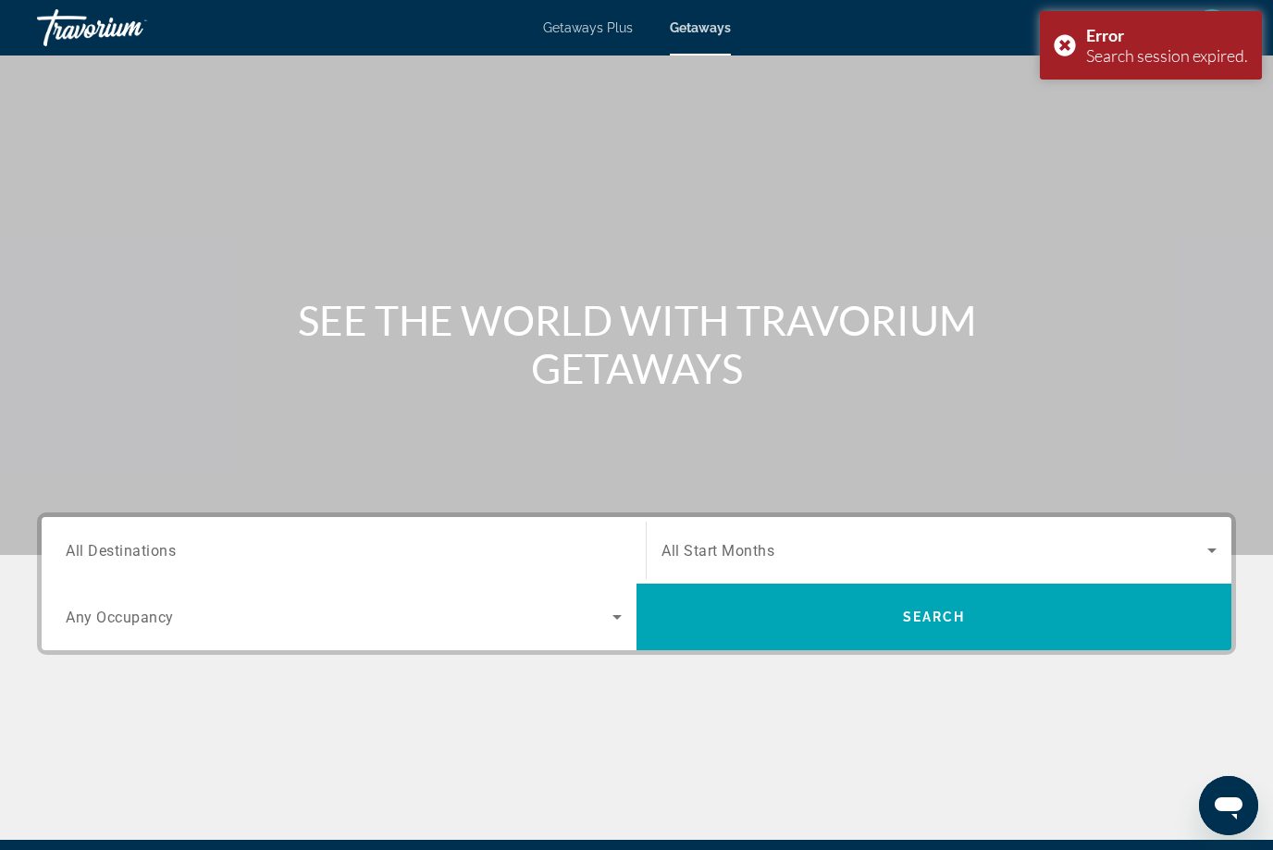
click at [1064, 105] on div "Main content" at bounding box center [636, 277] width 1273 height 555
click at [1060, 104] on div "Main content" at bounding box center [636, 277] width 1273 height 555
click at [1054, 119] on div "Main content" at bounding box center [636, 277] width 1273 height 555
click at [1057, 117] on div "Main content" at bounding box center [636, 277] width 1273 height 555
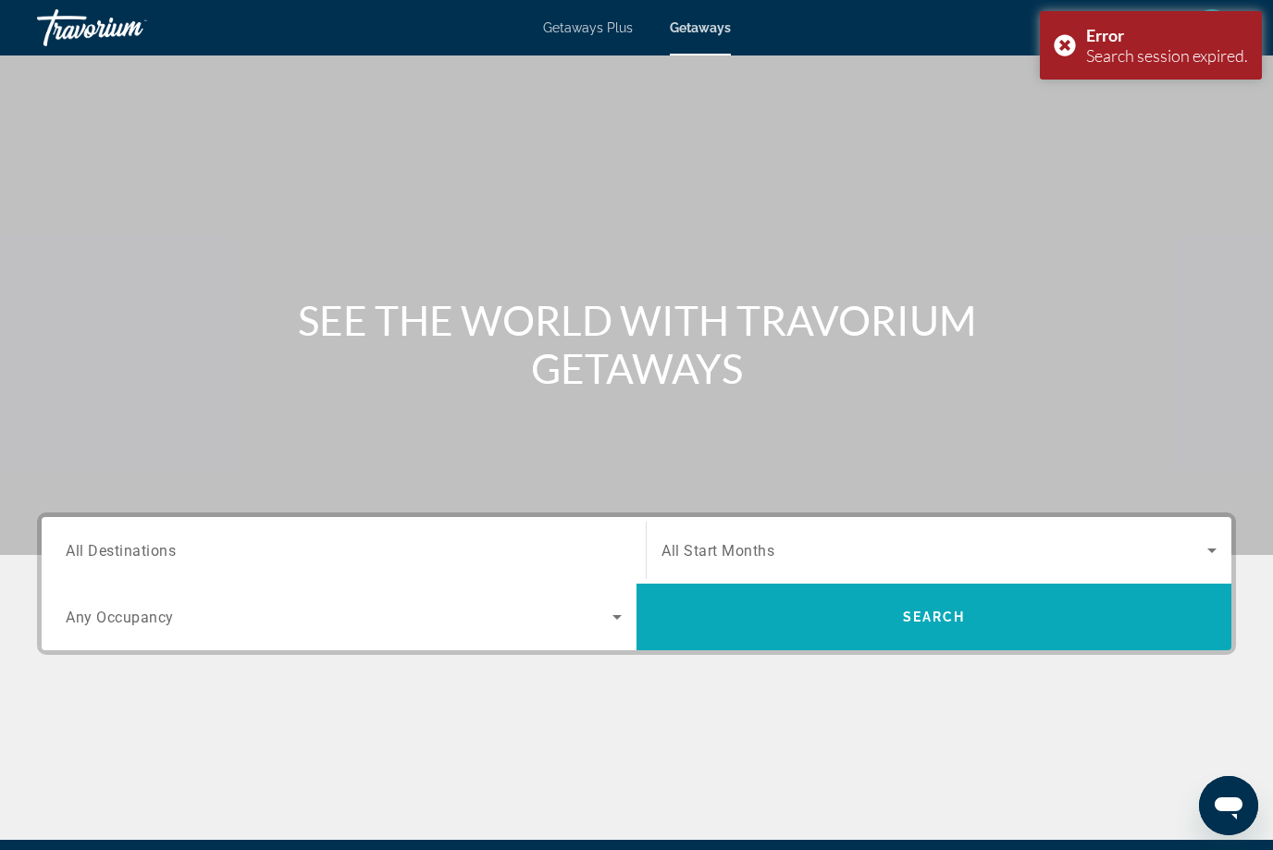
click at [1073, 627] on span "Search widget" at bounding box center [933, 617] width 595 height 44
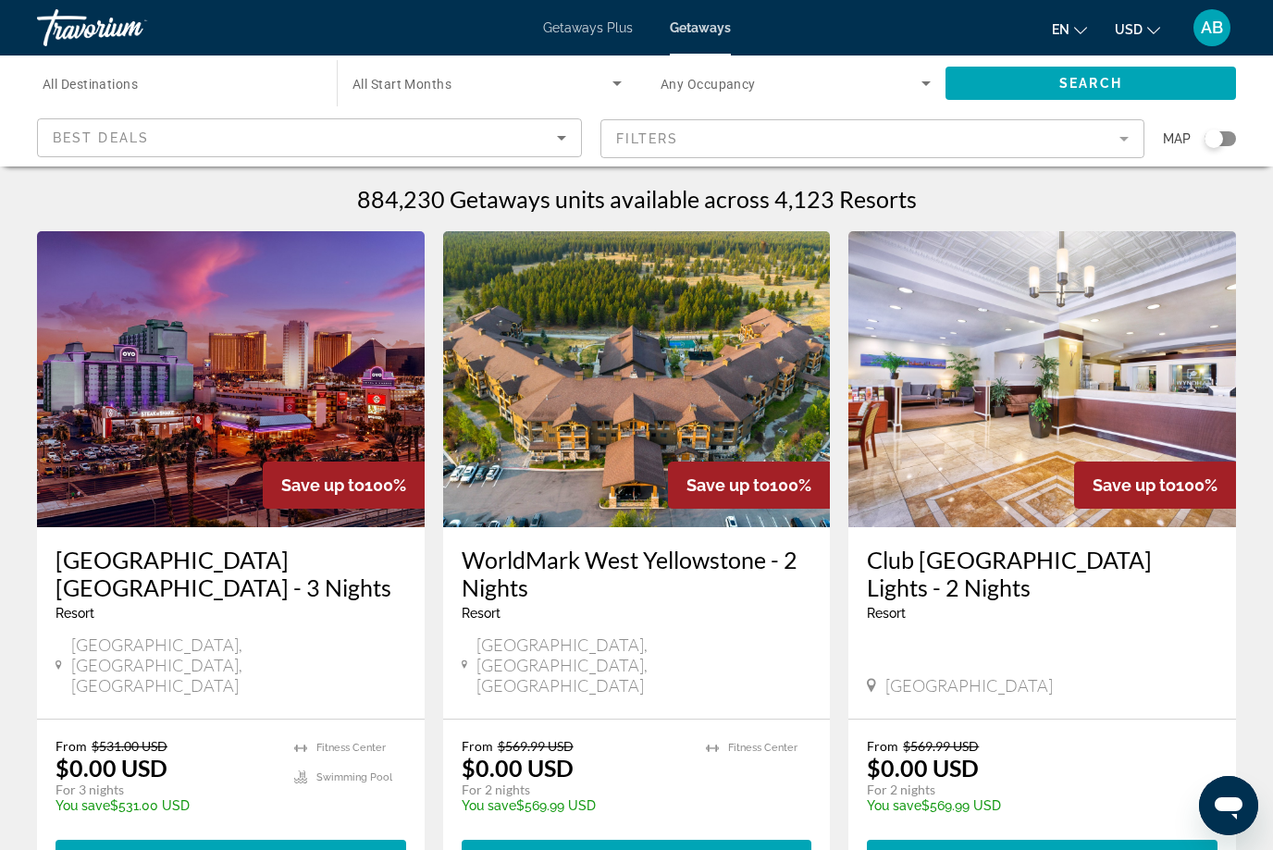
click at [1130, 135] on mat-form-field "Filters" at bounding box center [872, 138] width 545 height 39
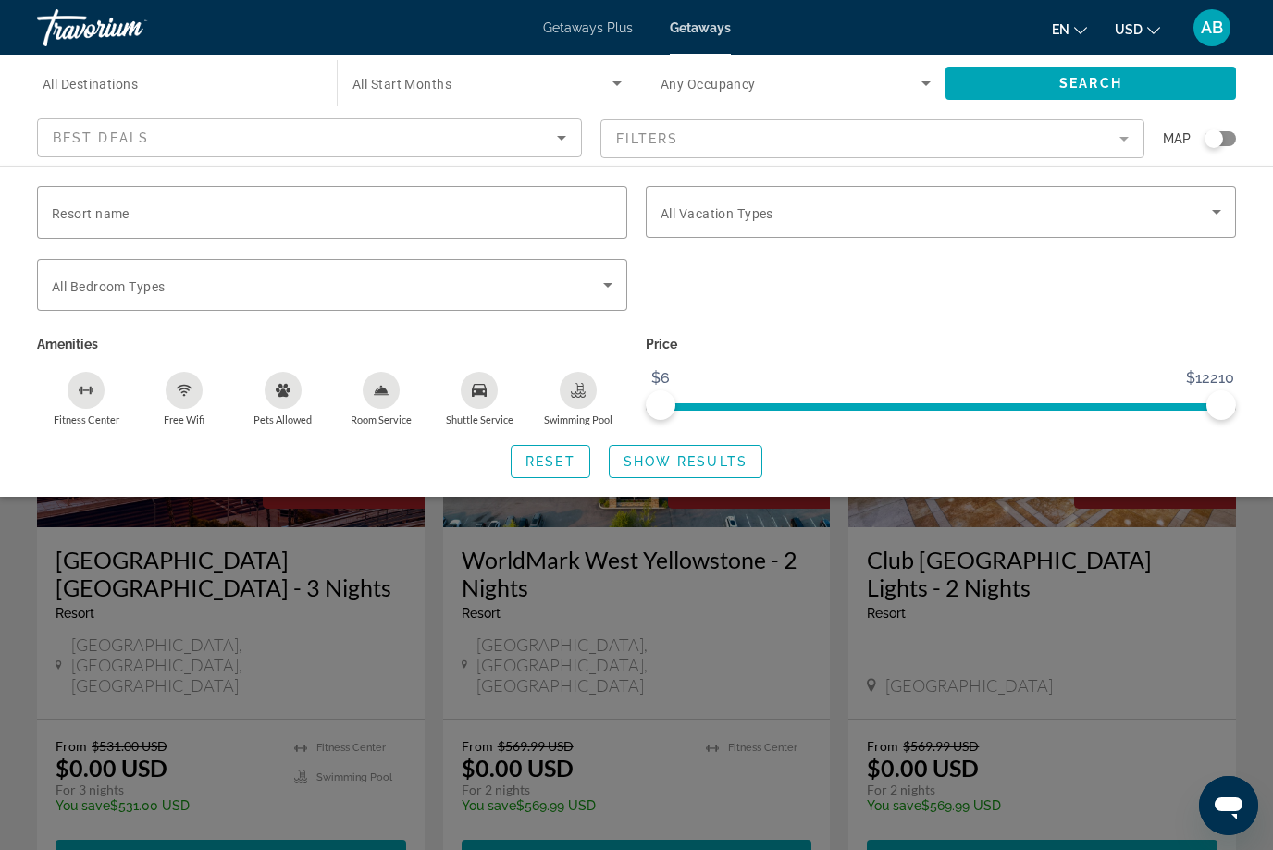
click at [737, 129] on mat-form-field "Filters" at bounding box center [872, 138] width 545 height 39
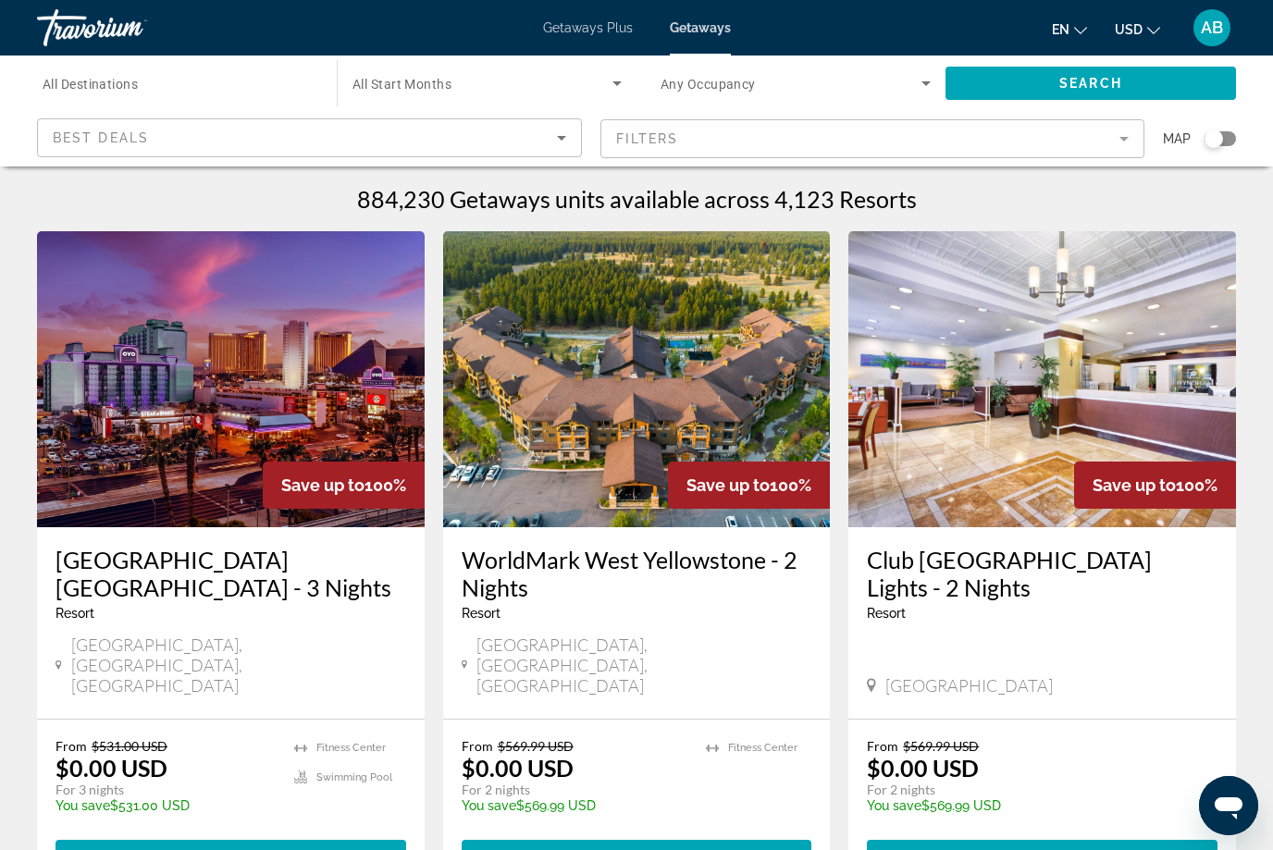
click at [1118, 140] on mat-form-field "Filters" at bounding box center [872, 138] width 545 height 39
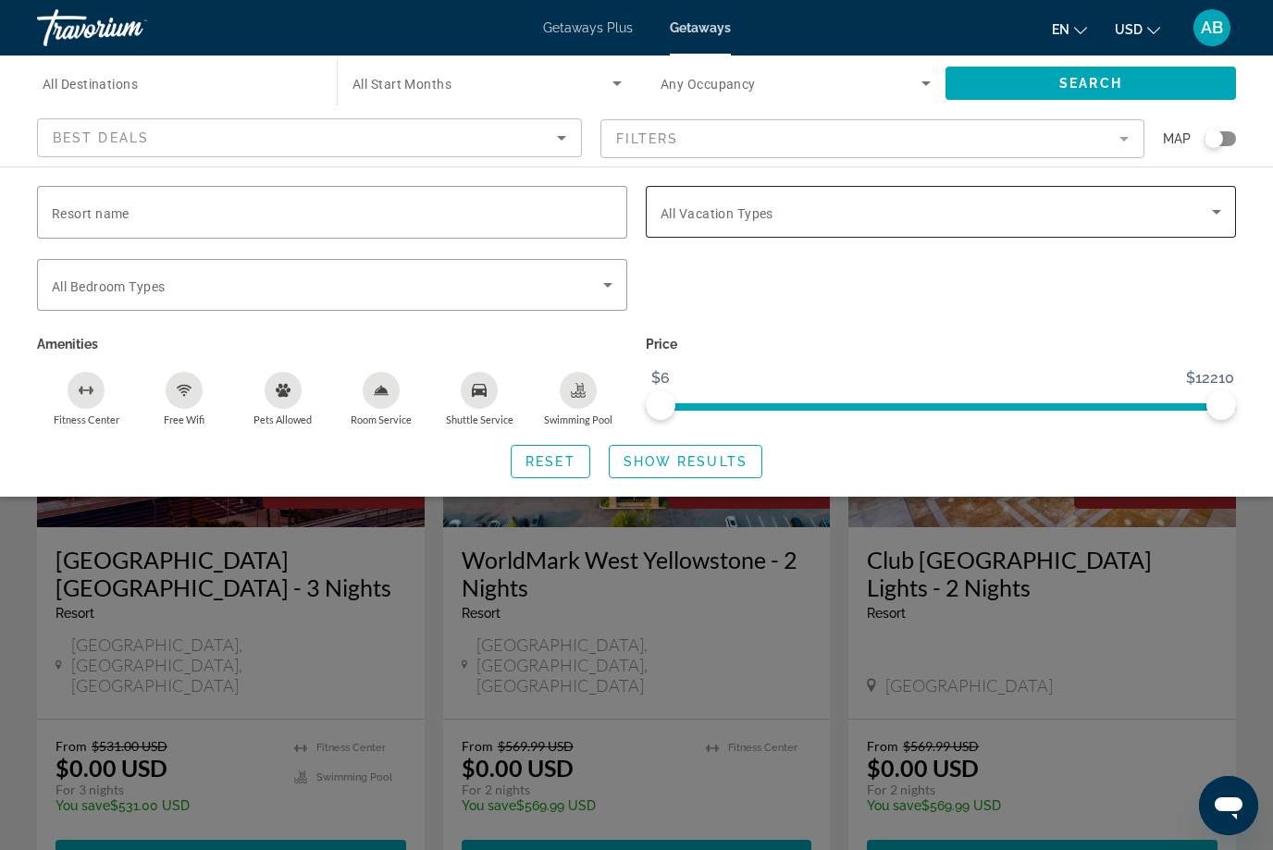
click at [815, 208] on span "Search widget" at bounding box center [935, 212] width 551 height 22
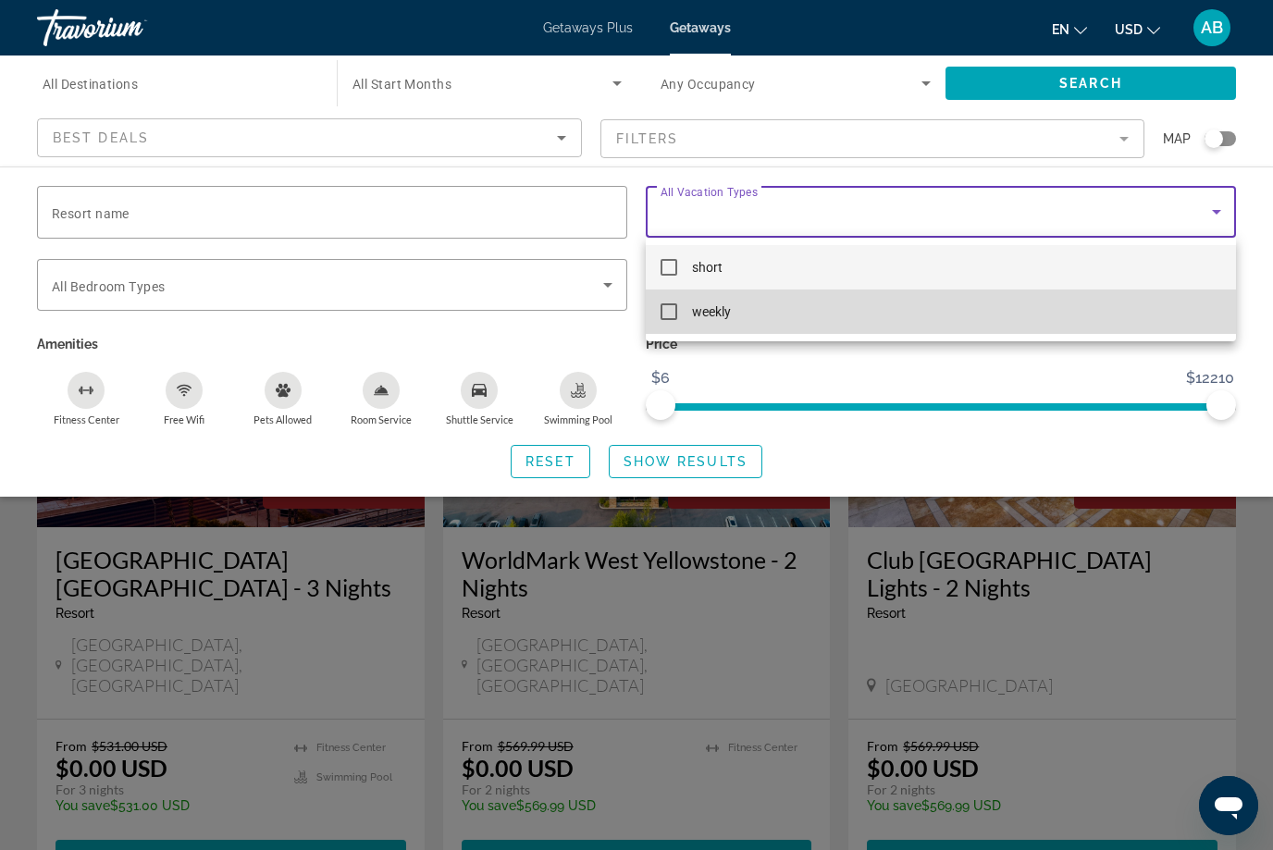
click at [670, 315] on mat-pseudo-checkbox at bounding box center [668, 311] width 17 height 17
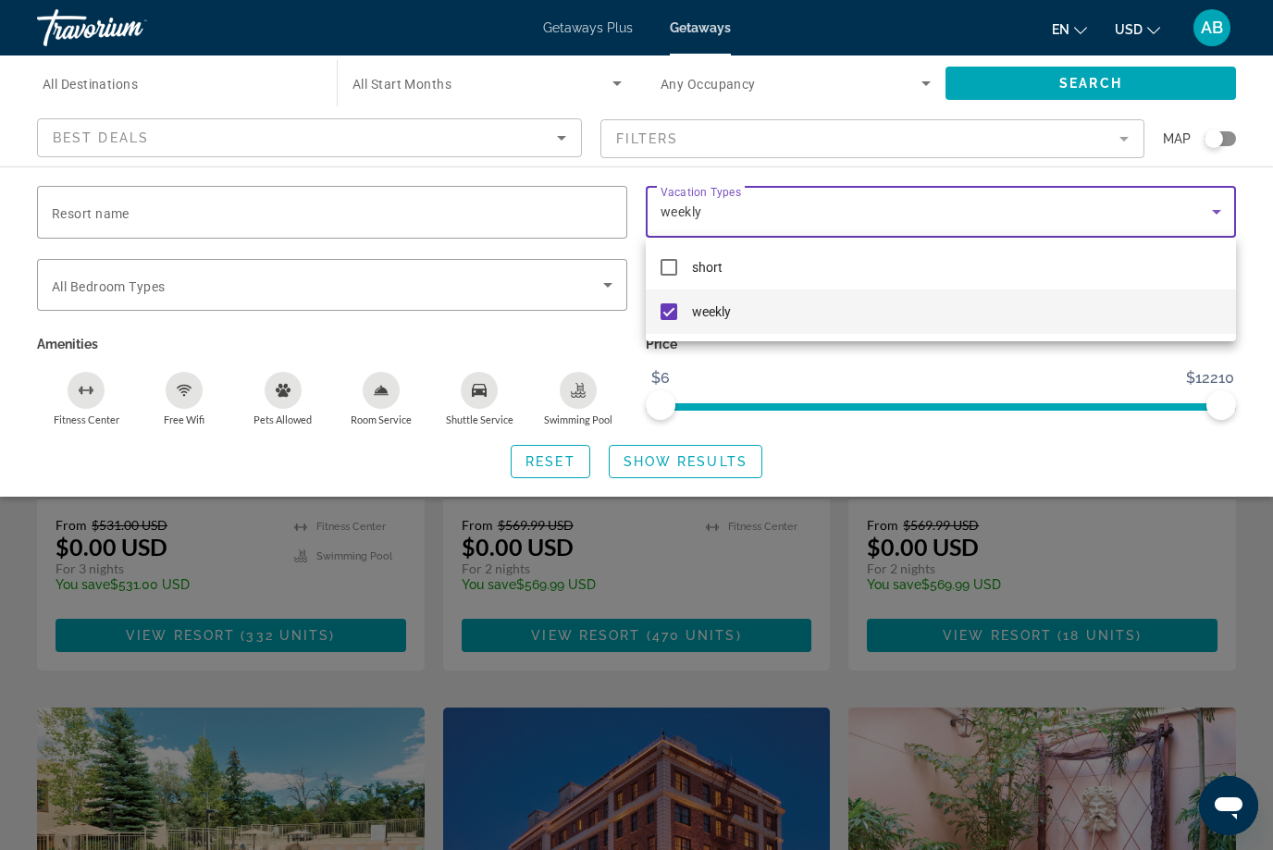
scroll to position [238, 0]
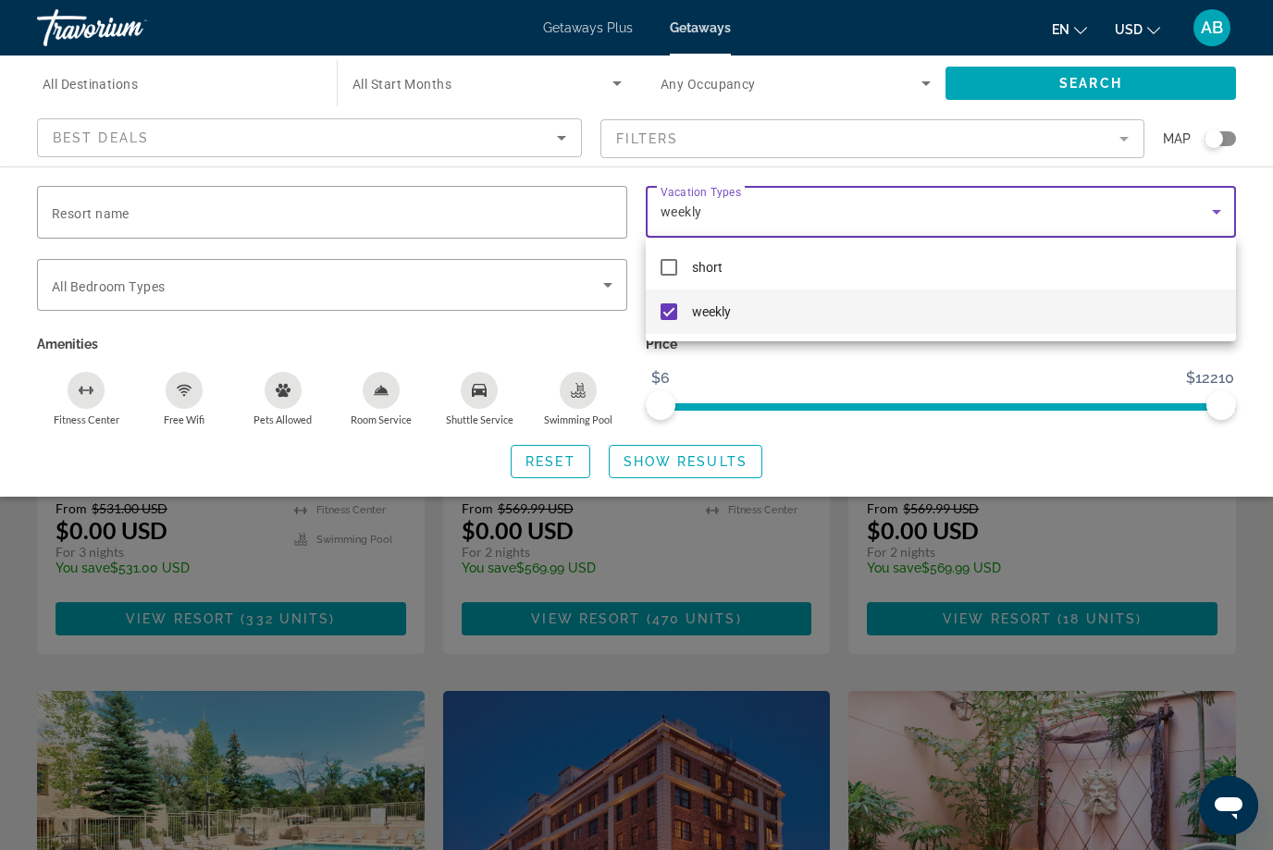
click at [700, 459] on div at bounding box center [636, 425] width 1273 height 850
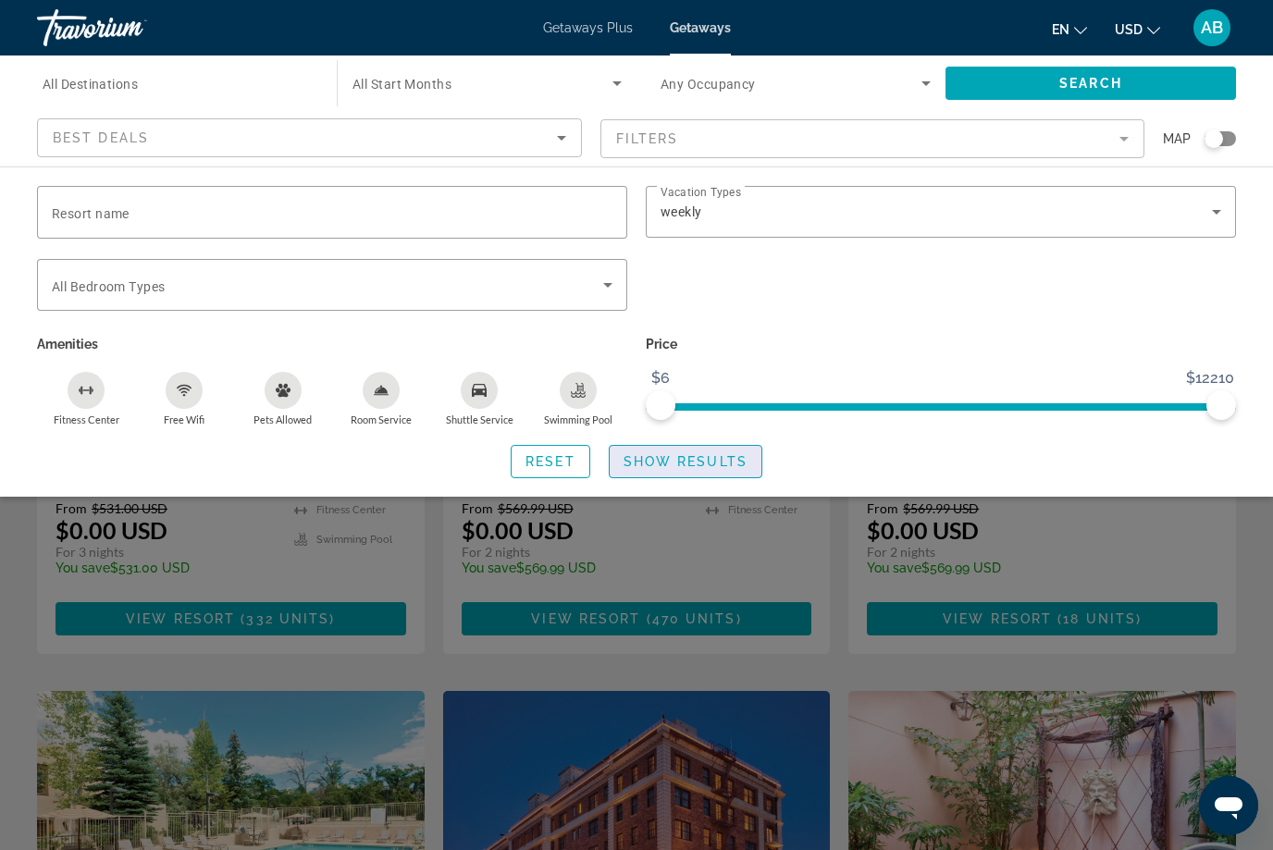
click at [726, 464] on span "Show Results" at bounding box center [685, 461] width 124 height 15
